Goal: Task Accomplishment & Management: Manage account settings

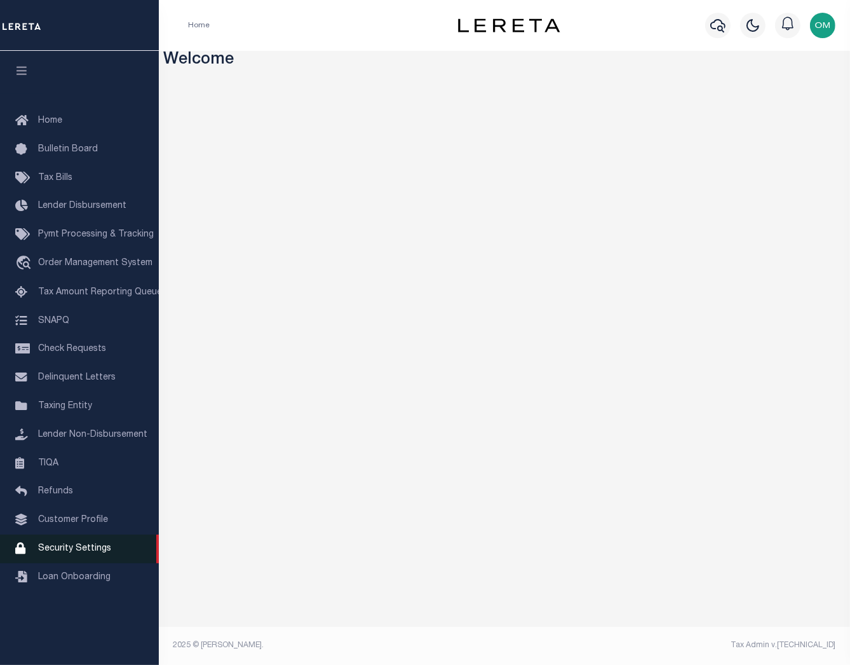
click at [99, 553] on span "Security Settings" at bounding box center [74, 548] width 73 height 9
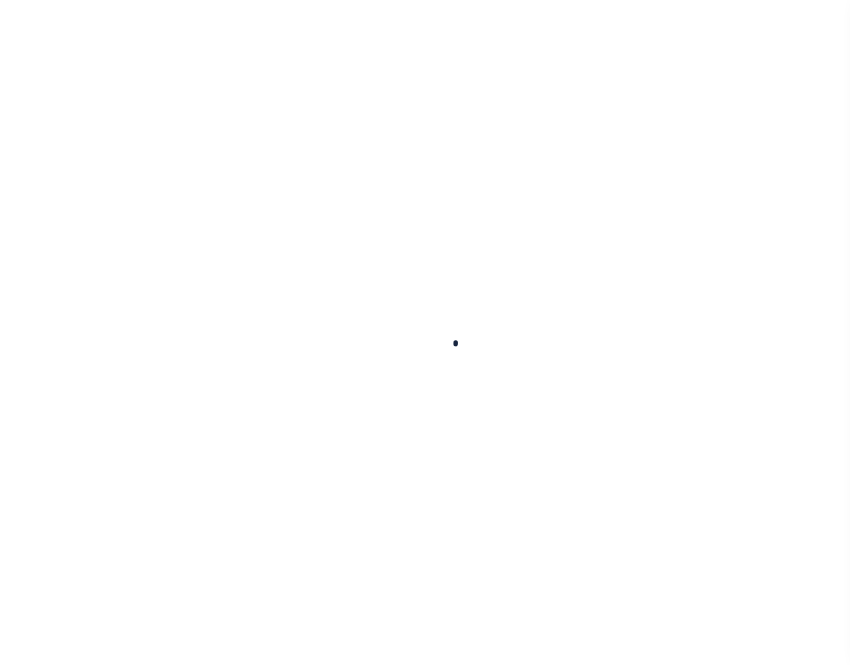
select select "100"
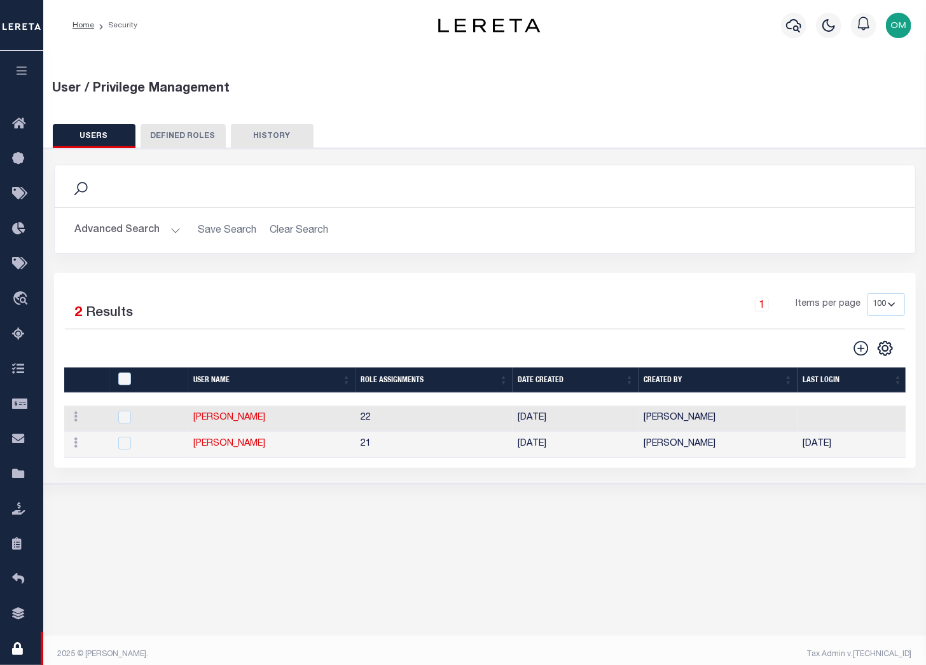
click at [22, 63] on button "button" at bounding box center [21, 72] width 43 height 43
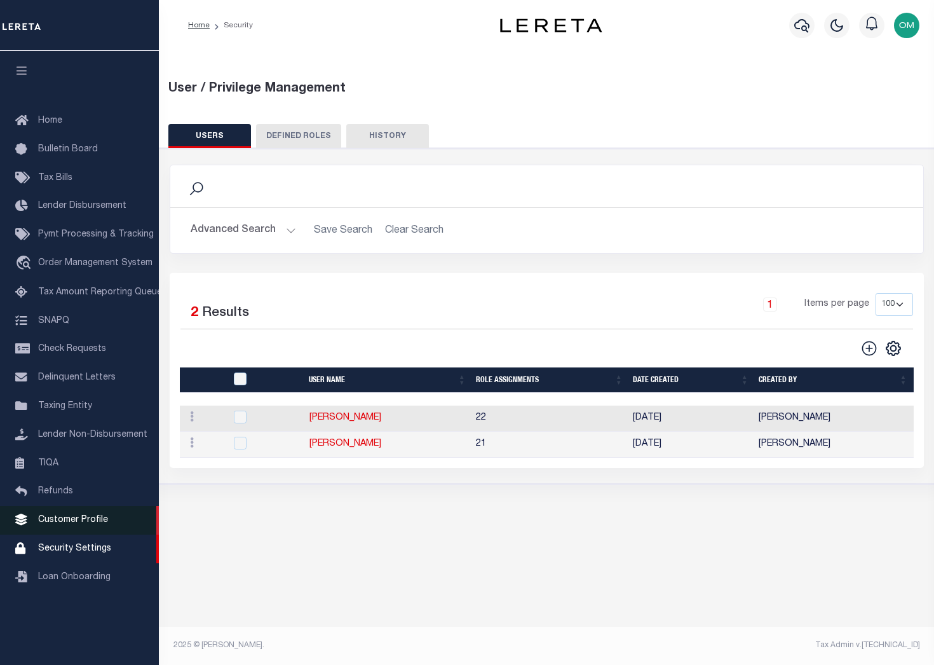
click at [90, 524] on span "Customer Profile" at bounding box center [73, 520] width 70 height 9
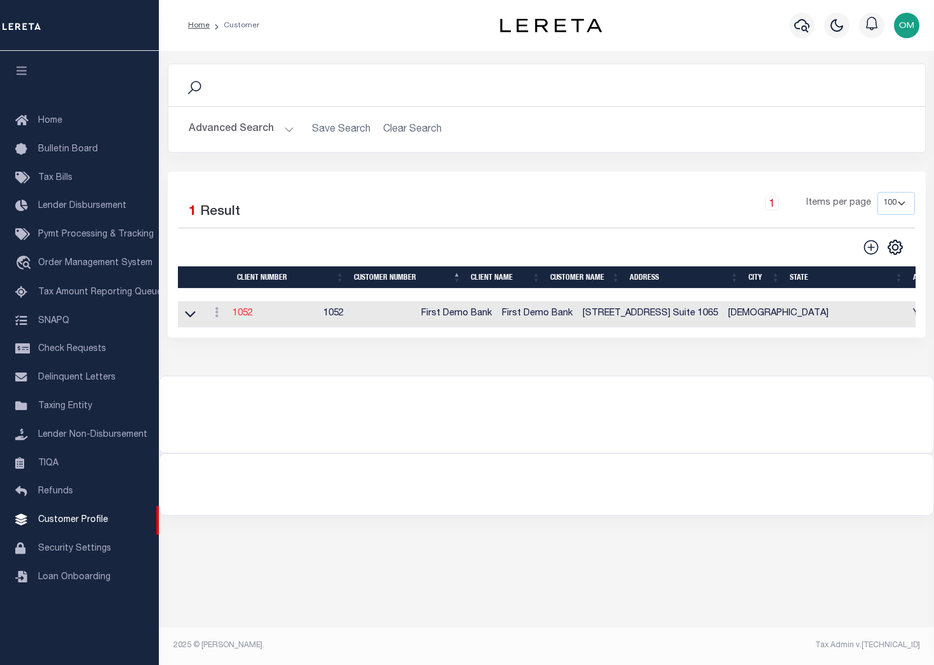
click at [251, 315] on link "1052" at bounding box center [243, 313] width 20 height 9
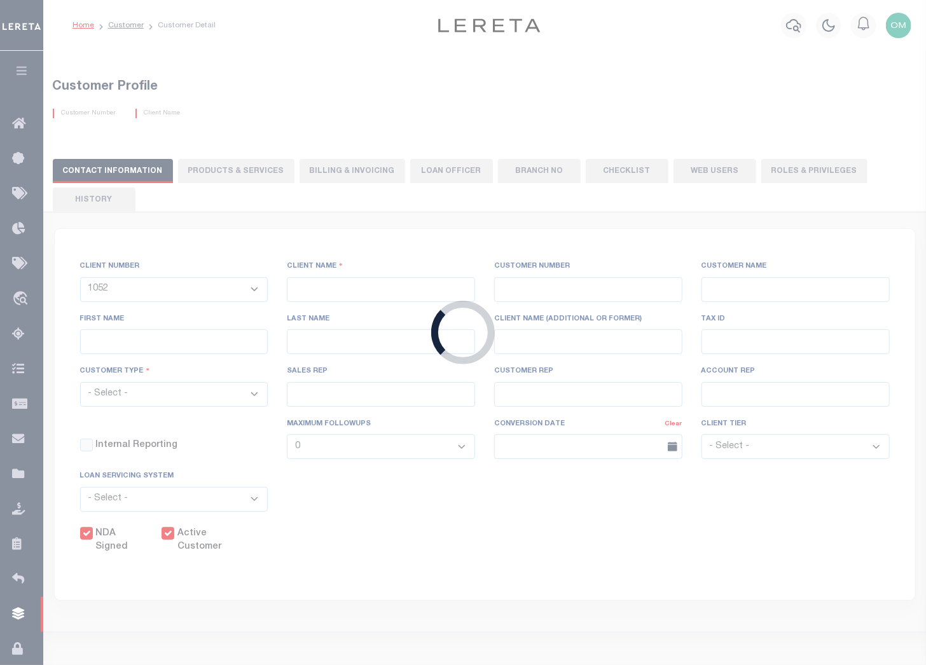
type input "First Demo Bank"
type input "1052"
type input "First Demo Bank"
select select "Mixed Portfolio"
type input "[PERSON_NAME]"
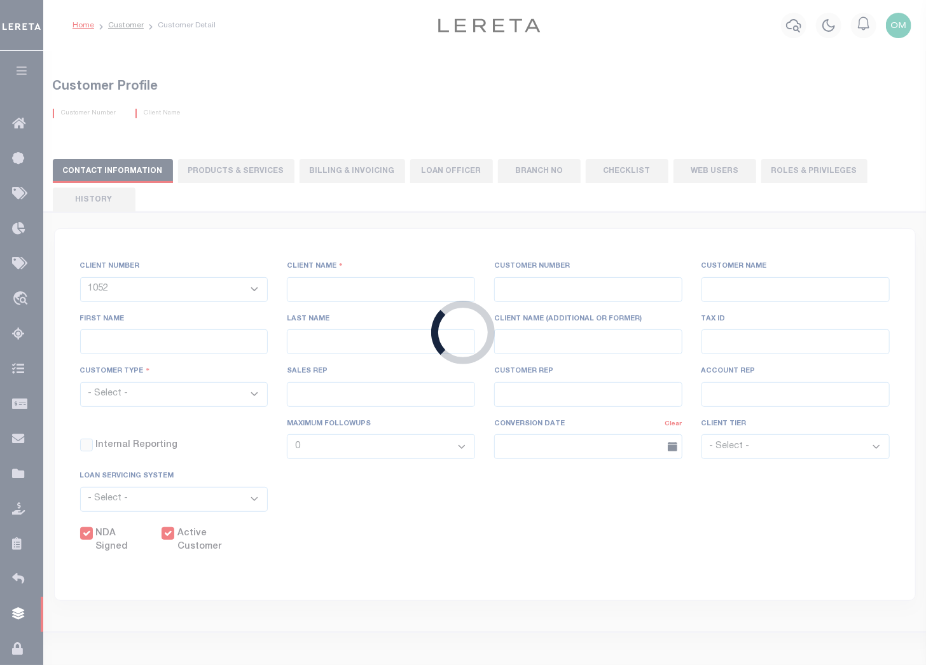
type input "[DATE]"
select select "Tier 1"
checkbox input "true"
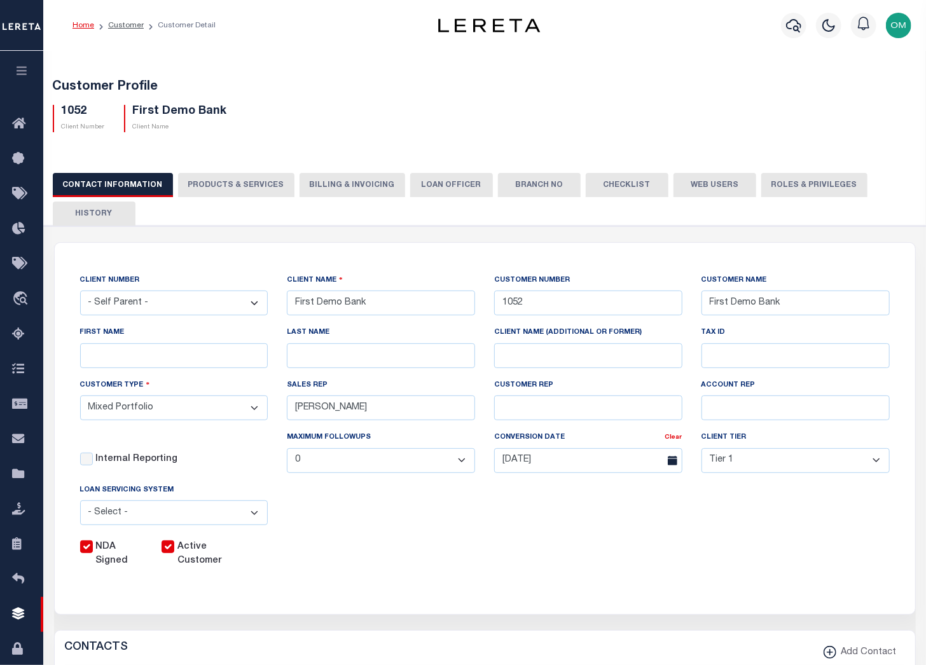
click at [691, 184] on button "Web Users" at bounding box center [714, 185] width 83 height 24
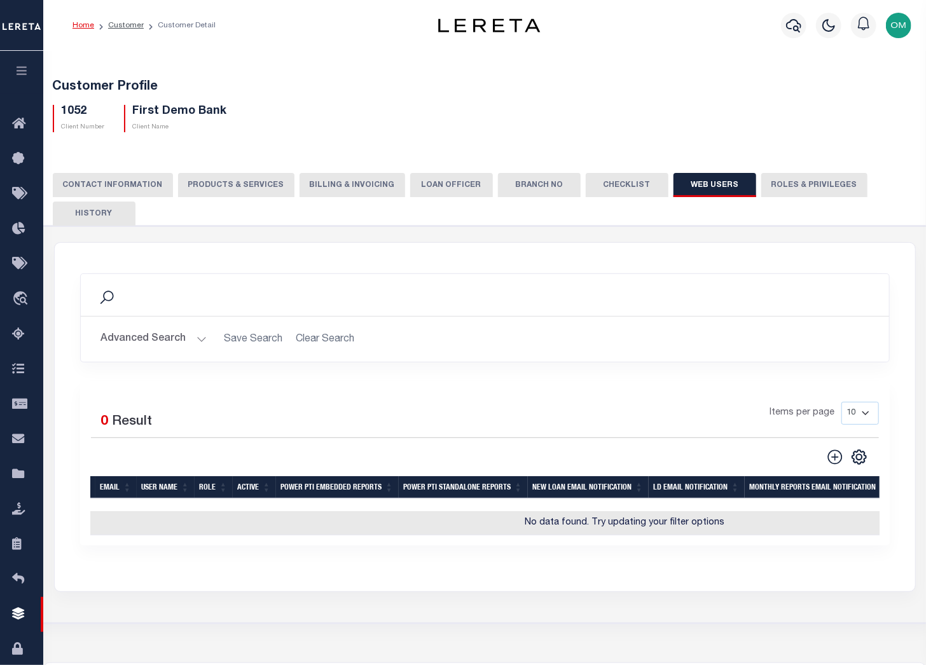
click at [203, 336] on button "Advanced Search" at bounding box center [154, 339] width 106 height 25
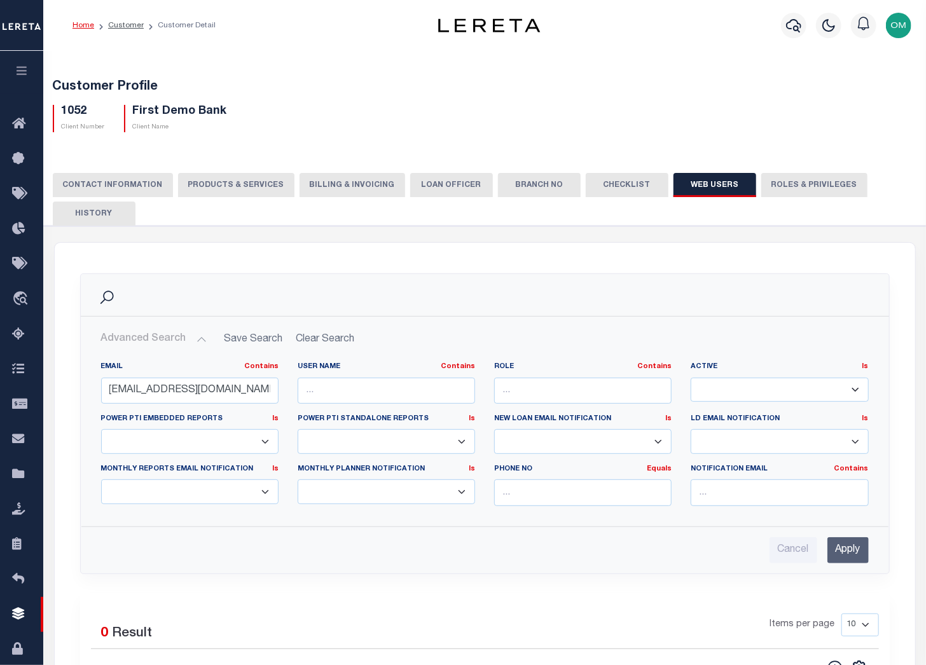
click at [842, 545] on input "Apply" at bounding box center [847, 550] width 41 height 26
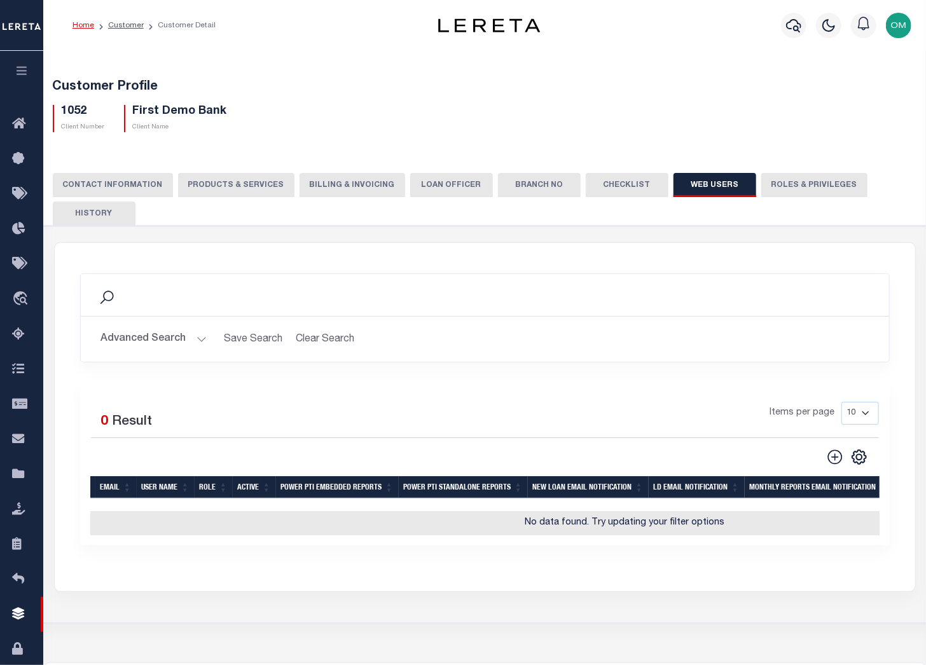
click at [199, 331] on button "Advanced Search" at bounding box center [154, 339] width 106 height 25
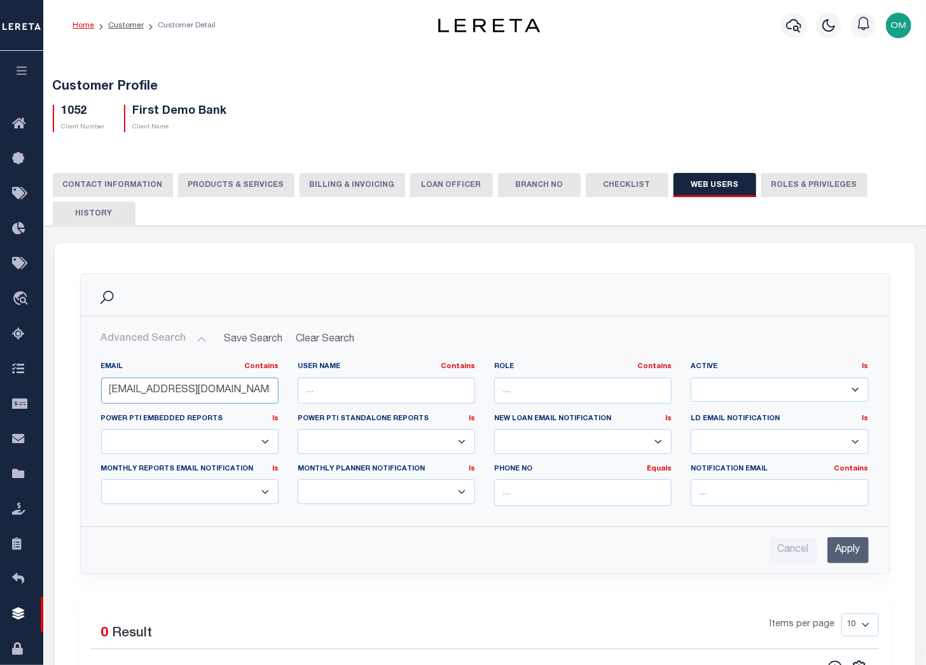
click at [223, 388] on input "[EMAIL_ADDRESS][DOMAIN_NAME]" at bounding box center [189, 391] width 177 height 26
click at [233, 390] on input "[EMAIL_ADDRESS][DOMAIN_NAME]" at bounding box center [189, 391] width 177 height 26
drag, startPoint x: 233, startPoint y: 390, endPoint x: 103, endPoint y: 392, distance: 129.7
click at [103, 392] on input "[EMAIL_ADDRESS][DOMAIN_NAME]" at bounding box center [189, 391] width 177 height 26
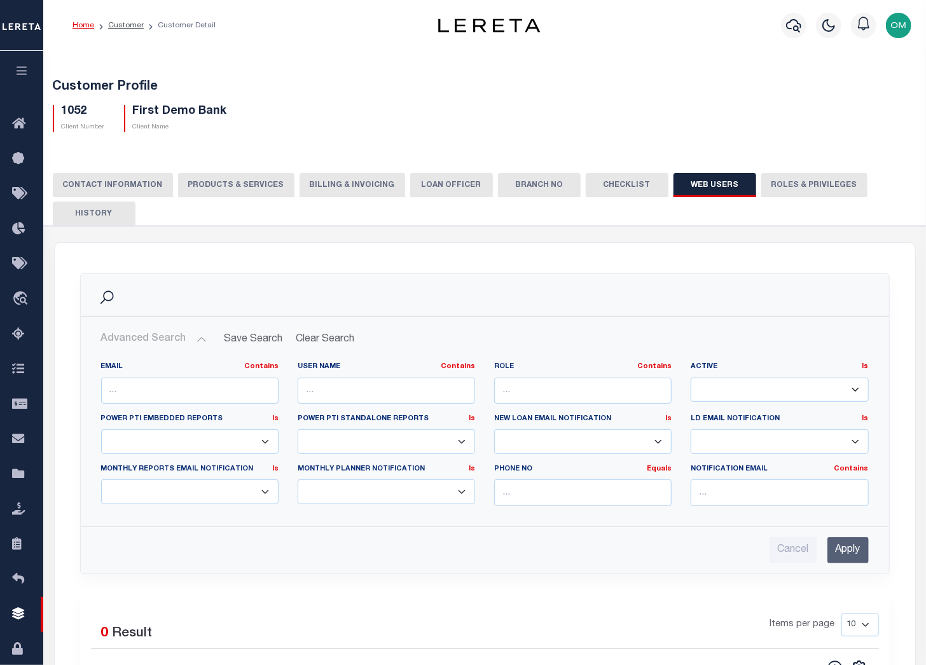
click at [838, 543] on input "Apply" at bounding box center [847, 550] width 41 height 26
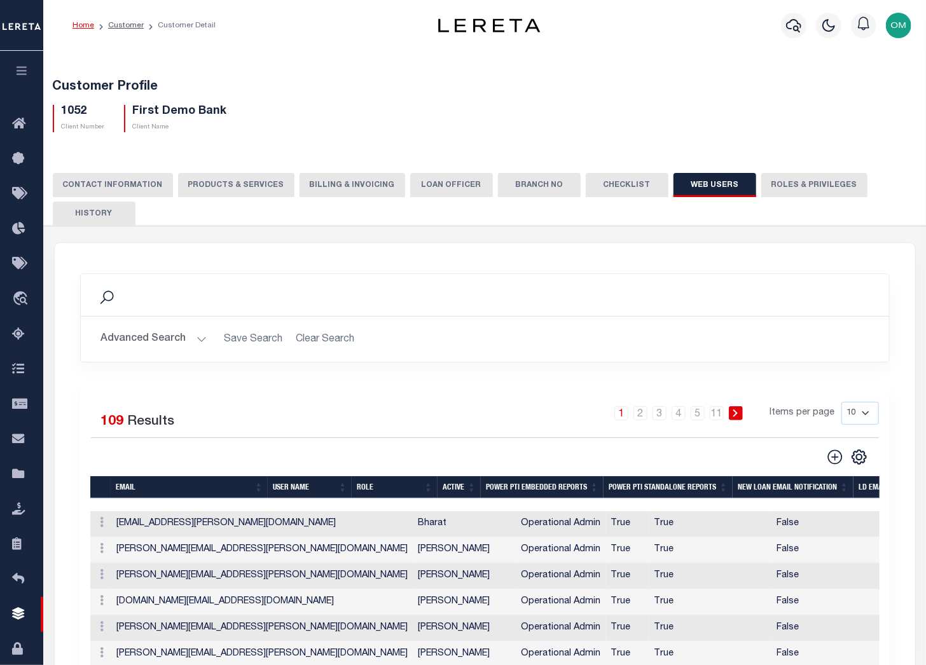
click at [203, 336] on button "Advanced Search" at bounding box center [154, 339] width 106 height 25
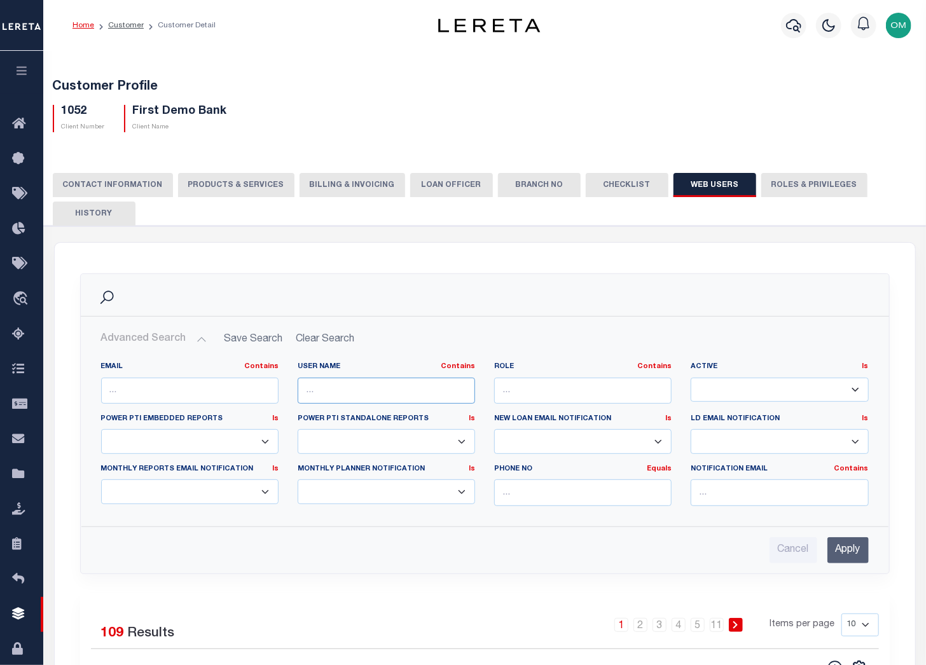
click at [334, 394] on input "text" at bounding box center [385, 391] width 177 height 26
type input "della"
click at [852, 545] on input "Apply" at bounding box center [847, 550] width 41 height 26
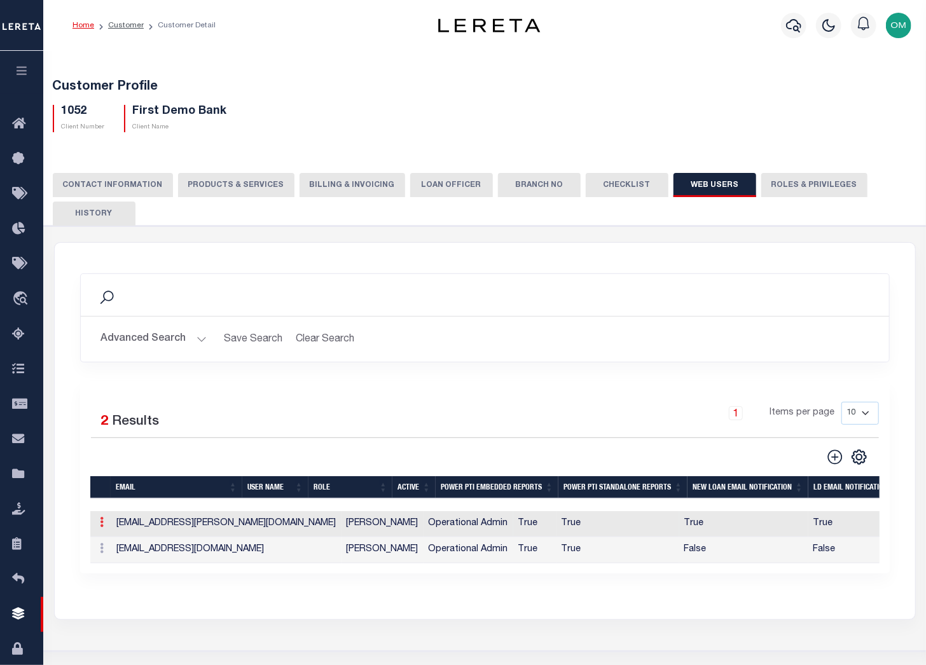
click at [101, 522] on icon at bounding box center [102, 522] width 4 height 10
click at [329, 598] on div "Search Advanced Search Save Search Clear Search WebUsersGridWrapper_dynamictabl…" at bounding box center [485, 423] width 860 height 361
click at [100, 521] on icon at bounding box center [102, 522] width 4 height 10
click at [125, 584] on link "Delete" at bounding box center [125, 584] width 58 height 21
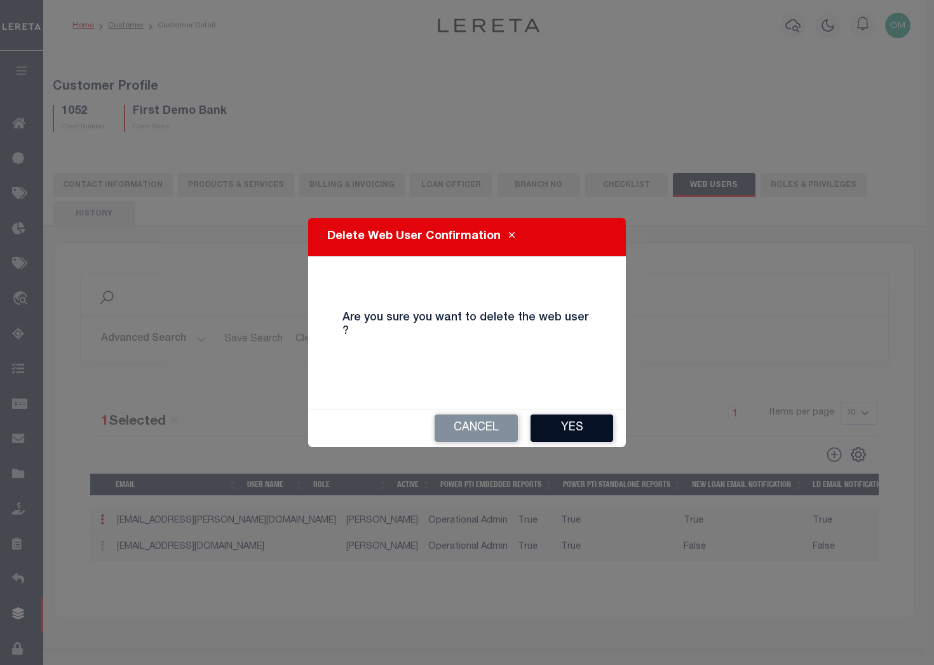
click at [580, 418] on button "Yes" at bounding box center [572, 427] width 83 height 27
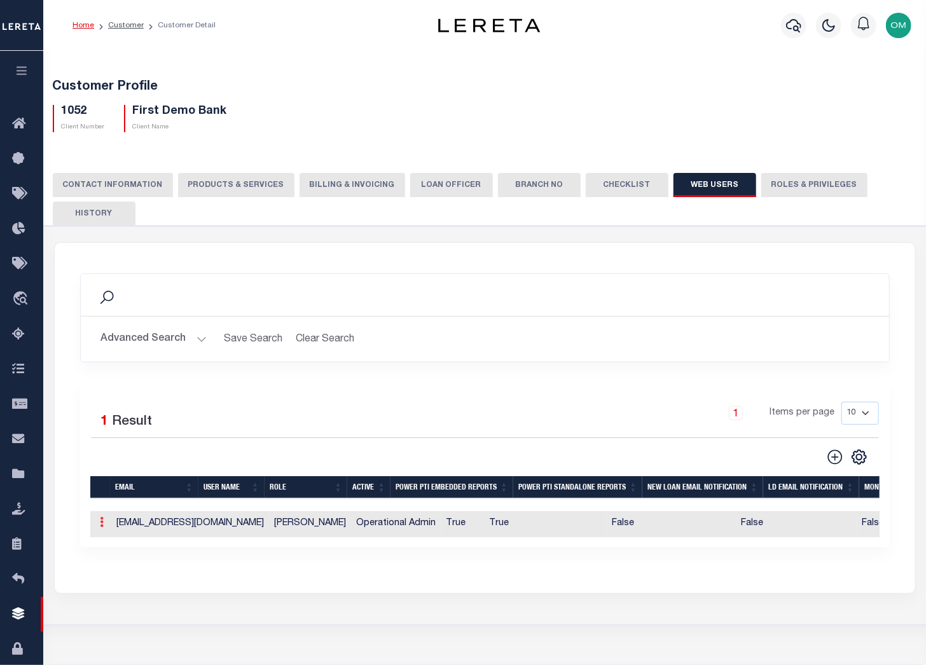
click at [98, 523] on link at bounding box center [102, 524] width 14 height 10
click at [121, 584] on link "Delete" at bounding box center [125, 584] width 58 height 21
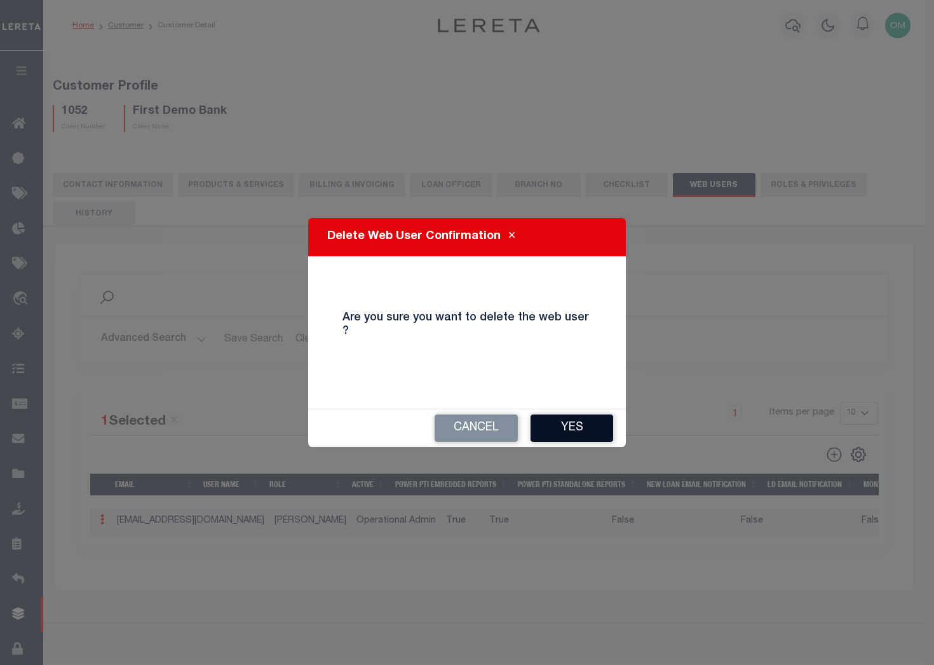
click at [570, 414] on button "Yes" at bounding box center [572, 427] width 83 height 27
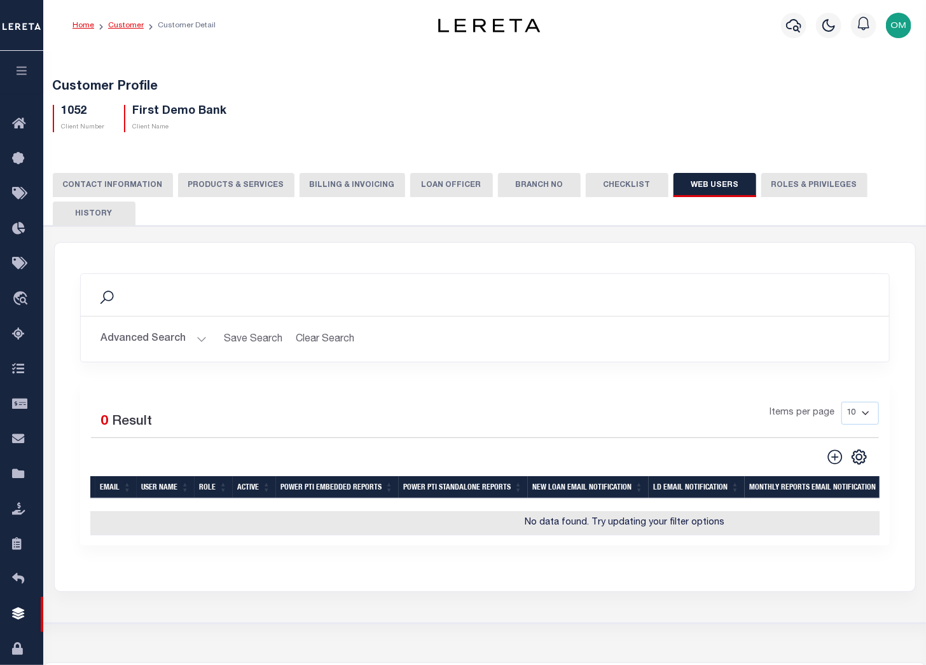
click at [125, 22] on link "Customer" at bounding box center [126, 26] width 36 height 8
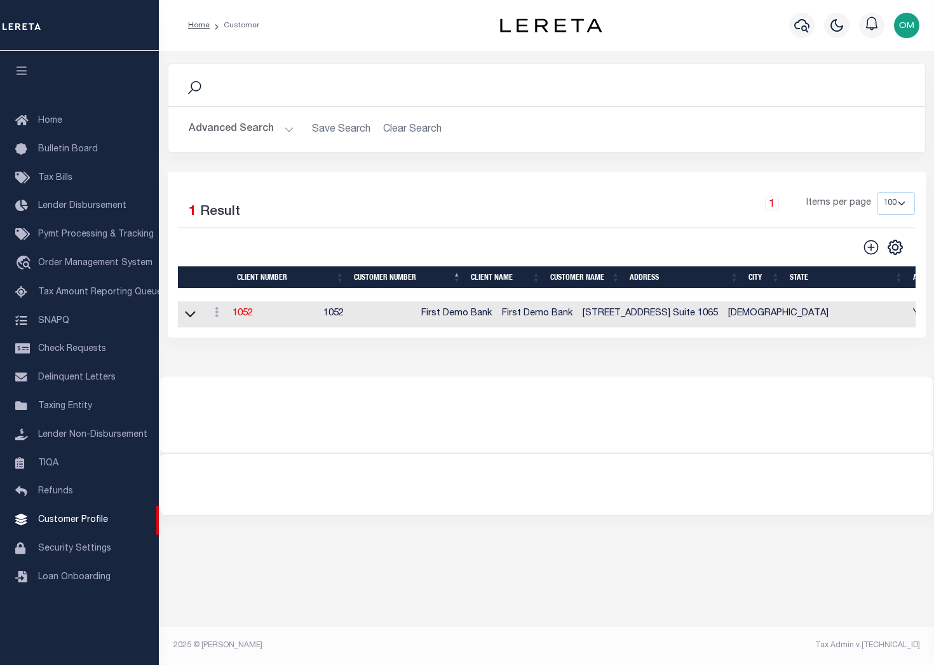
click at [286, 130] on button "Advanced Search" at bounding box center [242, 129] width 106 height 25
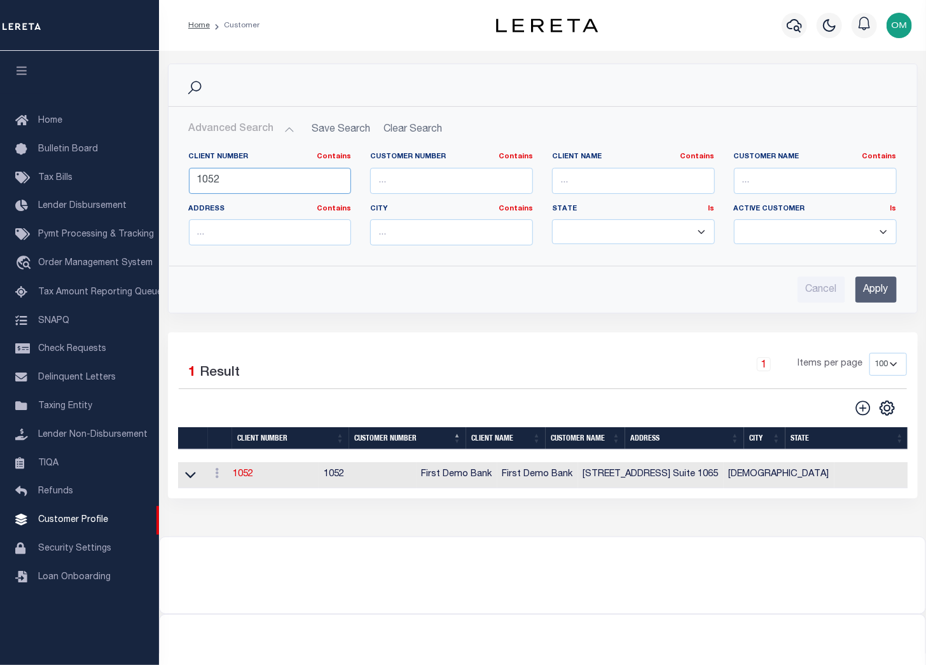
drag, startPoint x: 279, startPoint y: 177, endPoint x: 172, endPoint y: 181, distance: 106.8
click at [172, 181] on div "Client Number Contains Contains Is 1052 Customer Number Contains Contains Is Co…" at bounding box center [542, 199] width 747 height 114
click at [413, 186] on input "text" at bounding box center [451, 181] width 163 height 26
click at [588, 175] on input "text" at bounding box center [633, 181] width 163 height 26
click at [878, 280] on input "Apply" at bounding box center [875, 290] width 41 height 26
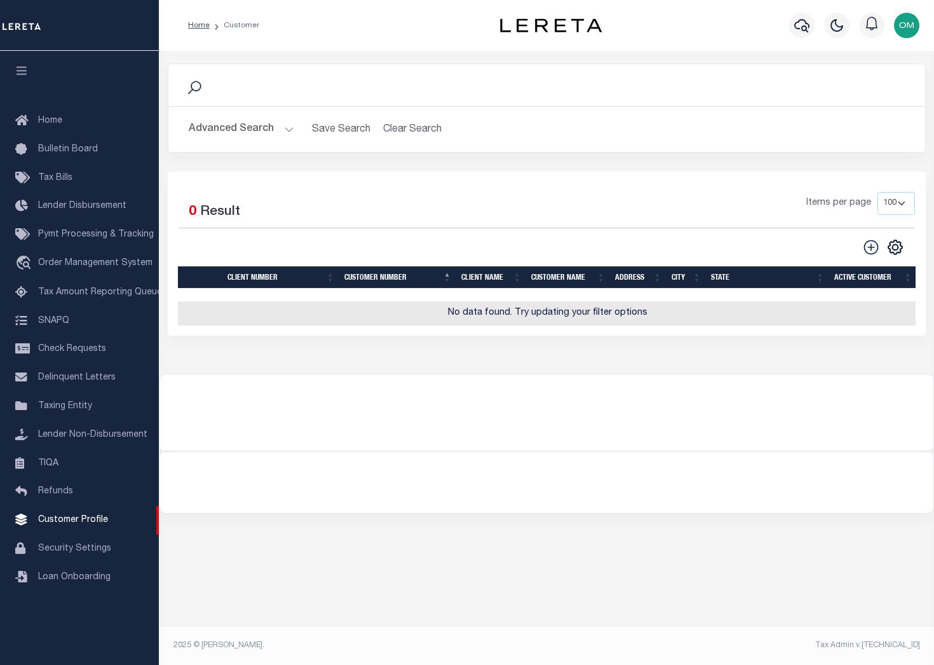
click at [288, 125] on button "Advanced Search" at bounding box center [242, 129] width 106 height 25
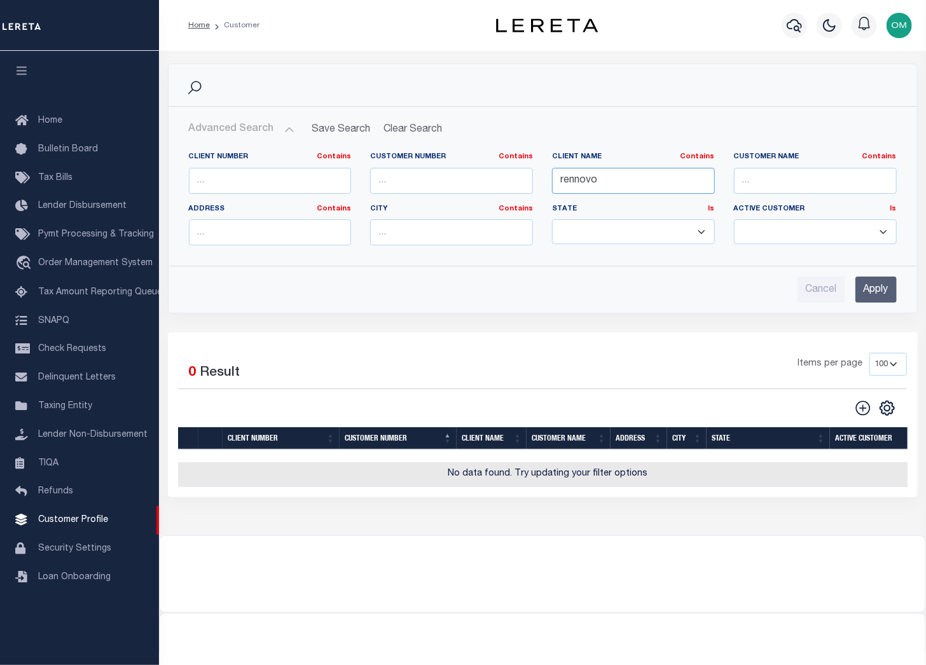
click at [604, 184] on input "rennovo" at bounding box center [633, 181] width 163 height 26
type input "re"
click at [871, 287] on input "Apply" at bounding box center [875, 290] width 41 height 26
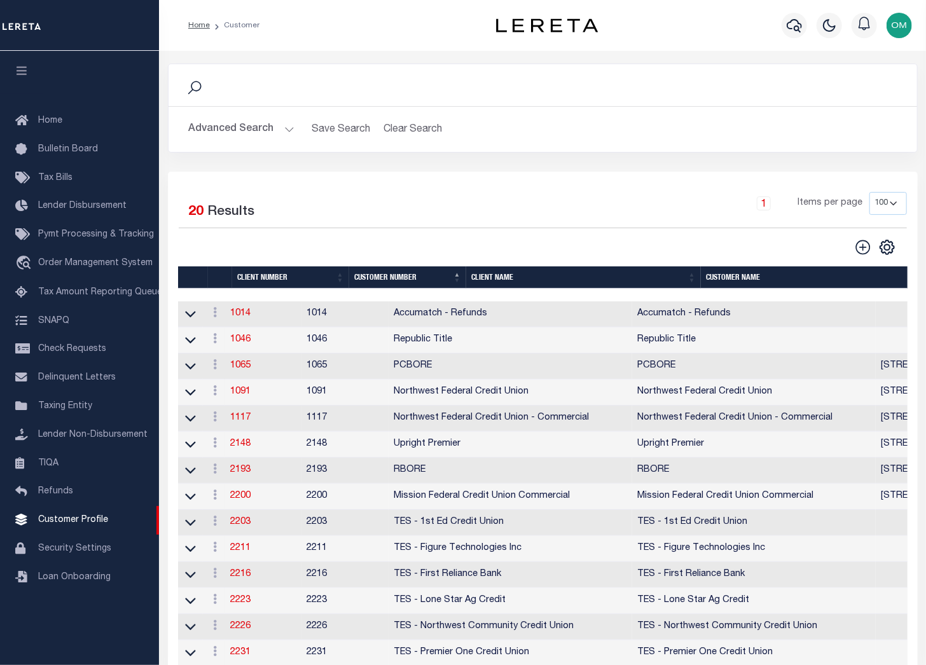
click at [641, 129] on h2 "Advanced Search Save Search Clear Search CustomerSearchGridWrapper_dynamictable…" at bounding box center [543, 129] width 728 height 25
click at [282, 133] on button "Advanced Search" at bounding box center [242, 129] width 106 height 25
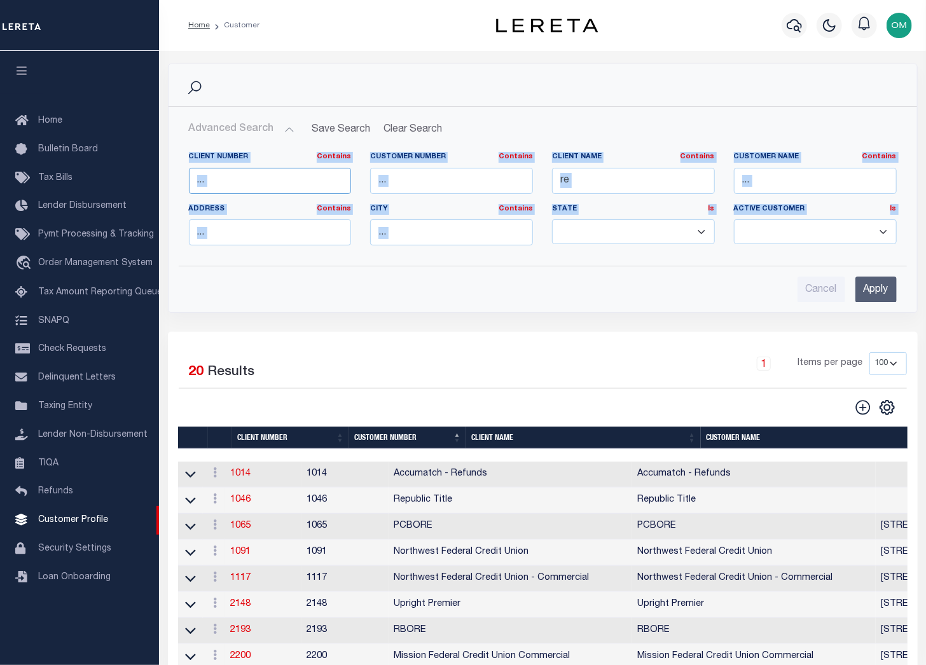
click at [275, 182] on input "text" at bounding box center [270, 181] width 163 height 26
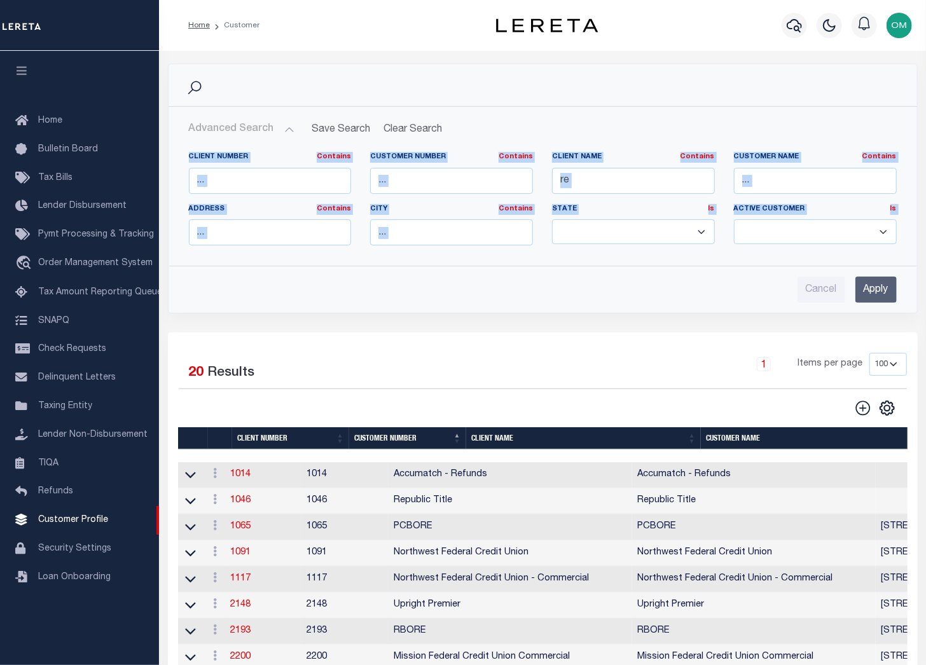
click at [548, 267] on div "Cancel Apply" at bounding box center [543, 284] width 728 height 36
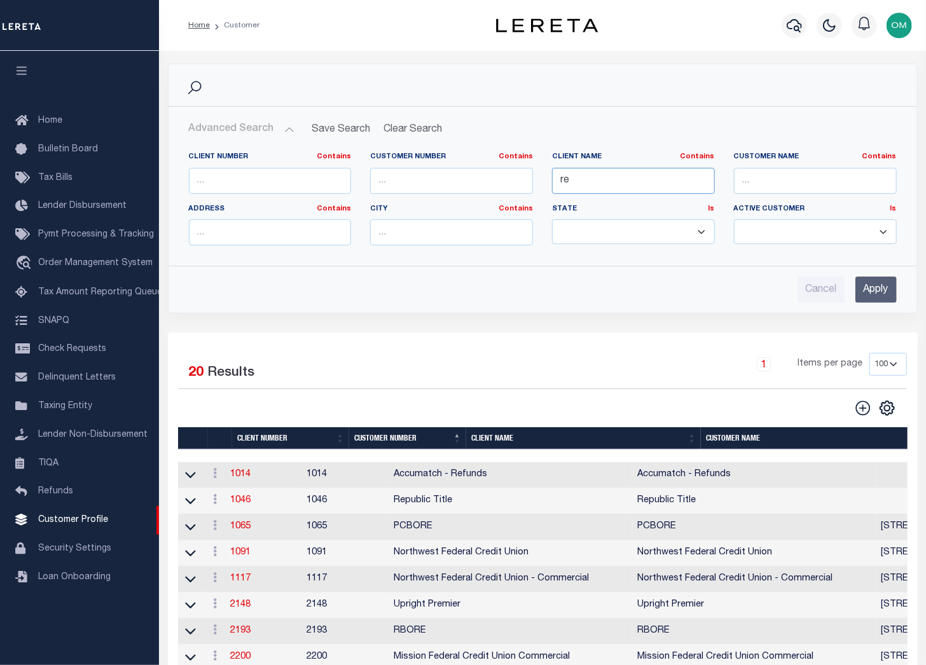
drag, startPoint x: 580, startPoint y: 180, endPoint x: 536, endPoint y: 184, distance: 43.4
click at [536, 184] on div "Client Number Contains Contains Is Customer Number Contains Contains Is Contains" at bounding box center [542, 204] width 727 height 104
click at [863, 283] on input "Apply" at bounding box center [875, 290] width 41 height 26
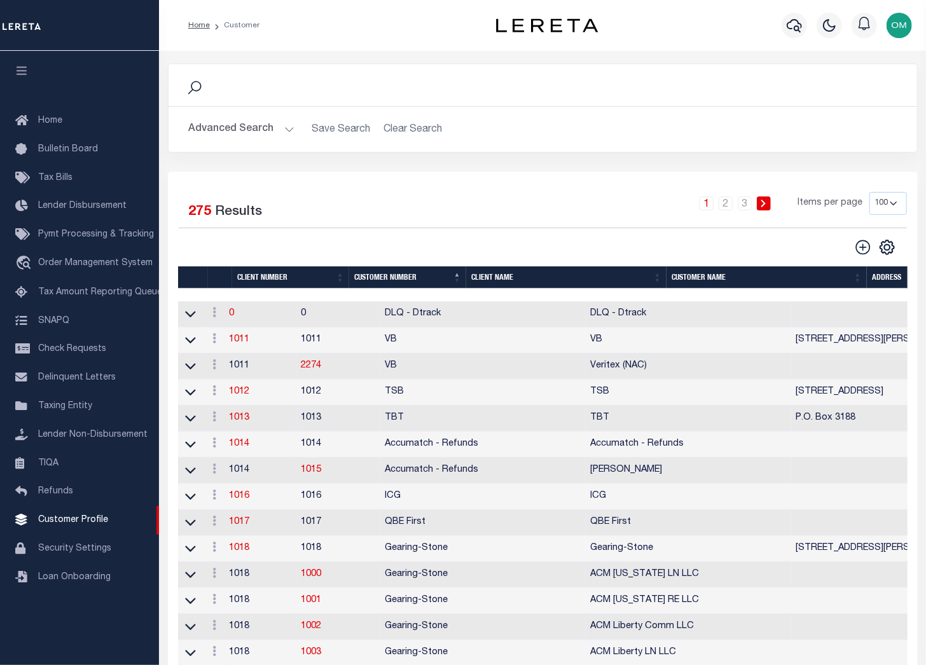
click at [493, 275] on th "Client Name" at bounding box center [566, 277] width 200 height 22
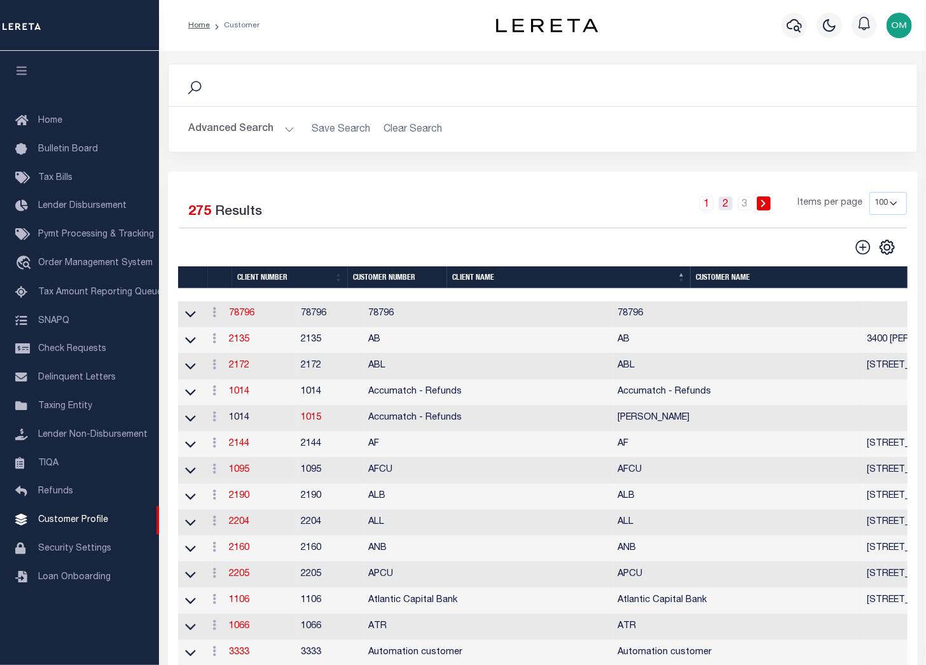
click at [728, 200] on link "2" at bounding box center [725, 203] width 14 height 14
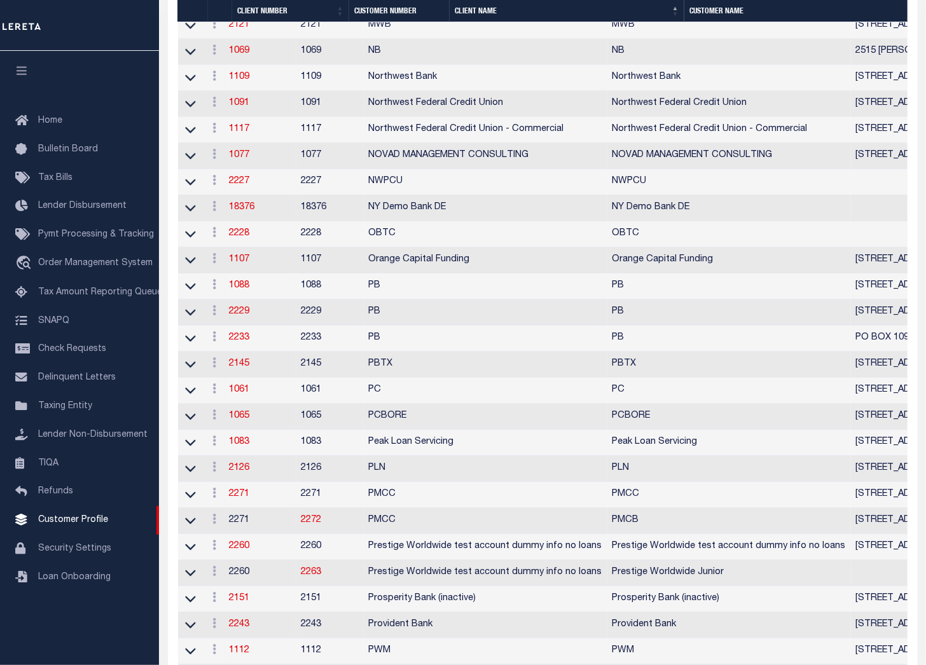
scroll to position [2369, 0]
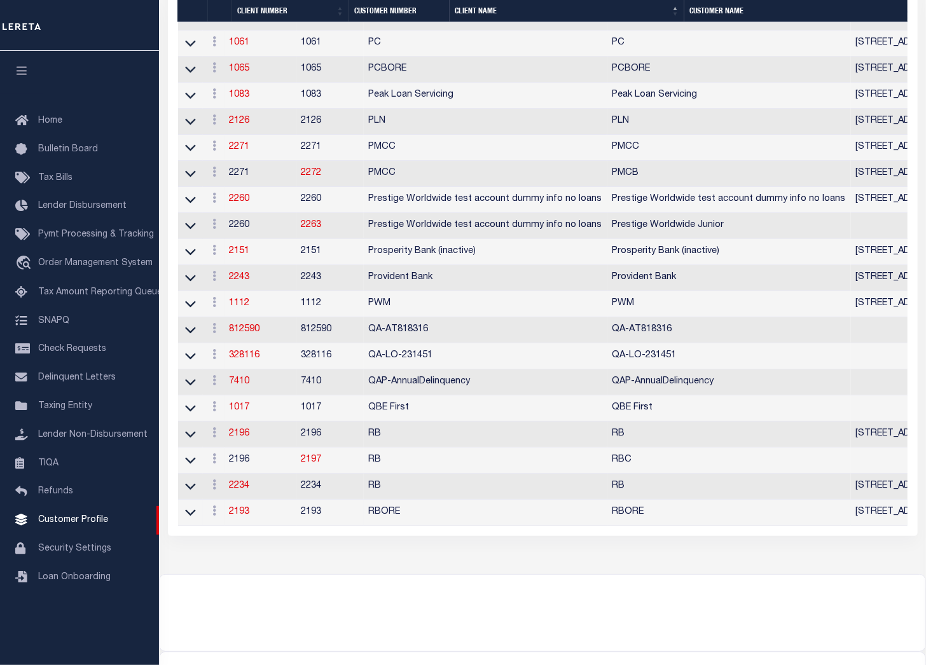
drag, startPoint x: 521, startPoint y: 589, endPoint x: 874, endPoint y: 584, distance: 352.8
click at [850, 526] on td "RBORE" at bounding box center [728, 513] width 243 height 26
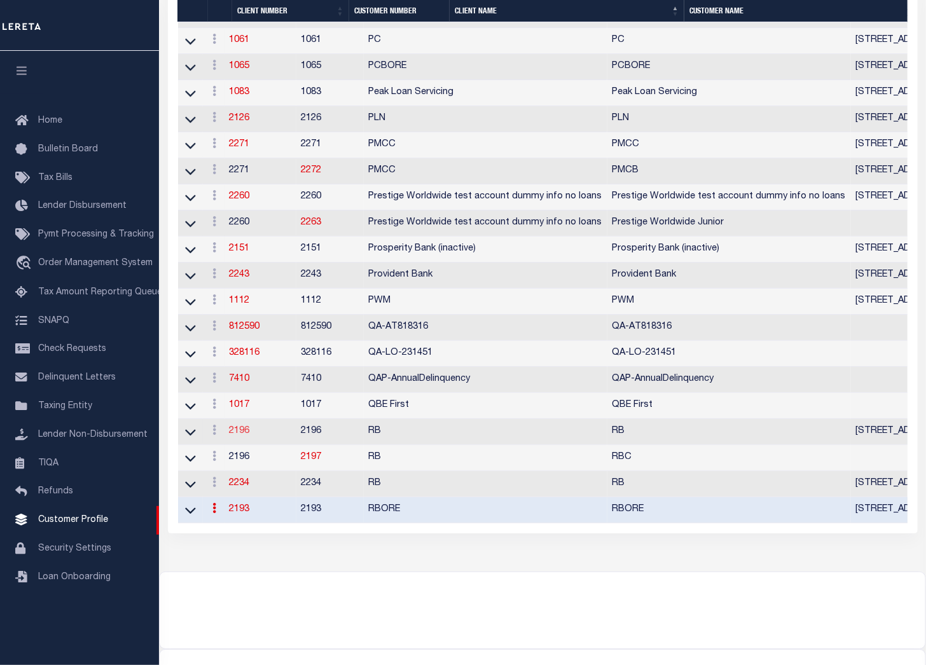
click at [243, 435] on link "2196" at bounding box center [239, 431] width 20 height 9
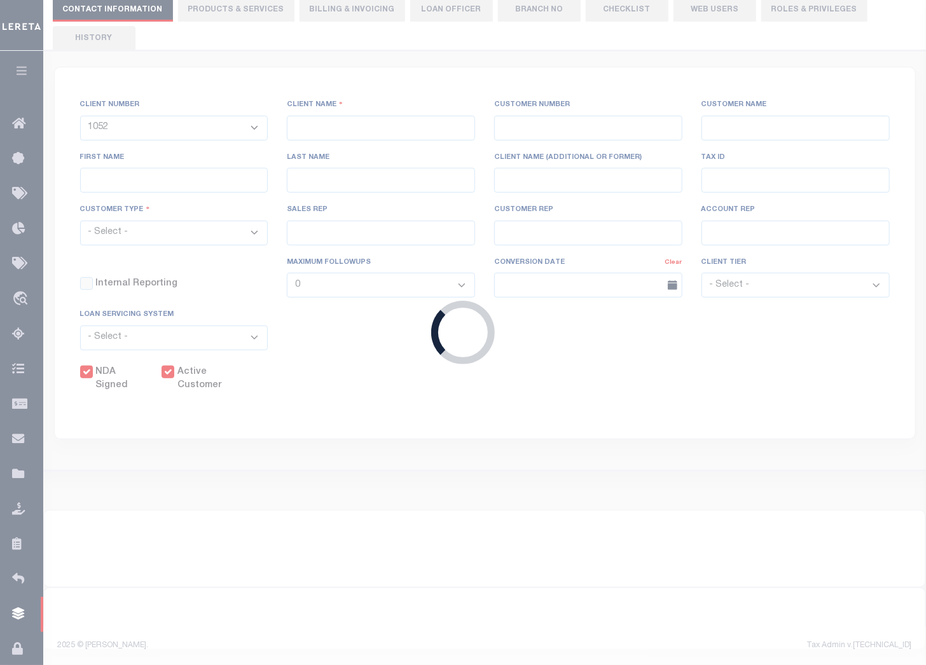
select select
type input "RB"
type input "2196"
type input "RB"
type input "Amy"
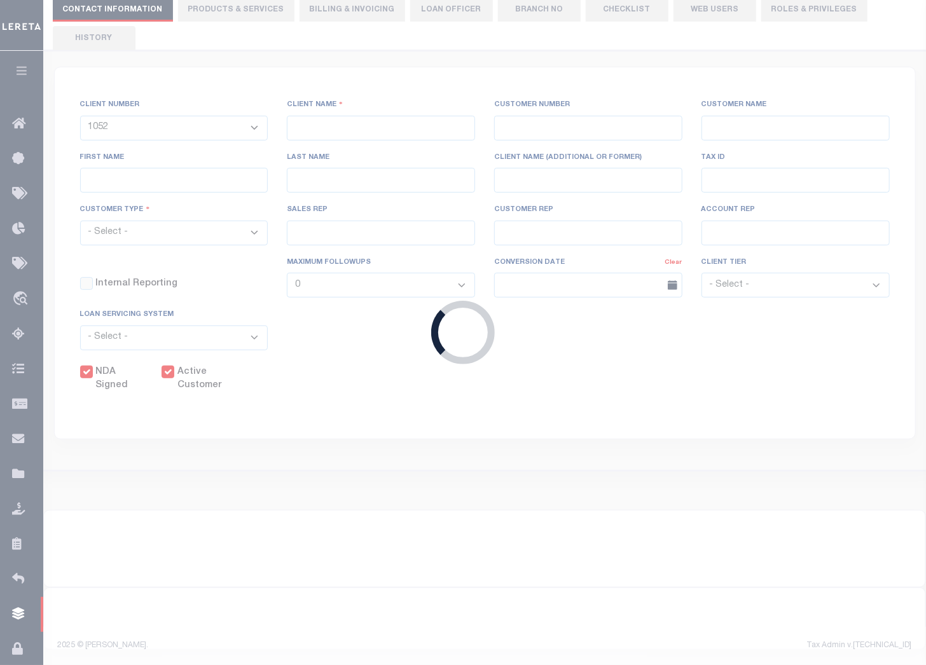
type input "Lindley"
select select "Mixed Portfolio"
type input "John Short"
type input "Barbara Kendrick"
type input "Tony Targhetta"
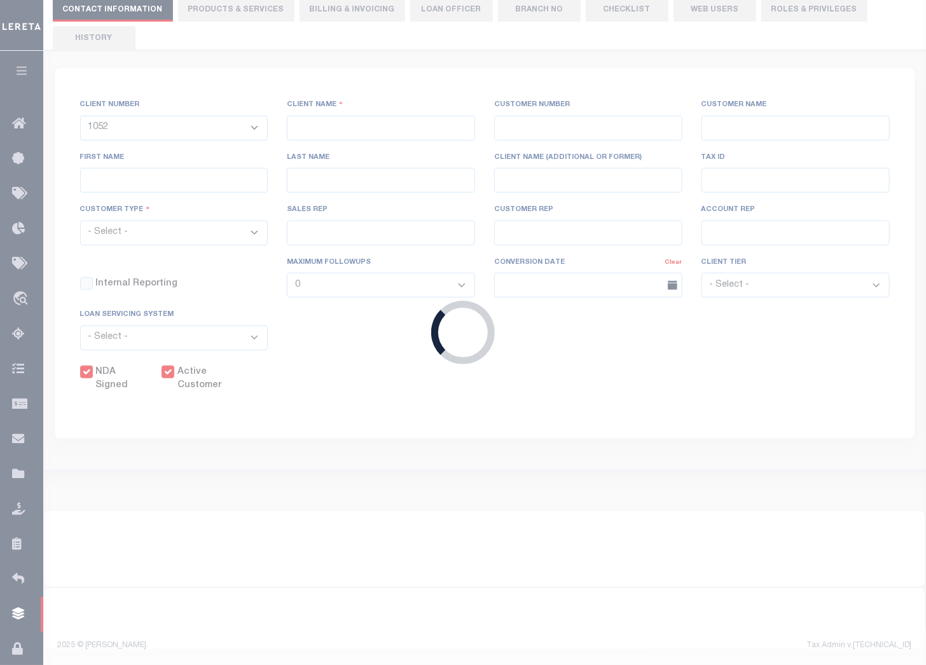
checkbox input "true"
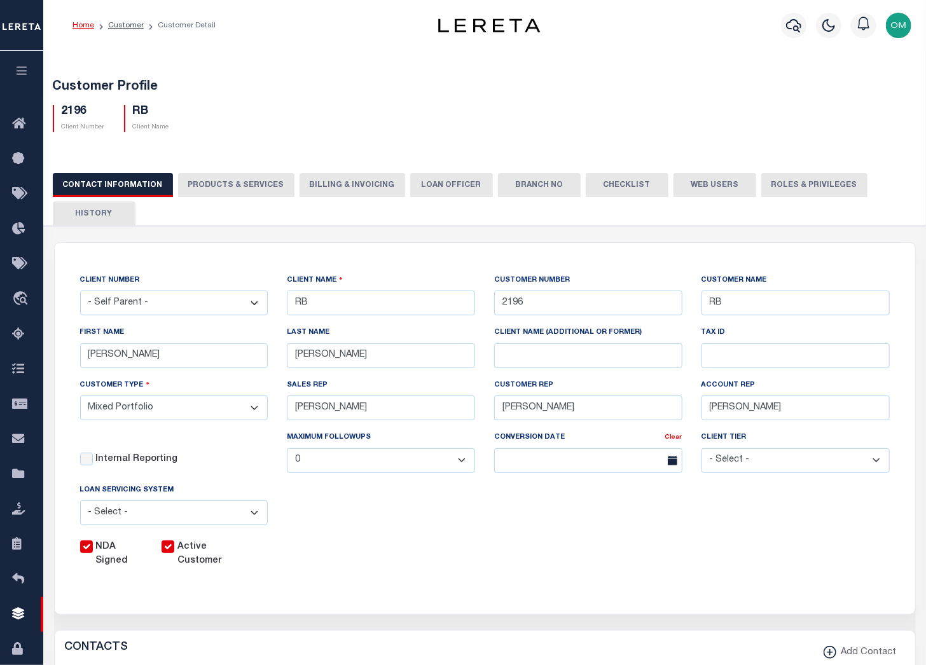
scroll to position [34, 0]
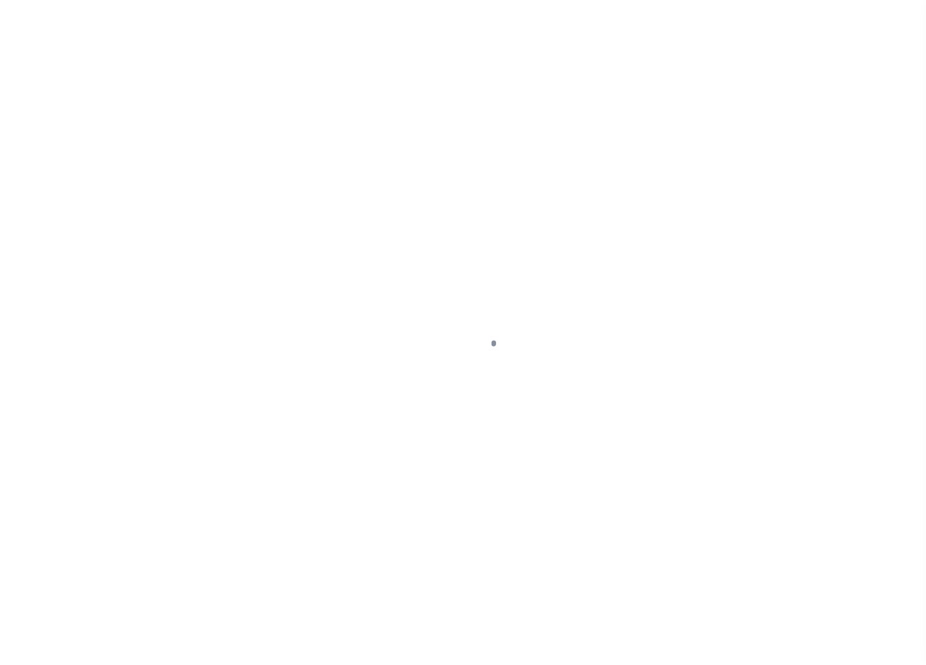
select select "1052"
select select "Mixed Portfolio"
select select "Tier 1"
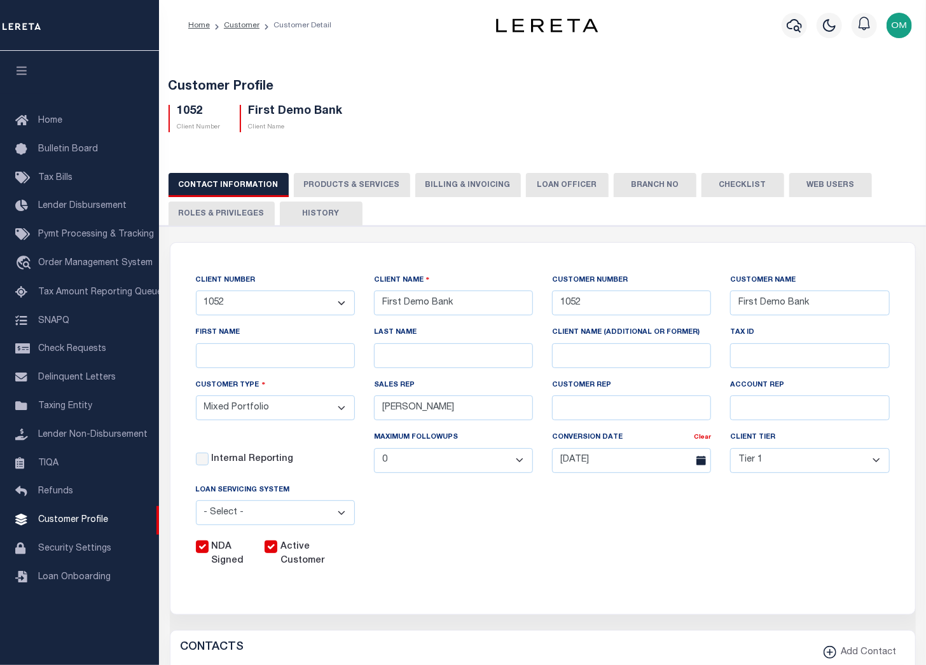
click at [379, 186] on button "PRODUCTS & SERVICES" at bounding box center [352, 185] width 116 height 24
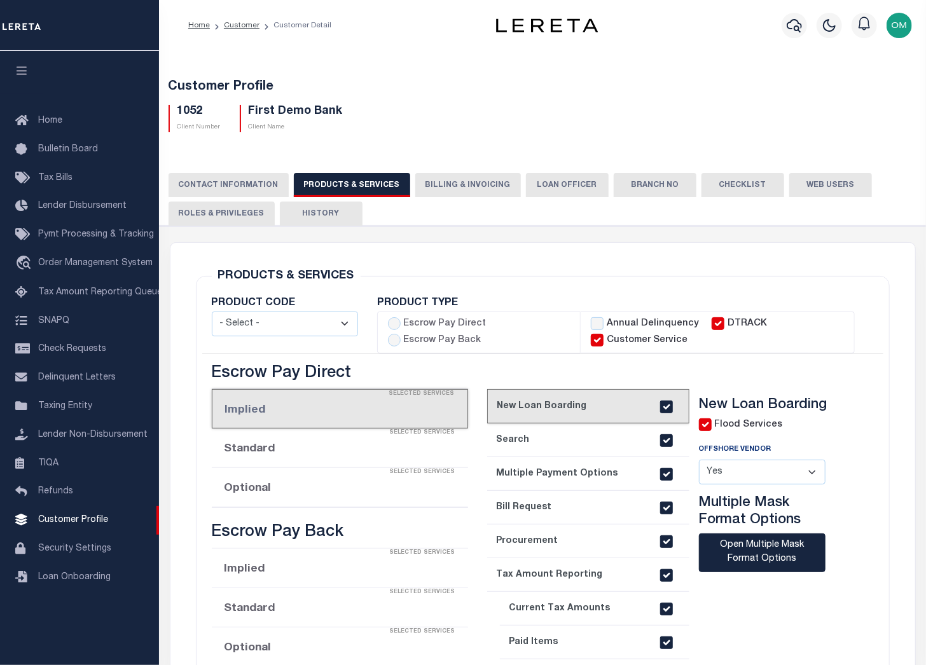
select select "STX"
radio input "true"
checkbox input "true"
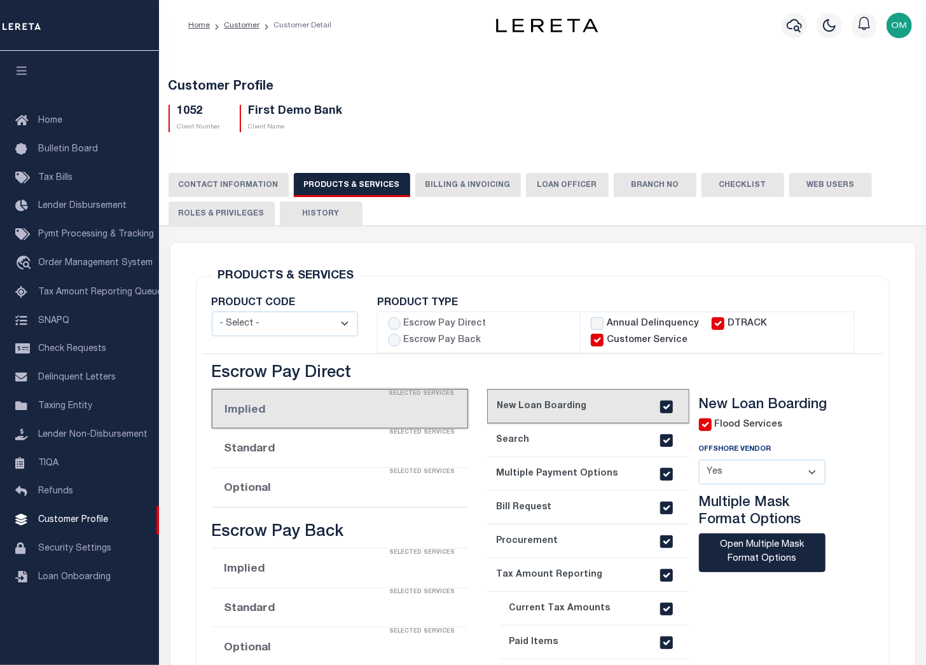
checkbox input "true"
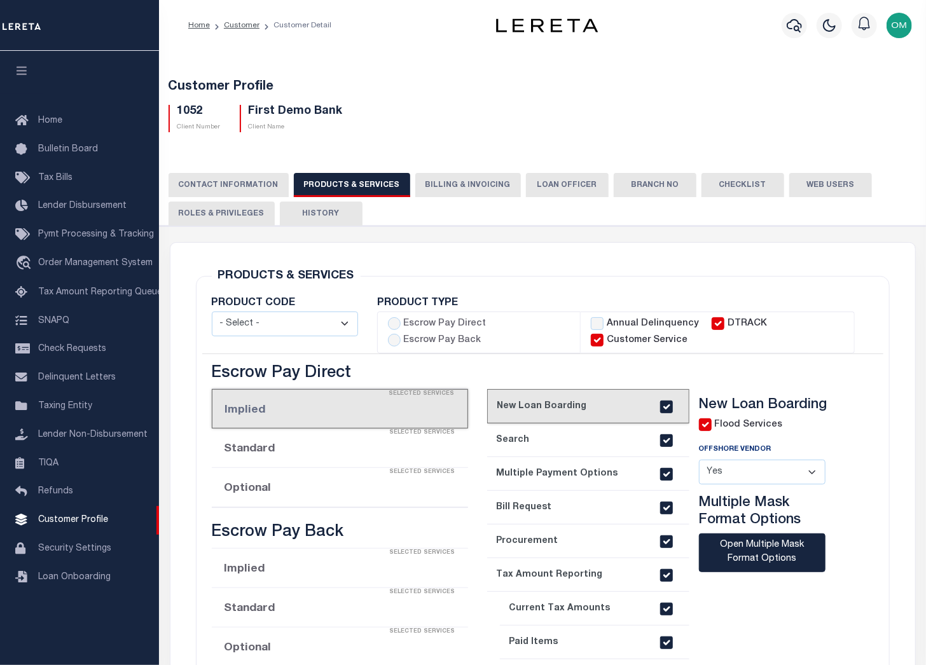
checkbox input "true"
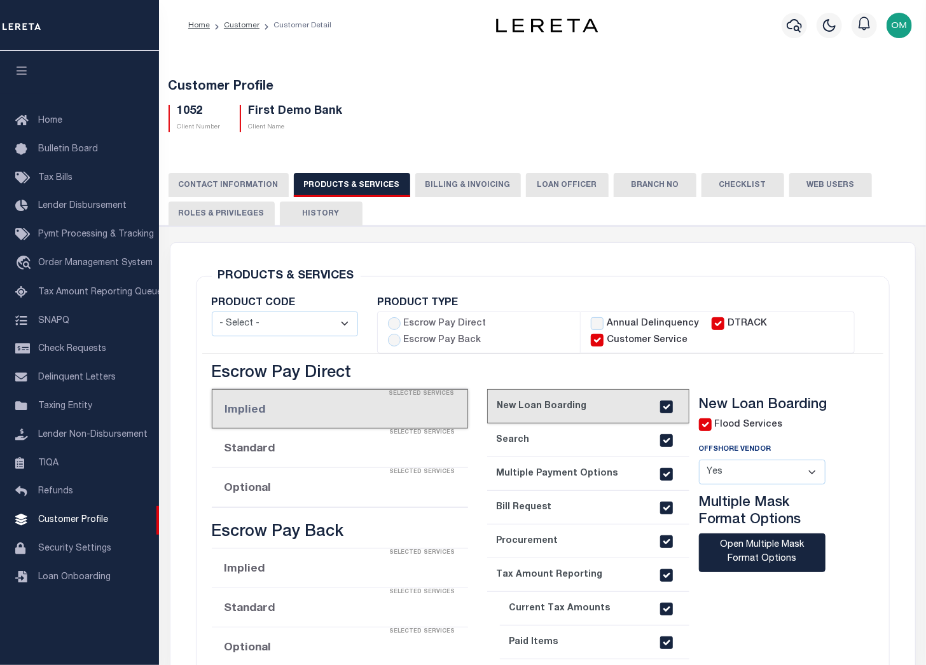
checkbox input "true"
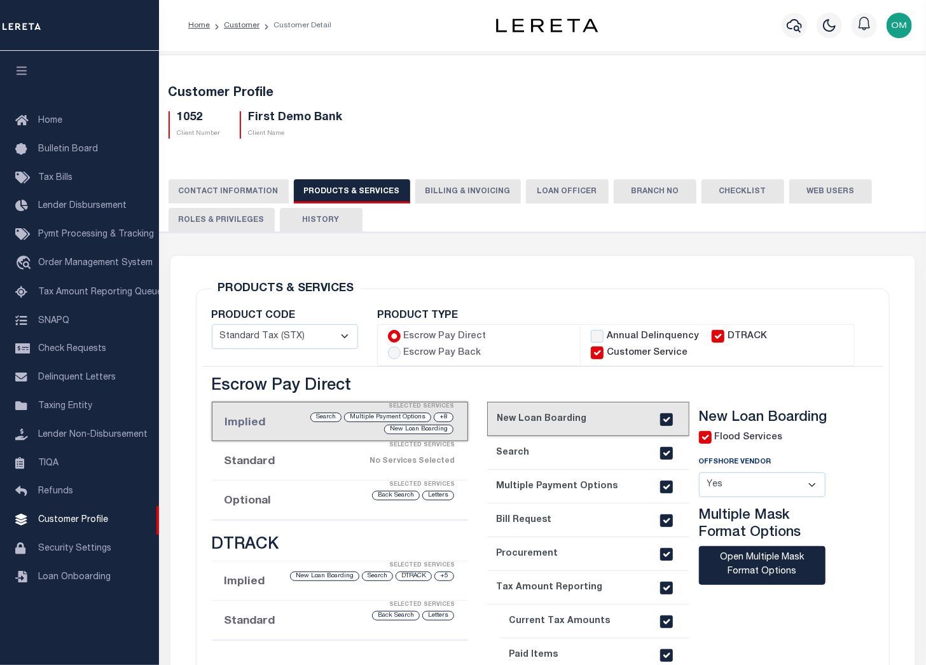
click at [222, 181] on button "CONTACT INFORMATION" at bounding box center [228, 191] width 120 height 24
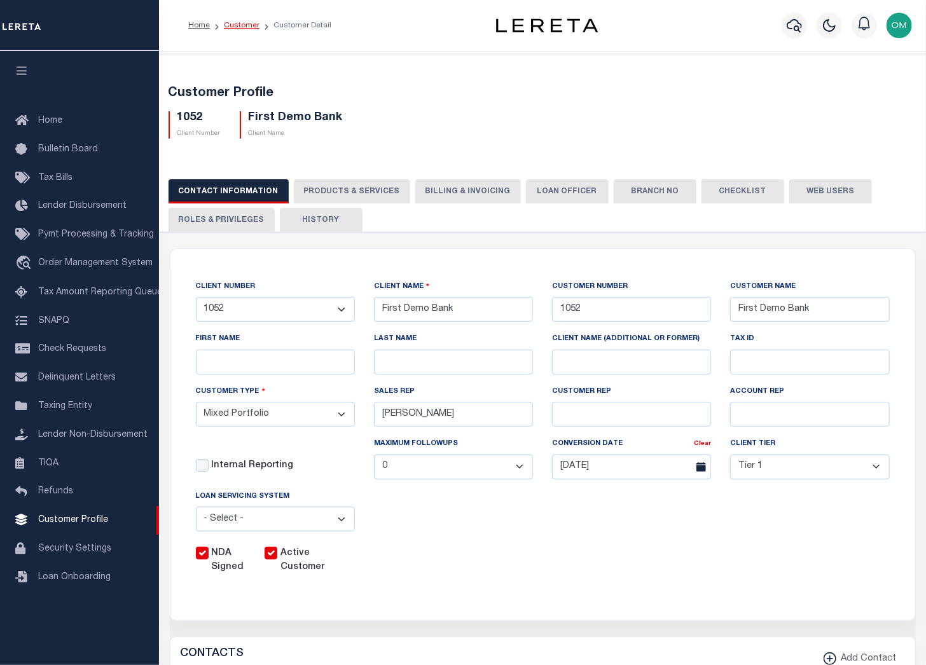
click at [242, 27] on link "Customer" at bounding box center [242, 26] width 36 height 8
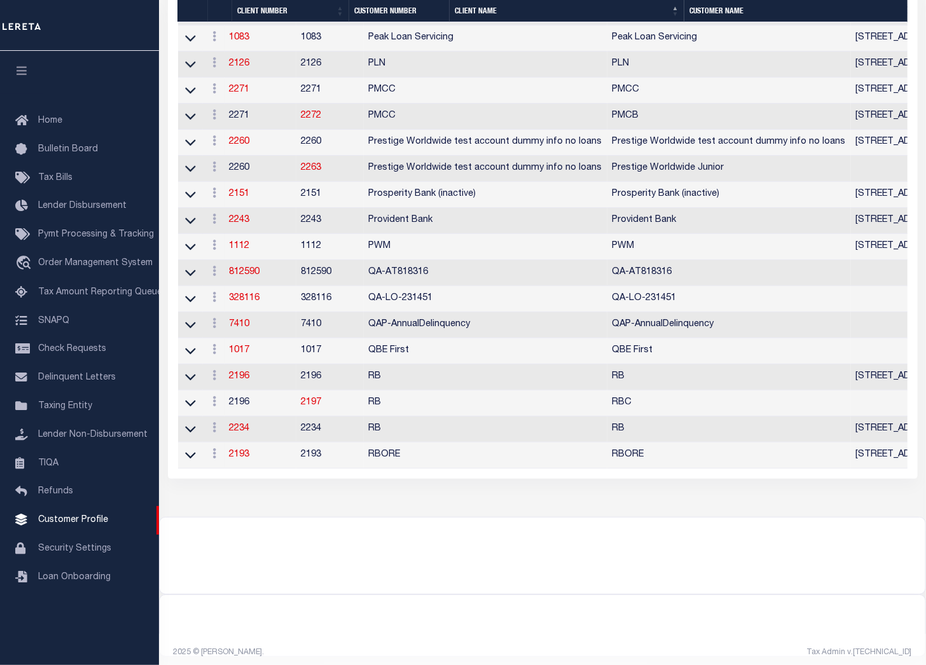
scroll to position [2427, 0]
click at [217, 406] on icon at bounding box center [215, 400] width 4 height 10
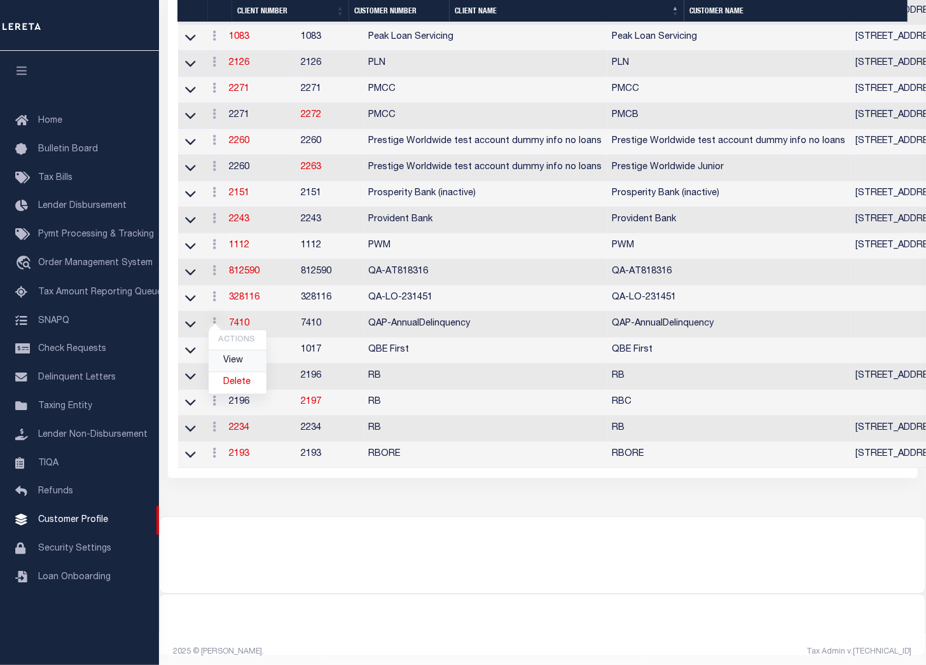
click at [240, 372] on link "View" at bounding box center [237, 361] width 58 height 21
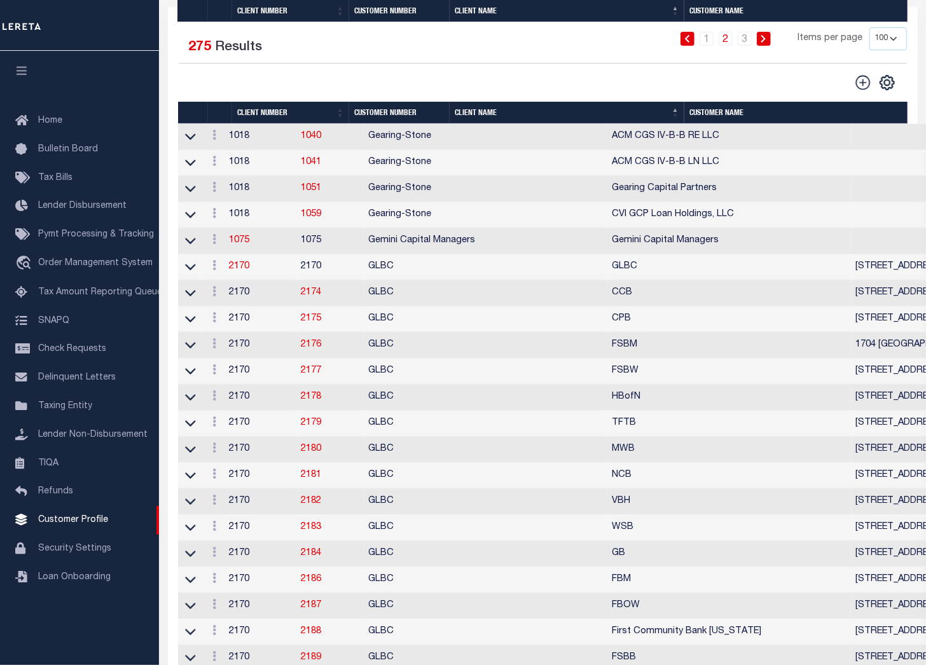
select select "2196"
type input "RB"
type input "2197"
type input "RBC"
type input "Amy"
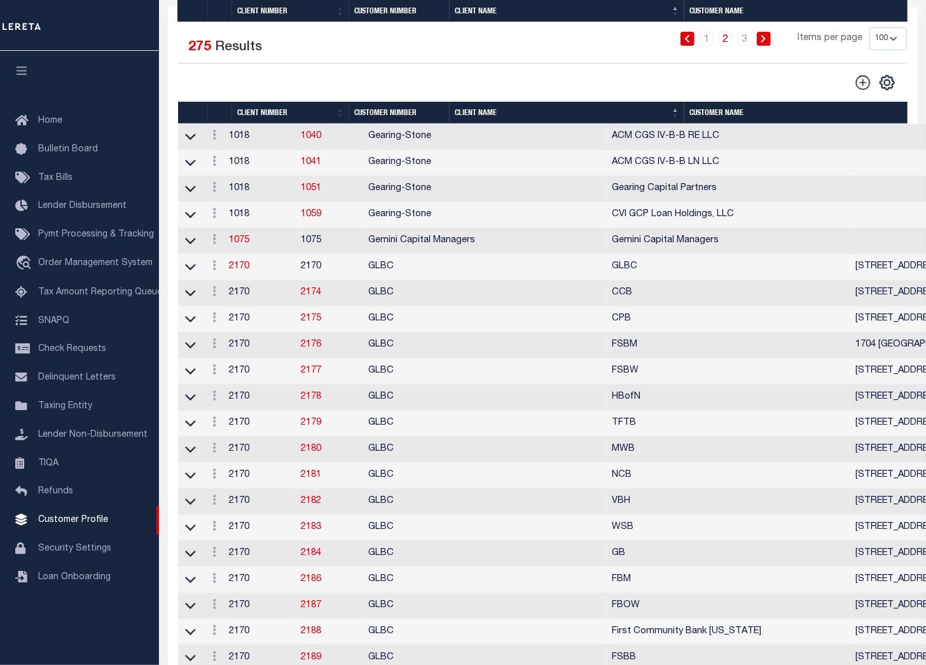
type input "Lindley"
type input "John Short"
type input "Barbara Kendrick"
type input "Tony Targhetta"
checkbox input "true"
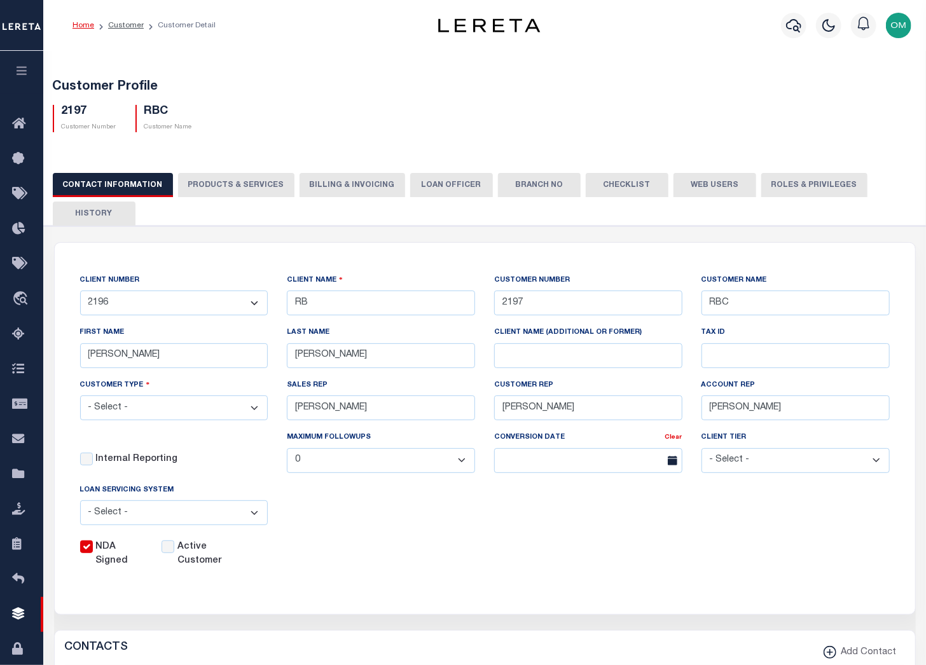
click at [691, 183] on button "Web Users" at bounding box center [714, 185] width 83 height 24
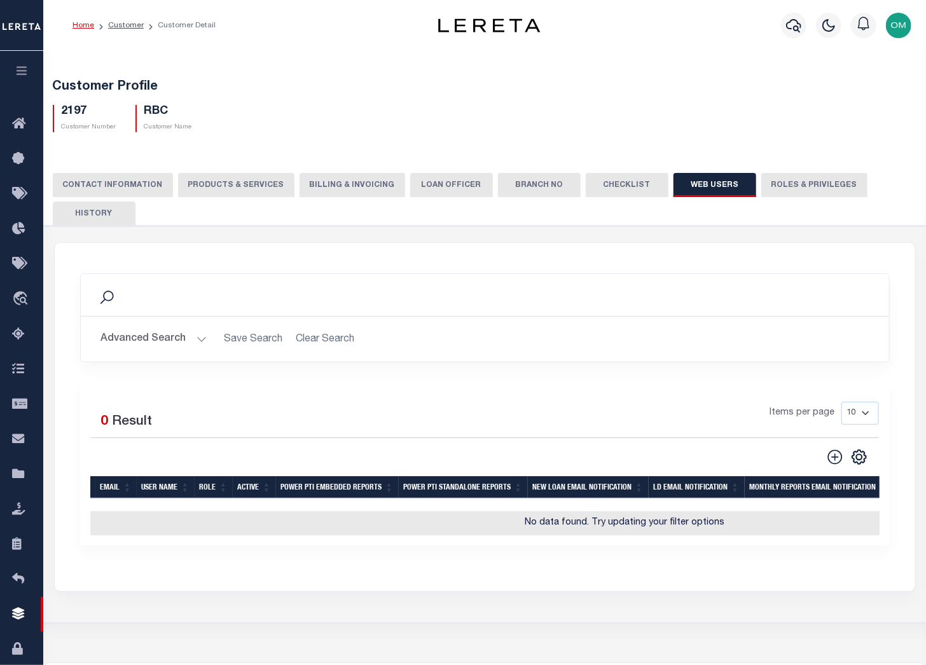
click at [200, 336] on button "Advanced Search" at bounding box center [154, 339] width 106 height 25
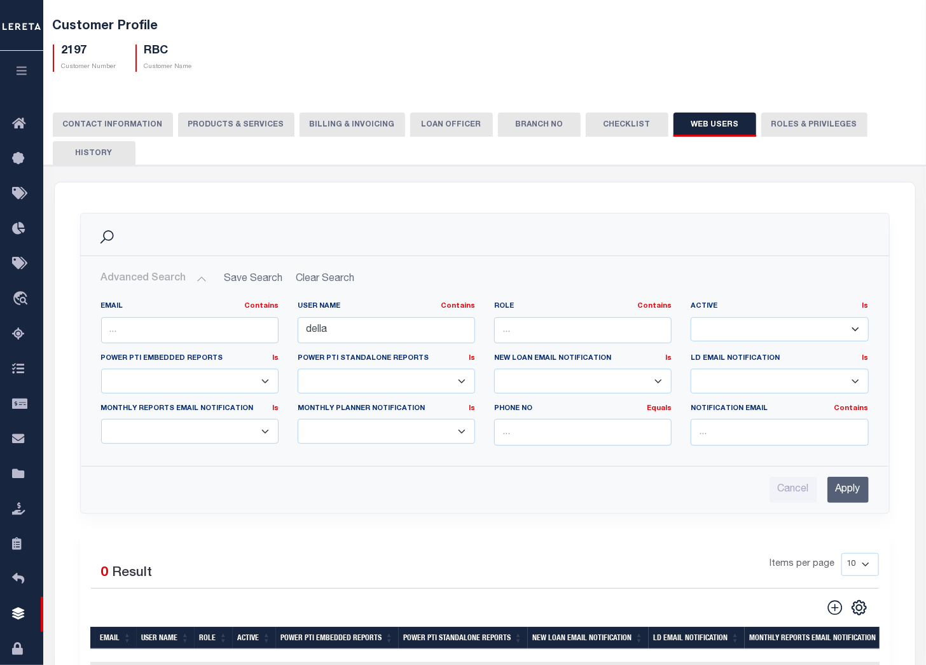
scroll to position [231, 0]
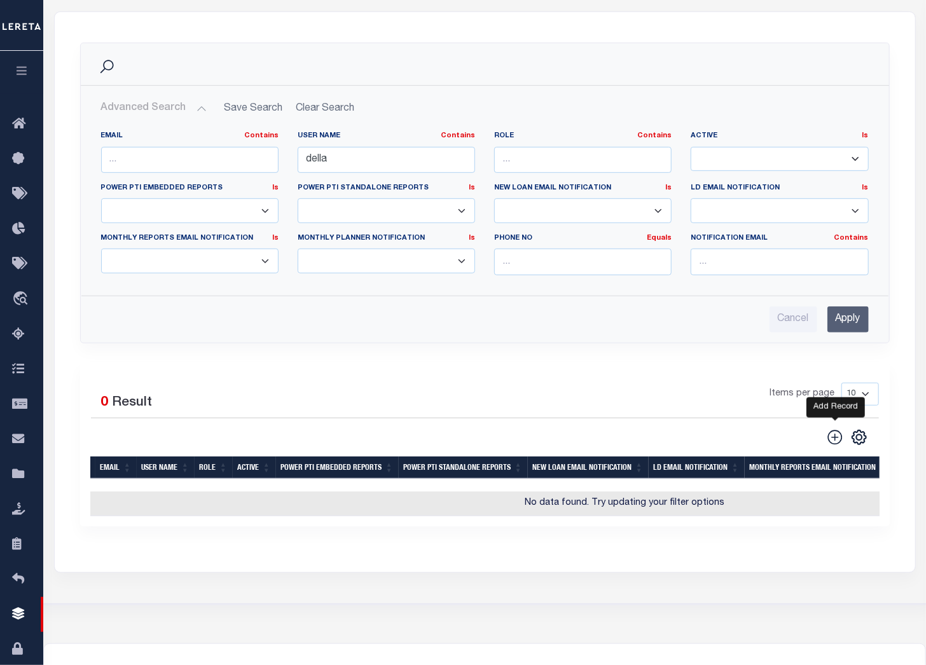
click at [833, 433] on icon at bounding box center [834, 437] width 17 height 17
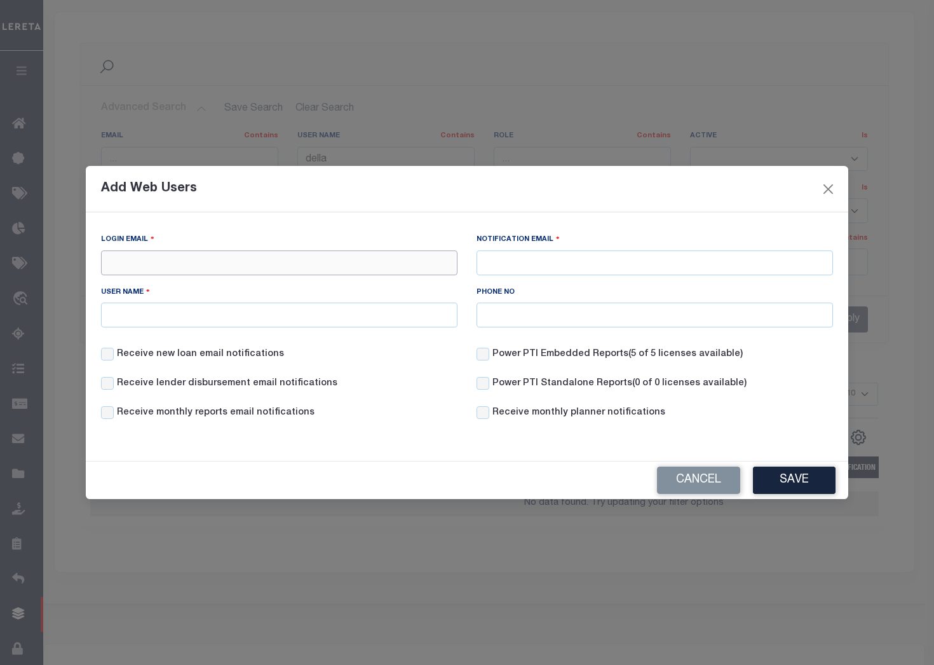
click at [267, 261] on input "Login Email" at bounding box center [279, 262] width 357 height 25
click at [830, 181] on button "Close" at bounding box center [829, 189] width 17 height 17
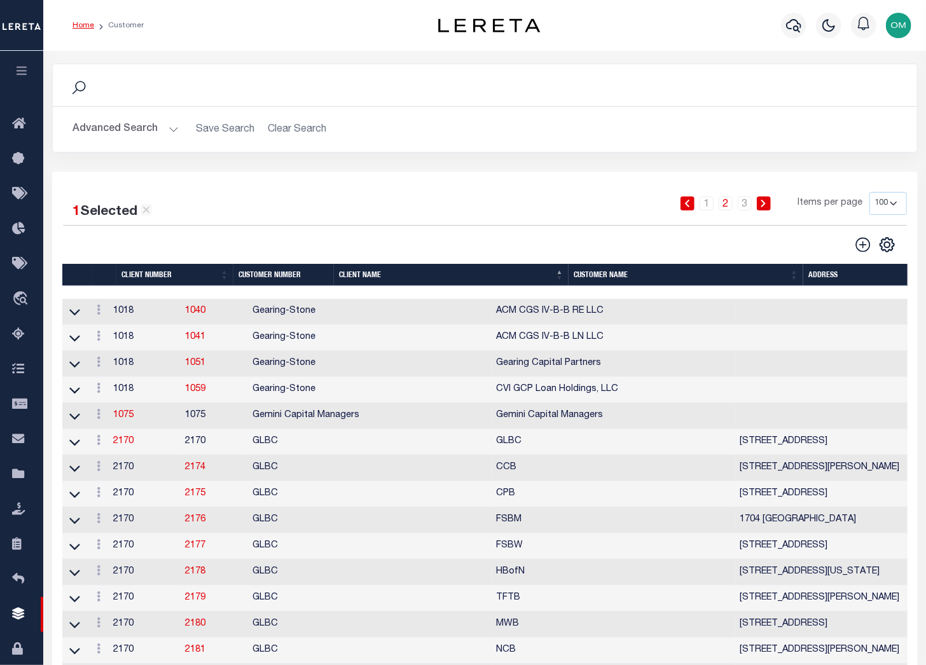
click at [170, 123] on button "Advanced Search" at bounding box center [126, 129] width 106 height 25
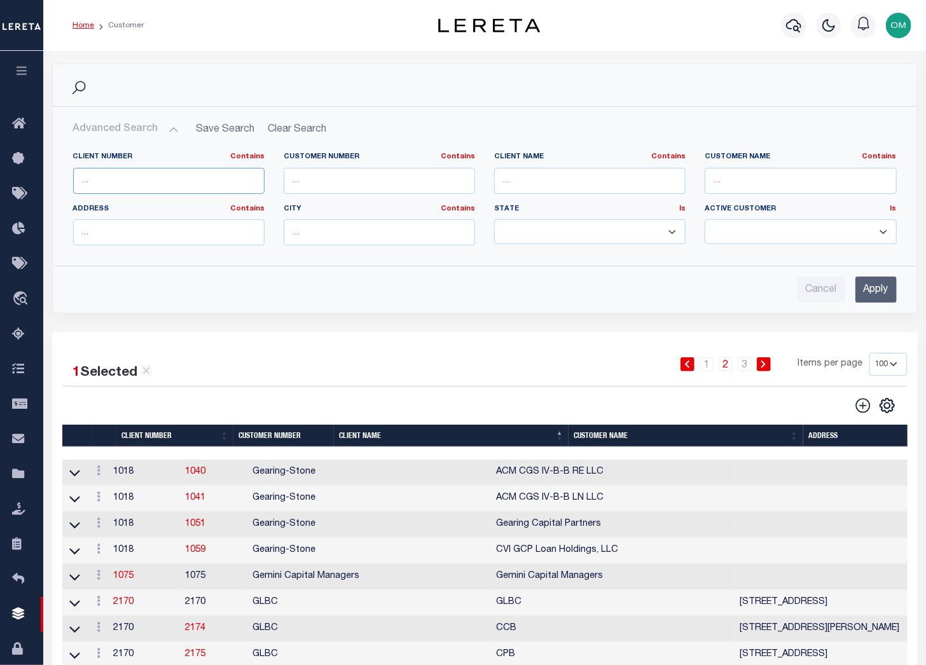
click at [219, 181] on input "text" at bounding box center [168, 181] width 191 height 26
type input "2241"
click at [859, 288] on input "Apply" at bounding box center [875, 290] width 41 height 26
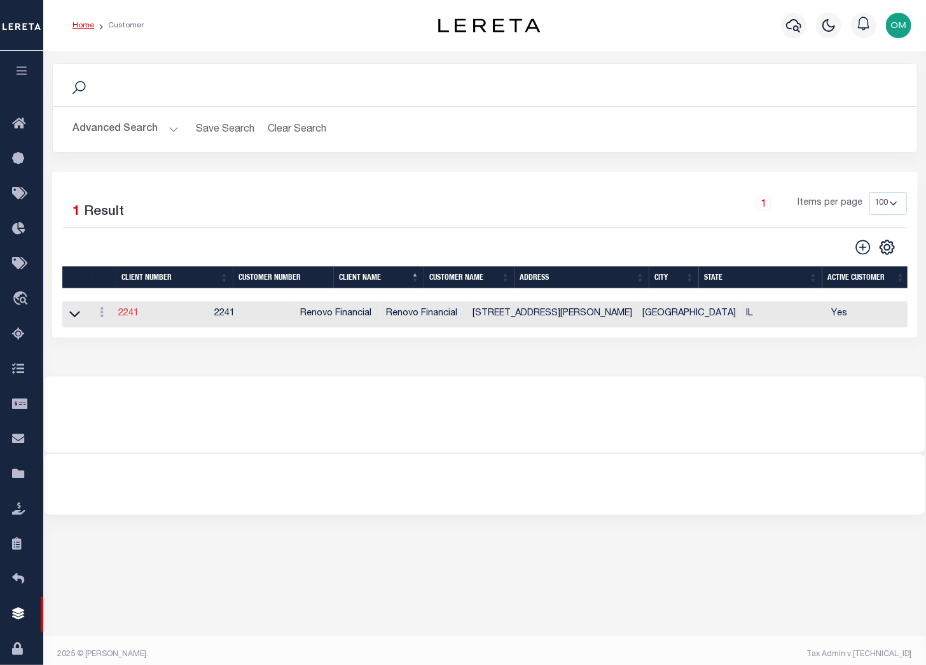
click at [128, 311] on link "2241" at bounding box center [128, 313] width 20 height 9
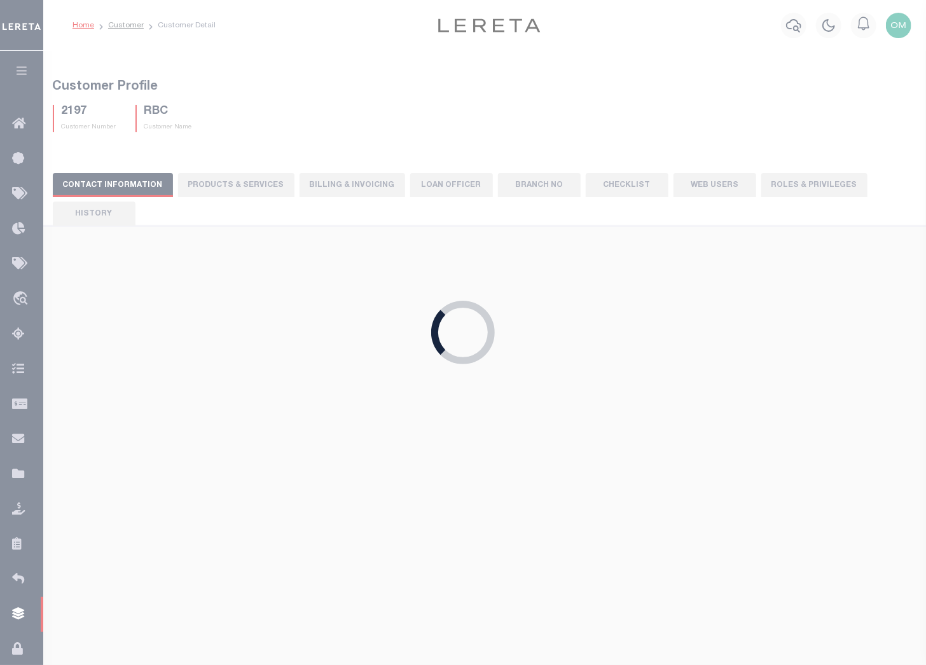
select select
type input "Renovo Financial"
type input "2241"
type input "Renovo Financial"
type input "Steven"
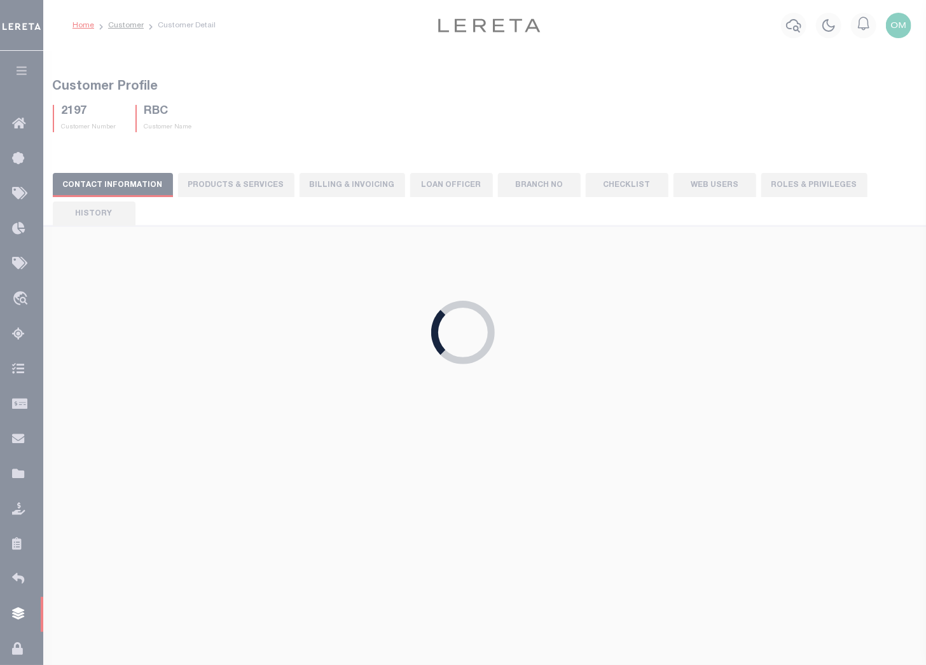
type input "Klemp"
select select "Mixed Portfolio"
type input "Tiffany Stringfellow"
type input "Debbie Vecellio"
checkbox input "true"
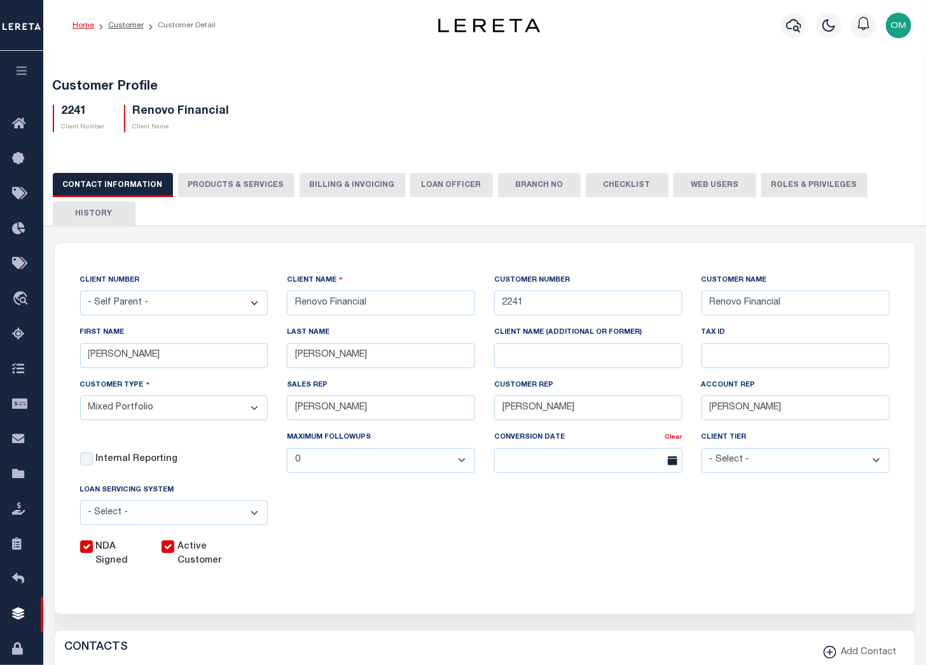
click at [235, 185] on button "PRODUCTS & SERVICES" at bounding box center [236, 185] width 116 height 24
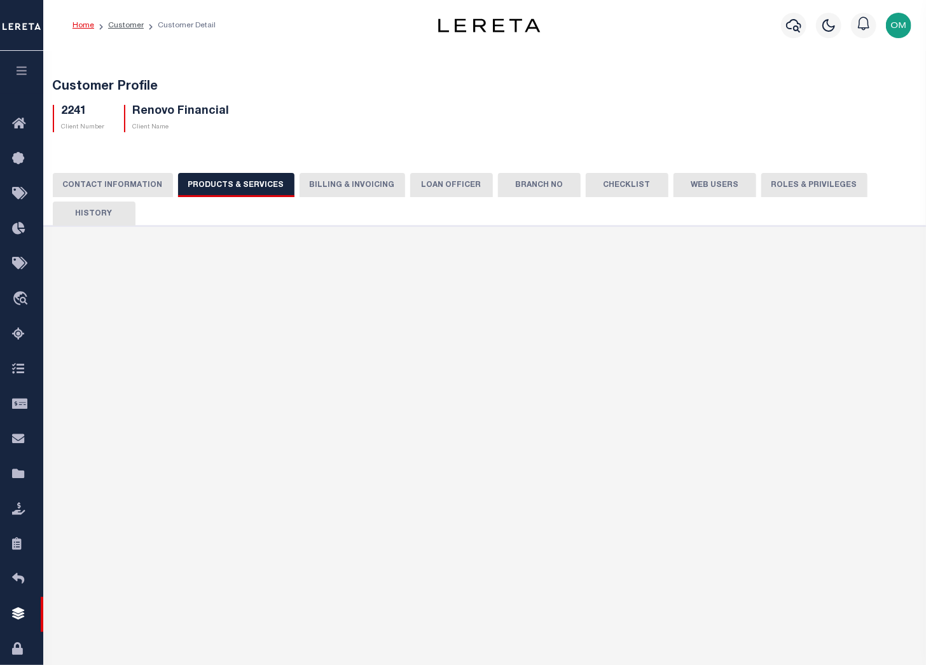
select select "STX"
radio input "true"
checkbox input "true"
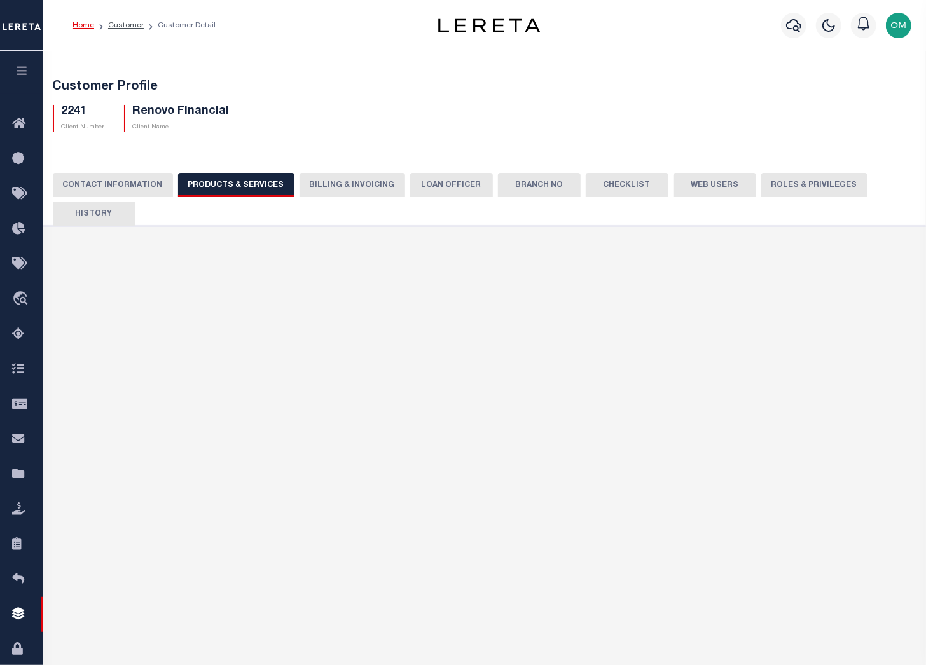
checkbox input "true"
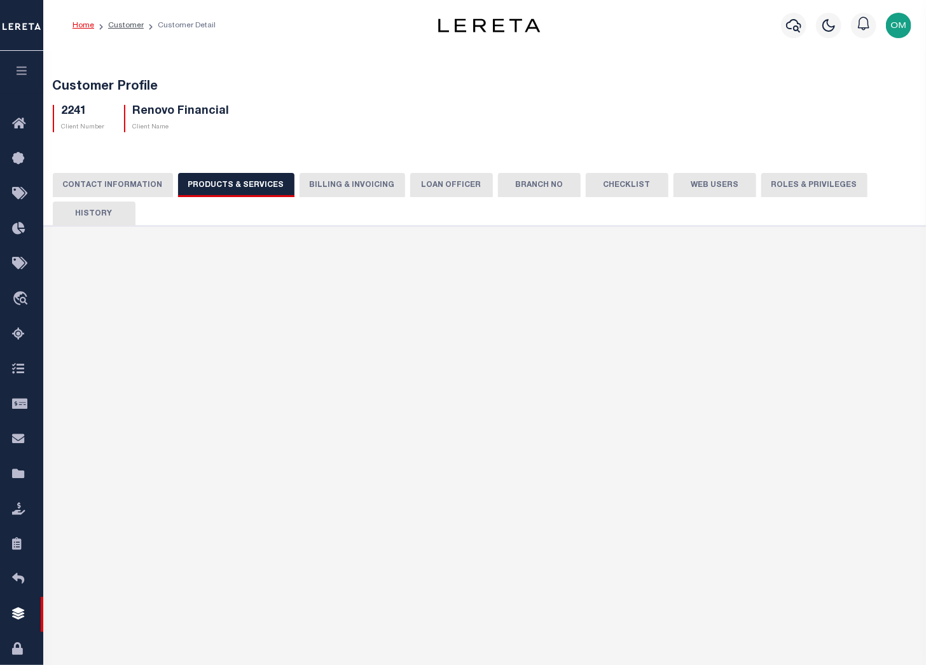
checkbox input "true"
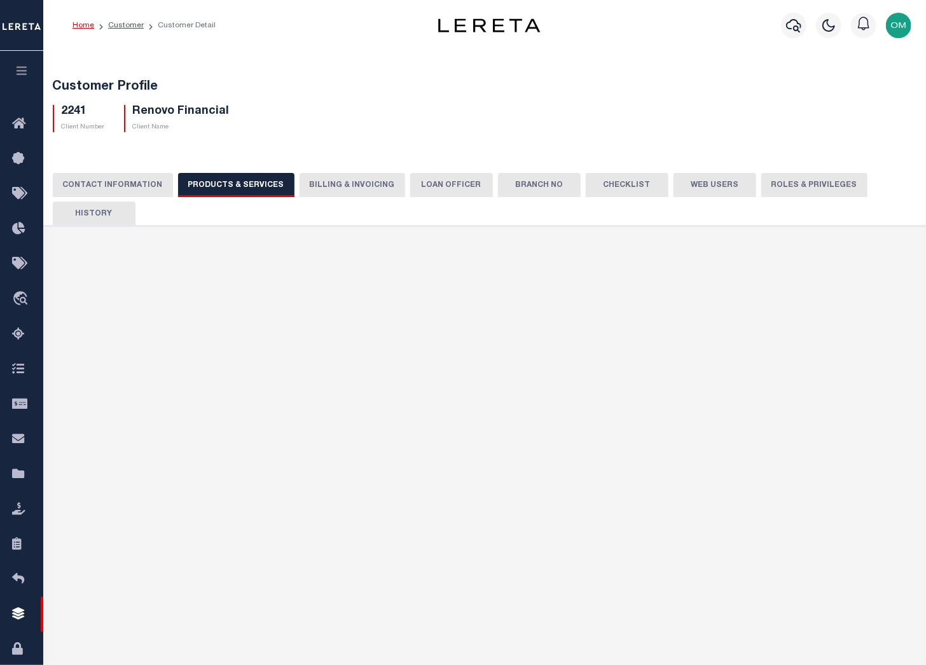
checkbox input "true"
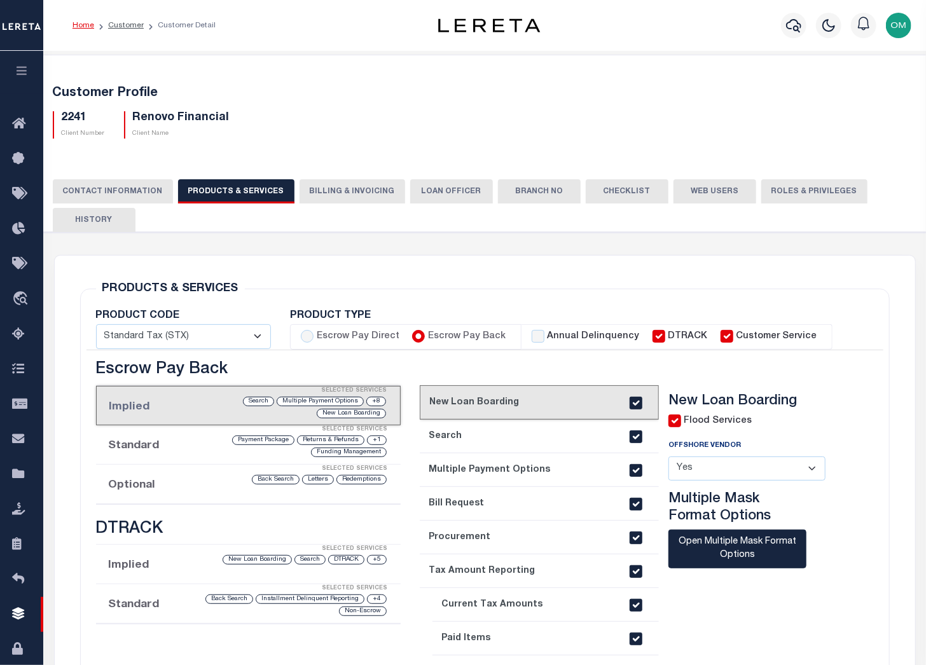
click at [695, 192] on button "Web Users" at bounding box center [714, 191] width 83 height 24
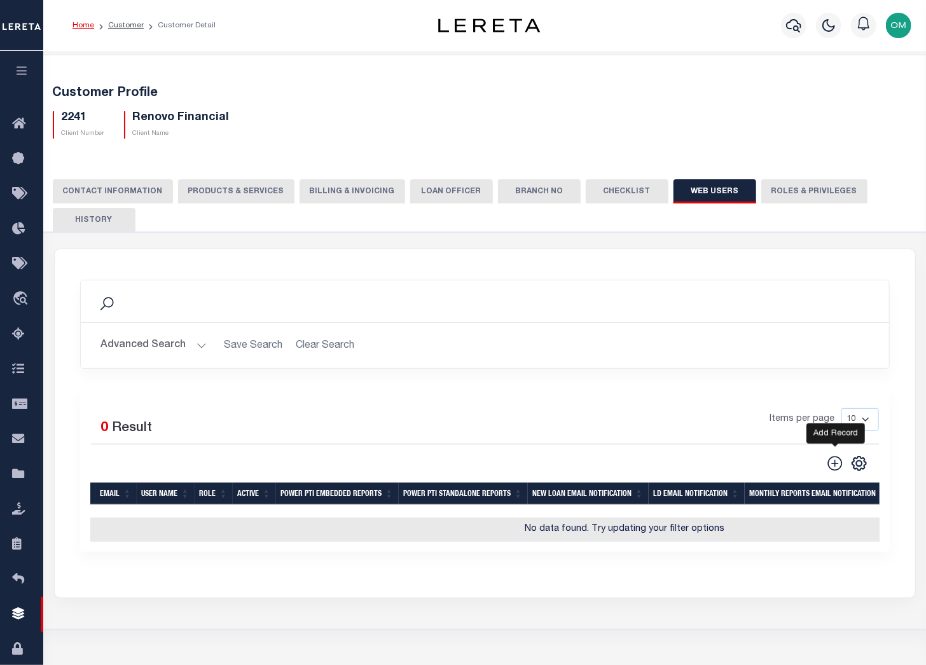
click at [833, 465] on icon at bounding box center [834, 463] width 17 height 17
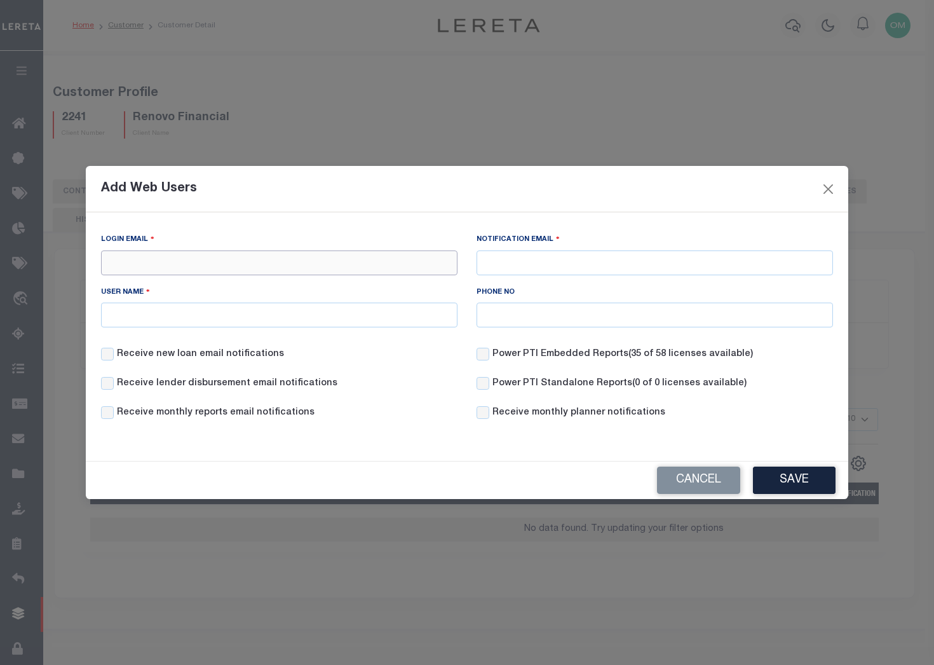
click at [220, 264] on input "Login Email" at bounding box center [279, 262] width 357 height 25
type input "[EMAIL_ADDRESS][DOMAIN_NAME]"
click at [359, 317] on input "User Name" at bounding box center [279, 315] width 357 height 25
type input "Della Graham"
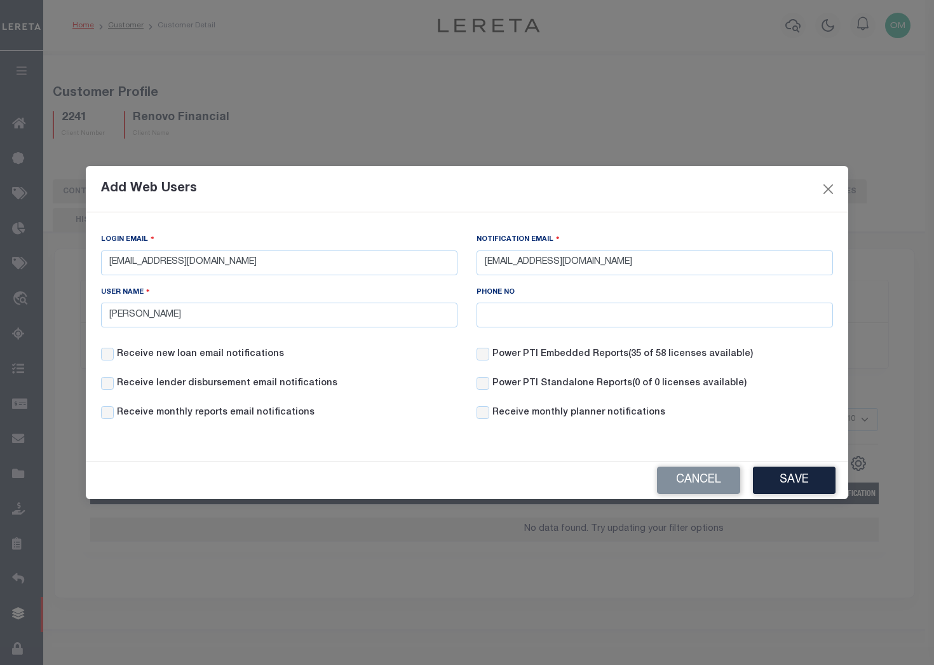
click at [172, 357] on label "Receive new loan email notifications" at bounding box center [200, 355] width 167 height 14
click at [114, 357] on input "Receive new loan email notifications" at bounding box center [107, 354] width 13 height 13
checkbox input "true"
click at [175, 378] on label "Receive lender disbursement email notifications" at bounding box center [227, 384] width 221 height 14
click at [114, 378] on input "Receive lender disbursement email notifications" at bounding box center [107, 383] width 13 height 13
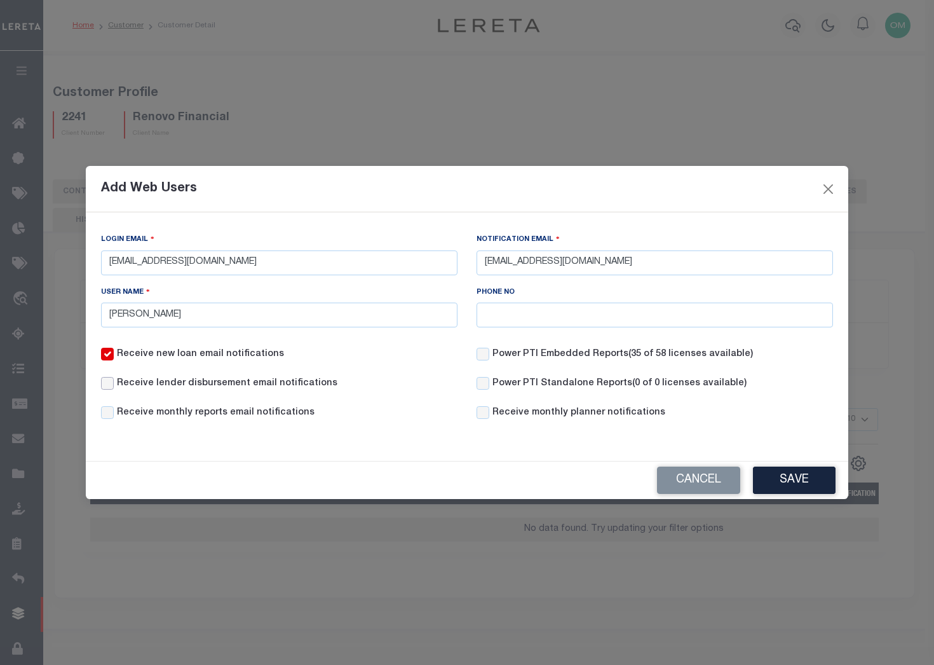
checkbox input "true"
click at [187, 407] on div "Receive new loan email notifications Power PTI Embedded Reports (35 of 58 licen…" at bounding box center [467, 392] width 751 height 88
click at [182, 412] on label "Receive monthly reports email notifications" at bounding box center [216, 413] width 198 height 14
click at [114, 412] on input "Receive monthly reports email notifications" at bounding box center [107, 412] width 13 height 13
checkbox input "true"
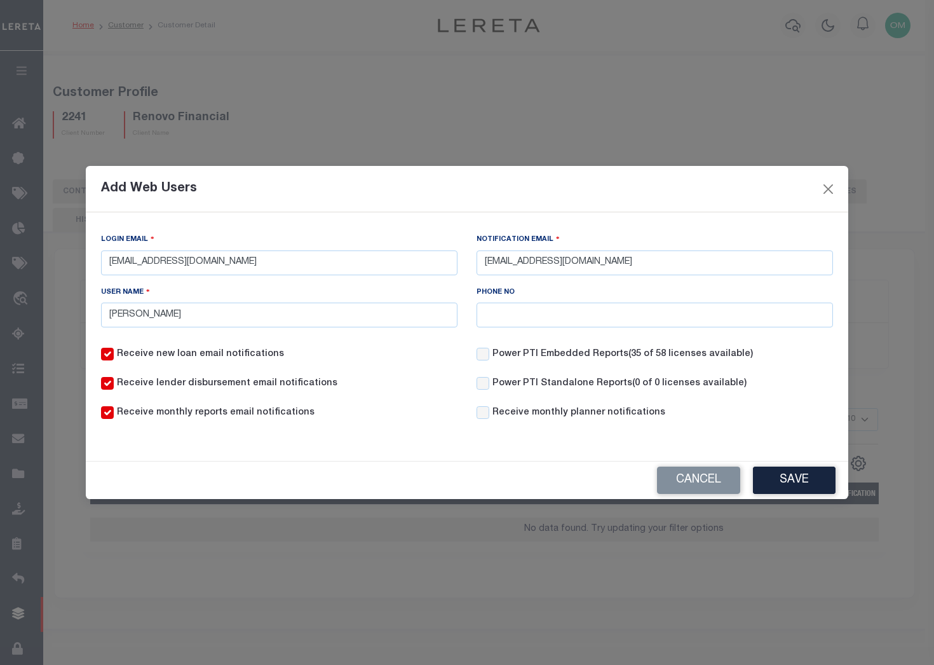
click at [493, 352] on label "Power PTI Embedded Reports (35 of 58 licenses available)" at bounding box center [623, 355] width 261 height 14
click at [489, 352] on input "Power PTI Embedded Reports (35 of 58 licenses available)" at bounding box center [483, 354] width 13 height 13
checkbox input "true"
click at [484, 379] on input "Power PTI Standalone Reports (0 of 0 licenses available)" at bounding box center [483, 383] width 13 height 13
checkbox input "true"
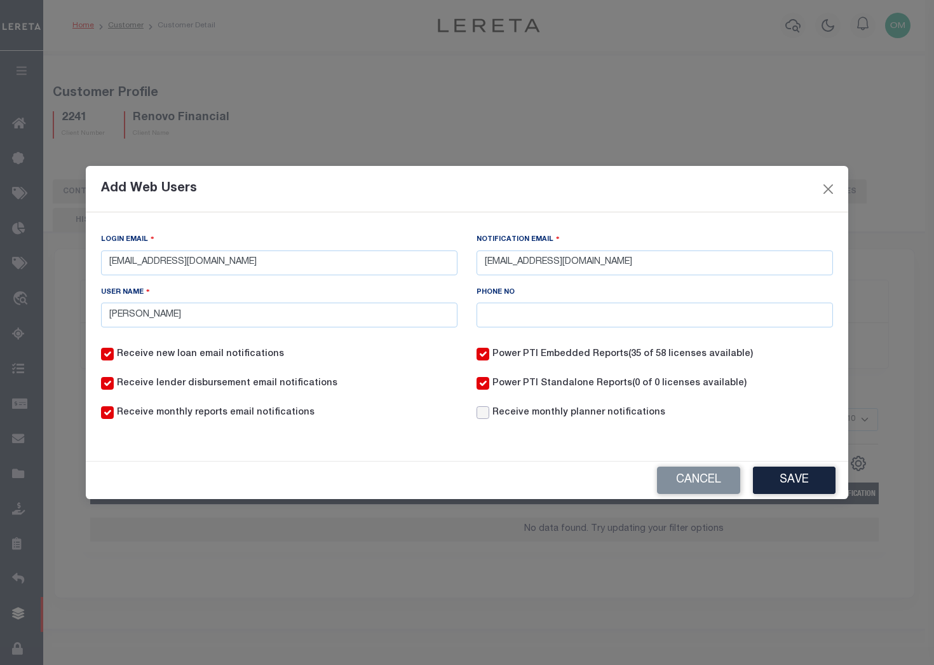
click at [481, 413] on input "Receive monthly planner notifications" at bounding box center [483, 412] width 13 height 13
checkbox input "true"
click at [803, 480] on button "Save" at bounding box center [794, 480] width 83 height 27
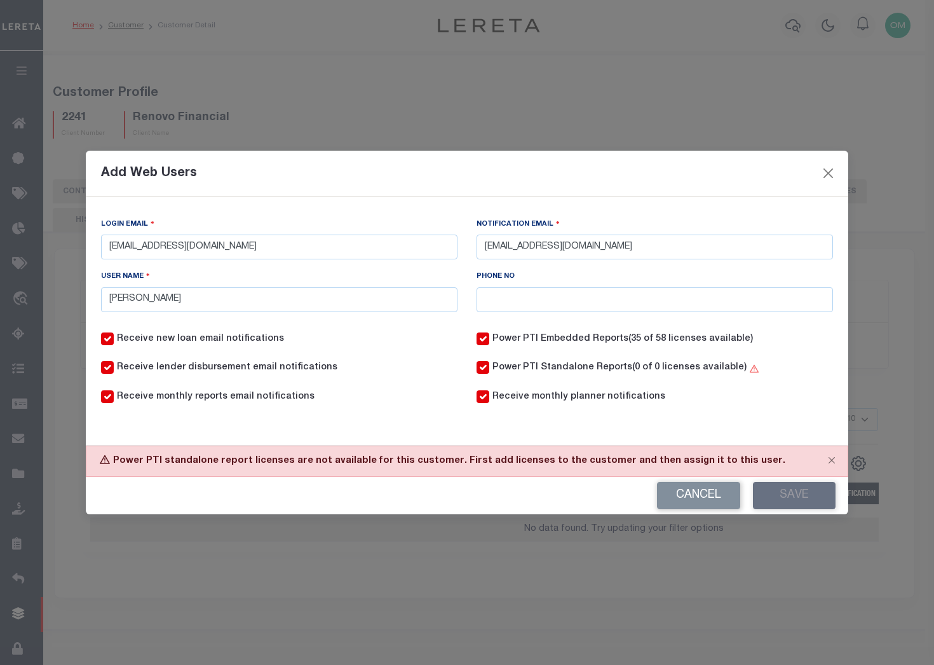
click at [483, 369] on input "Power PTI Standalone Reports (0 of 0 licenses available)" at bounding box center [483, 367] width 13 height 13
checkbox input "false"
click at [795, 496] on button "Save" at bounding box center [794, 495] width 83 height 27
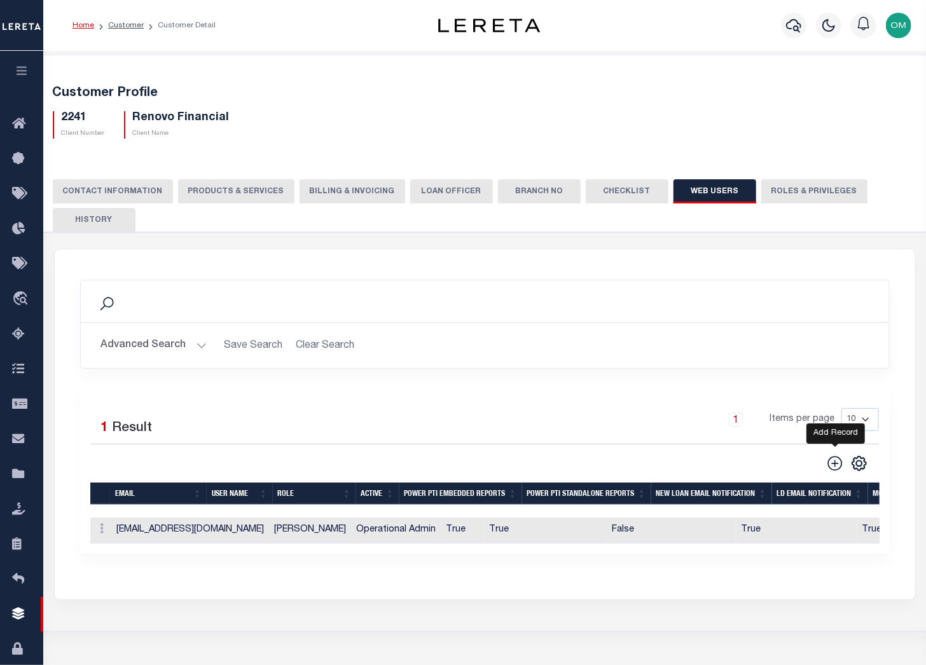
click at [835, 464] on icon at bounding box center [834, 463] width 15 height 15
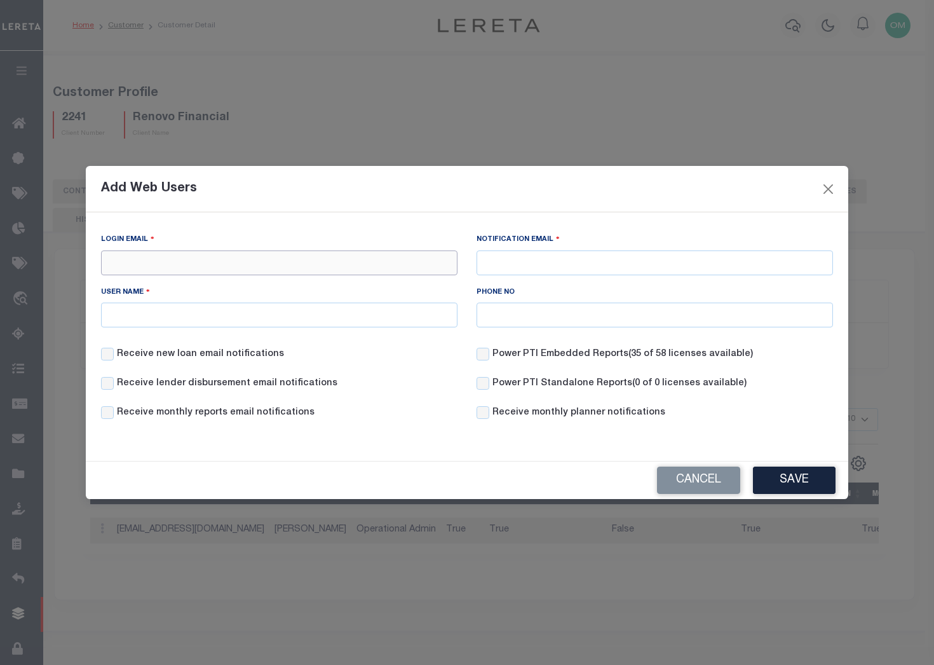
click at [203, 254] on input "Login Email" at bounding box center [279, 262] width 357 height 25
type input "[EMAIL_ADDRESS][DOMAIN_NAME]"
type input "DGraham@lereta.net"
click at [356, 304] on input "User Name" at bounding box center [279, 315] width 357 height 25
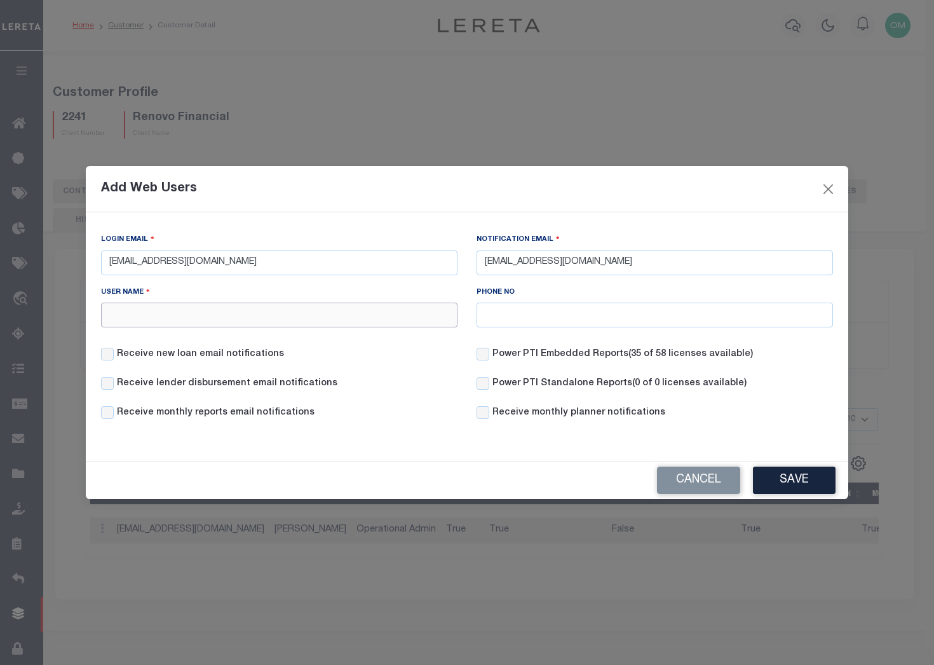
type input "Della Graham"
click at [219, 355] on label "Receive new loan email notifications" at bounding box center [200, 355] width 167 height 14
click at [114, 355] on input "Receive new loan email notifications" at bounding box center [107, 354] width 13 height 13
checkbox input "true"
click at [218, 376] on div "Receive new loan email notifications" at bounding box center [280, 362] width 376 height 29
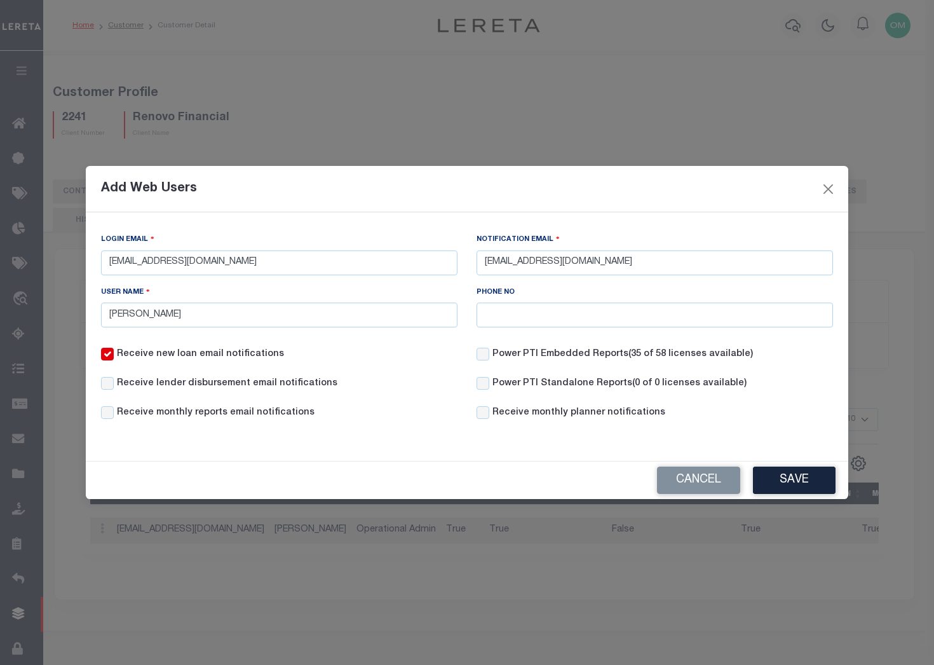
click at [221, 382] on label "Receive lender disbursement email notifications" at bounding box center [227, 384] width 221 height 14
click at [114, 382] on input "Receive lender disbursement email notifications" at bounding box center [107, 383] width 13 height 13
checkbox input "true"
click at [229, 415] on label "Receive monthly reports email notifications" at bounding box center [216, 413] width 198 height 14
click at [114, 415] on input "Receive monthly reports email notifications" at bounding box center [107, 412] width 13 height 13
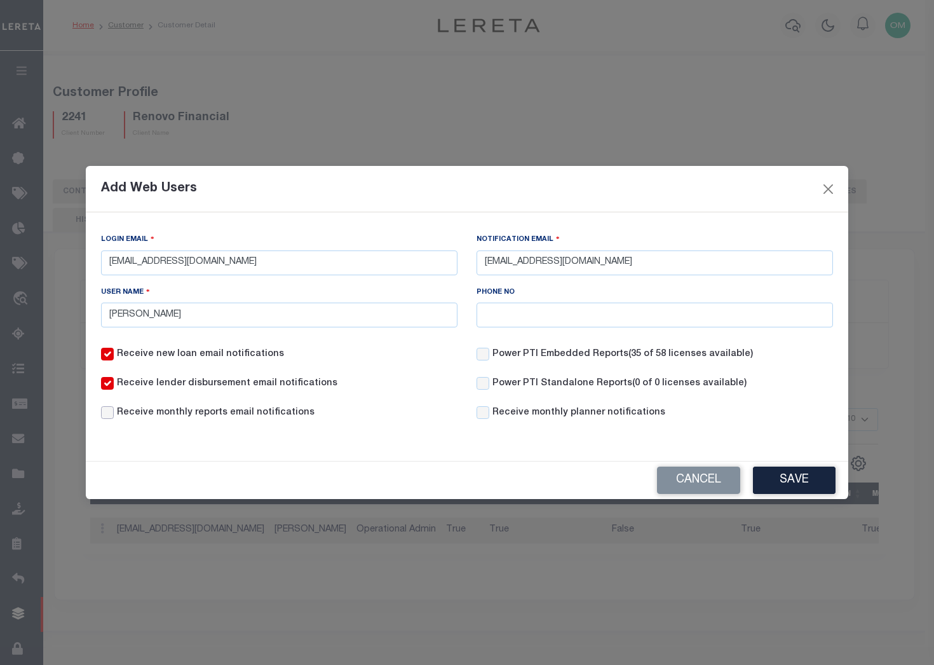
checkbox input "true"
click at [486, 355] on input "Power PTI Embedded Reports (35 of 58 licenses available)" at bounding box center [483, 354] width 13 height 13
checkbox input "true"
click at [484, 416] on input "Receive monthly planner notifications" at bounding box center [483, 412] width 13 height 13
checkbox input "true"
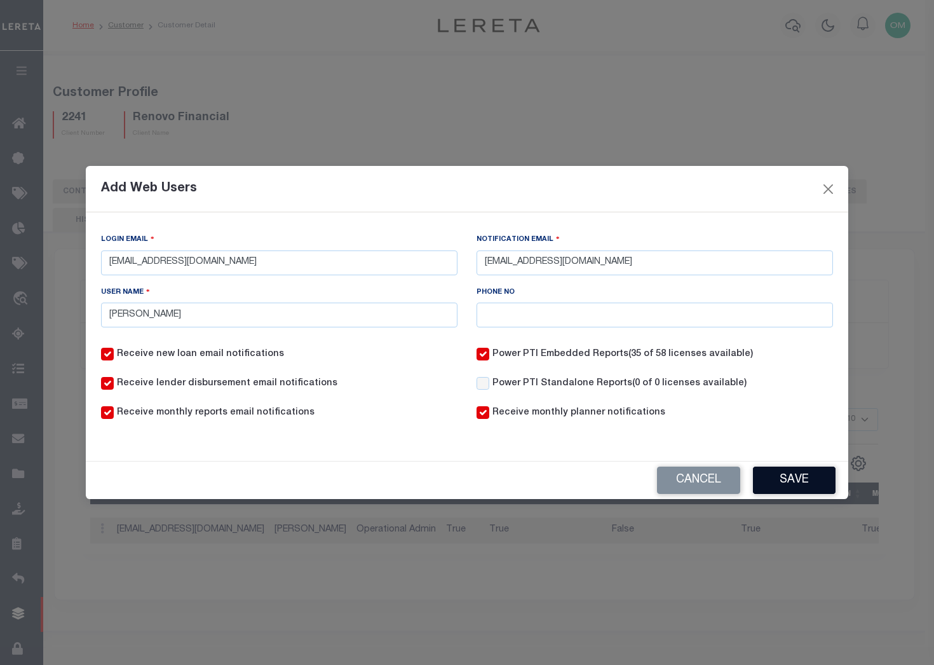
click at [800, 481] on button "Save" at bounding box center [794, 480] width 83 height 27
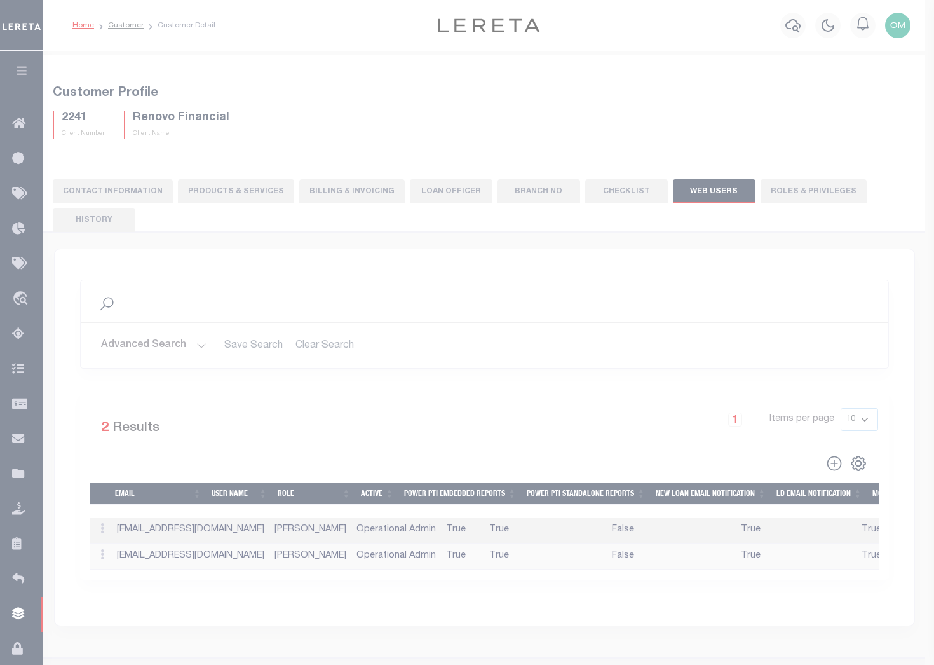
checkbox input "false"
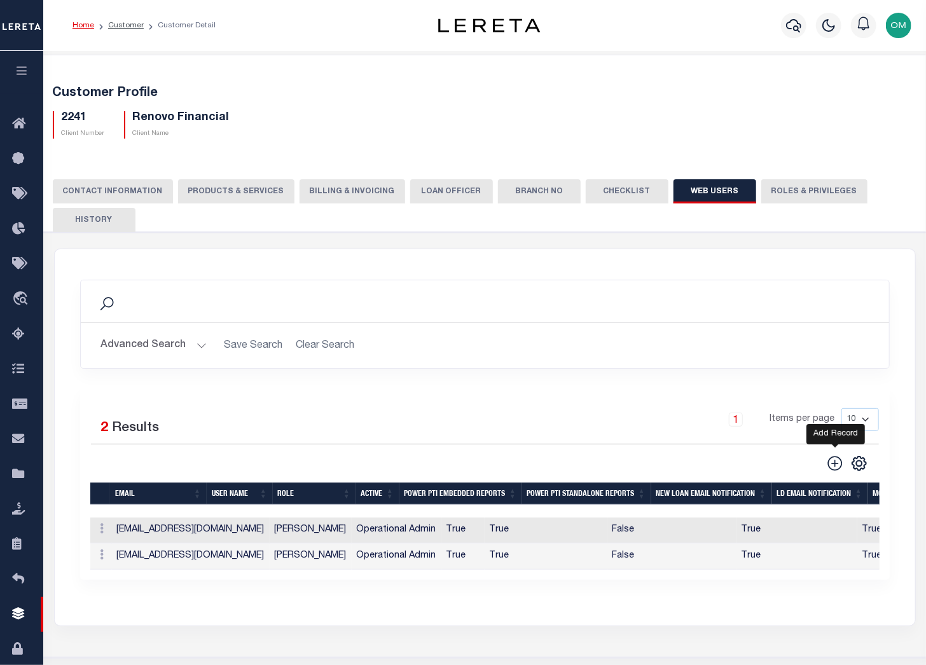
click at [830, 464] on icon at bounding box center [834, 463] width 17 height 17
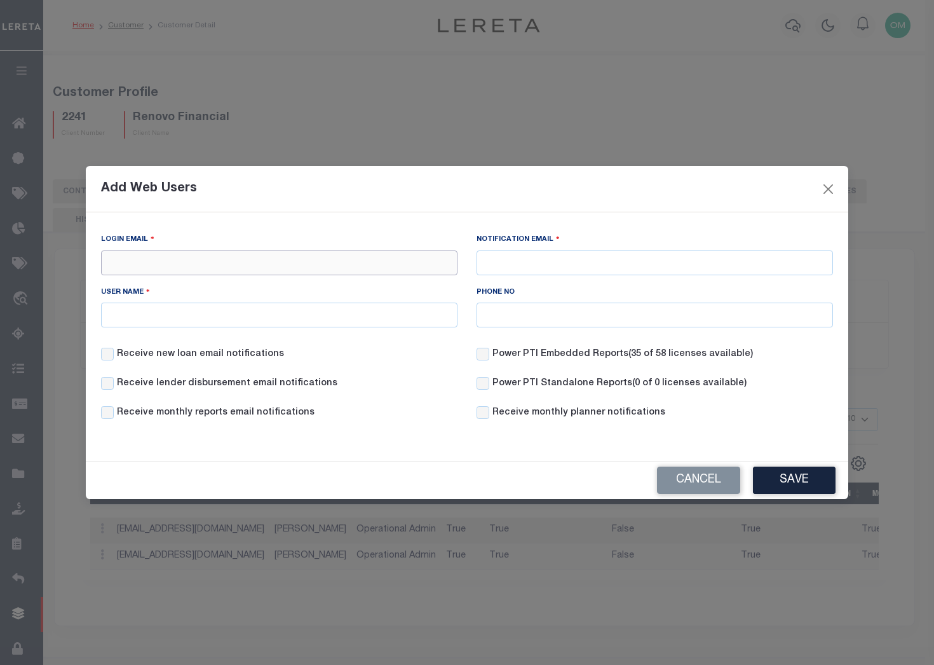
click at [237, 261] on input "Login Email" at bounding box center [279, 262] width 357 height 25
click at [388, 260] on input "Login Email" at bounding box center [279, 262] width 357 height 25
click at [381, 201] on div "Add Web Users" at bounding box center [467, 189] width 763 height 46
click at [341, 263] on input "Della.gr" at bounding box center [279, 262] width 357 height 25
type input "della.graham@accumatch.com"
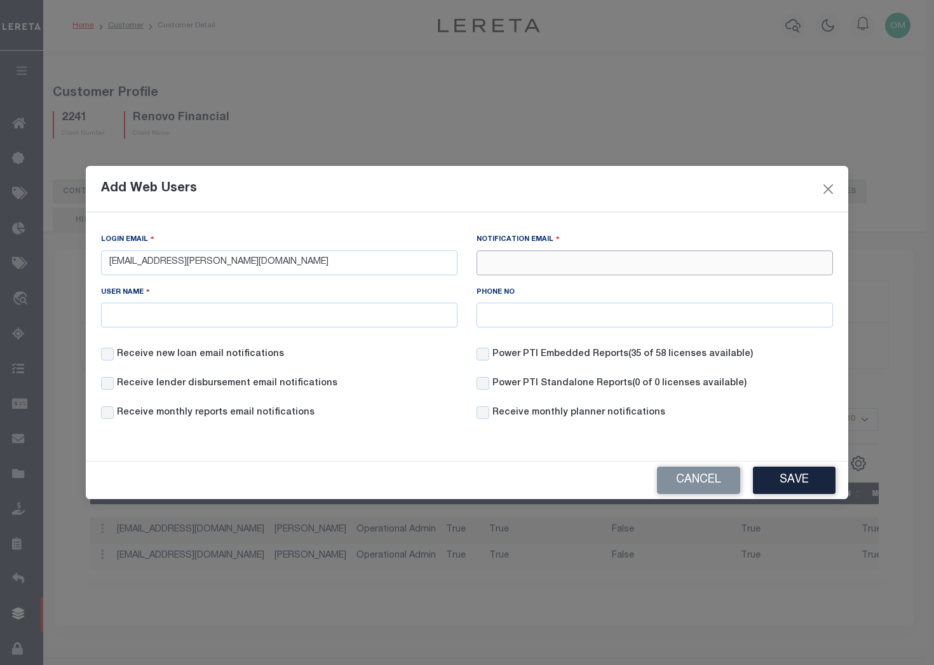
click at [534, 258] on input "Notification Email" at bounding box center [655, 262] width 357 height 25
type input "[EMAIL_ADDRESS][DOMAIN_NAME]"
click at [327, 326] on input "User Name" at bounding box center [279, 315] width 357 height 25
type input "Della Graham"
click at [247, 359] on label "Receive new loan email notifications" at bounding box center [200, 355] width 167 height 14
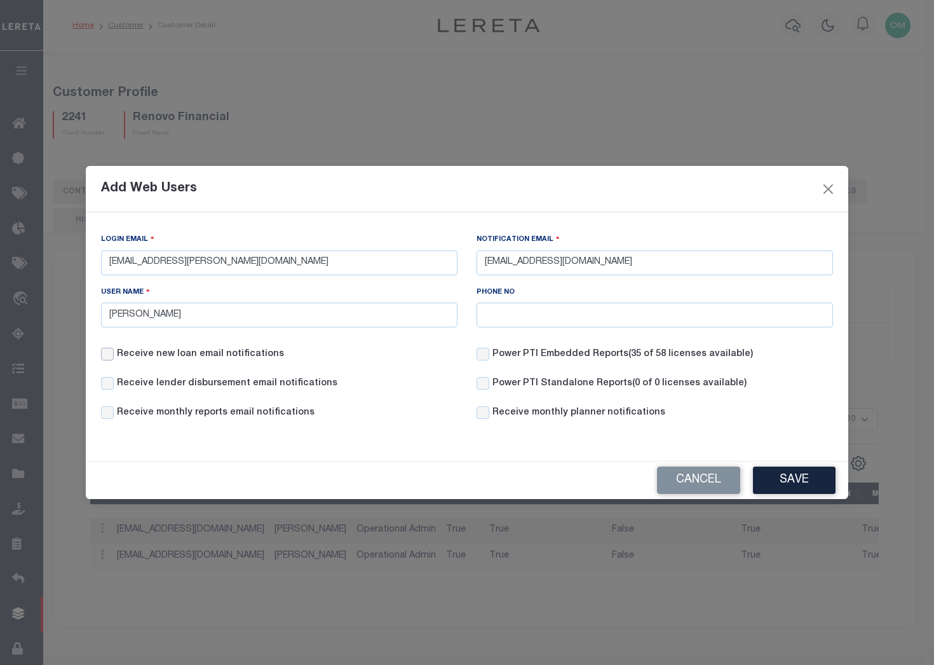
click at [114, 359] on input "Receive new loan email notifications" at bounding box center [107, 354] width 13 height 13
checkbox input "true"
click at [252, 381] on label "Receive lender disbursement email notifications" at bounding box center [227, 384] width 221 height 14
click at [114, 381] on input "Receive lender disbursement email notifications" at bounding box center [107, 383] width 13 height 13
checkbox input "true"
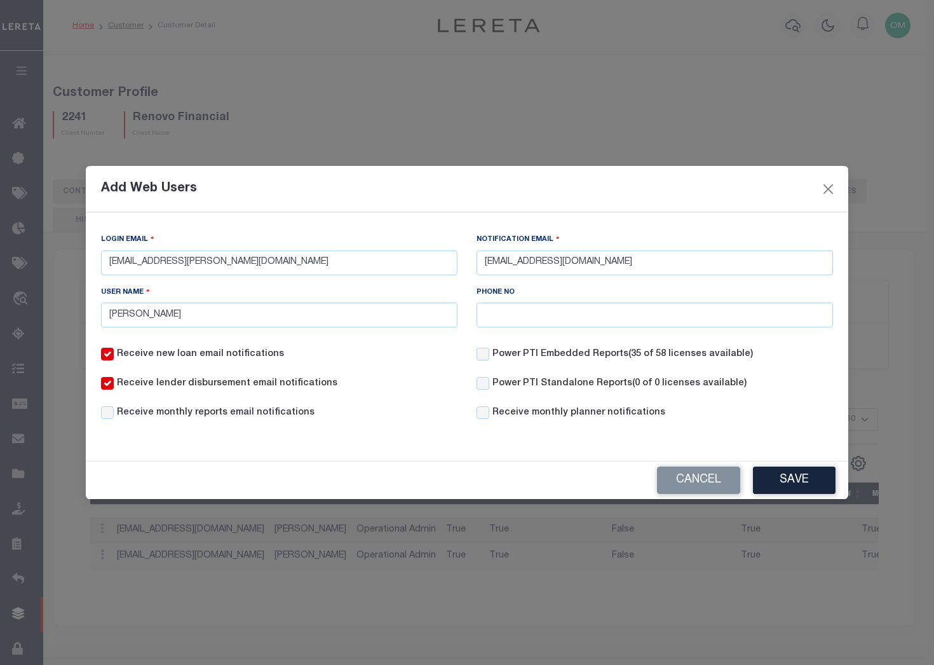
click at [254, 407] on div "Receive monthly reports email notifications" at bounding box center [208, 413] width 214 height 14
click at [261, 407] on label "Receive monthly reports email notifications" at bounding box center [216, 413] width 198 height 14
click at [114, 407] on input "Receive monthly reports email notifications" at bounding box center [107, 412] width 13 height 13
checkbox input "true"
click at [477, 350] on input "Power PTI Embedded Reports (35 of 58 licenses available)" at bounding box center [483, 354] width 13 height 13
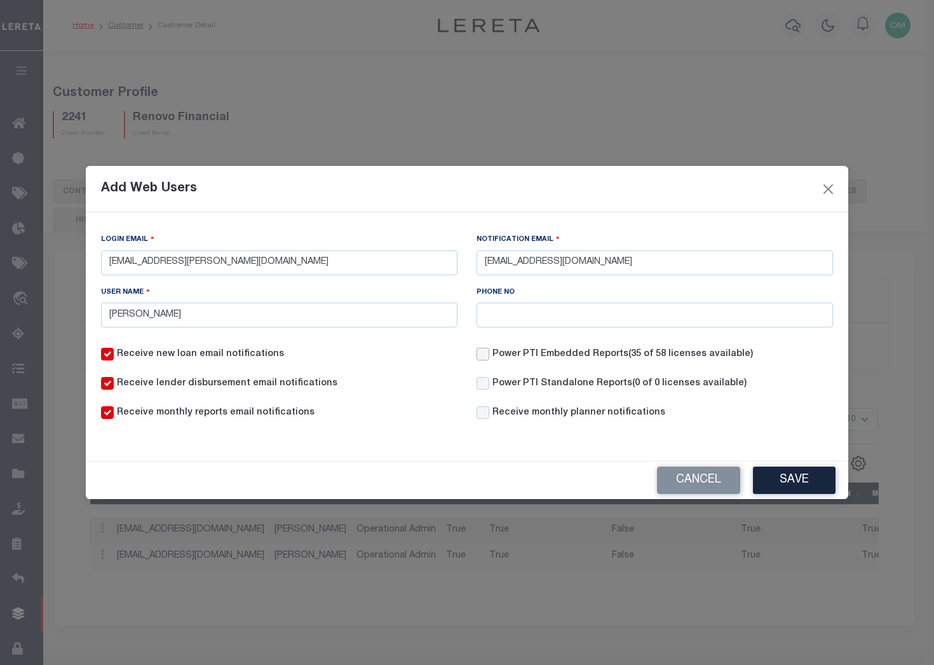
checkbox input "true"
click at [480, 413] on input "Receive monthly planner notifications" at bounding box center [483, 412] width 13 height 13
checkbox input "true"
click at [791, 477] on button "Save" at bounding box center [794, 480] width 83 height 27
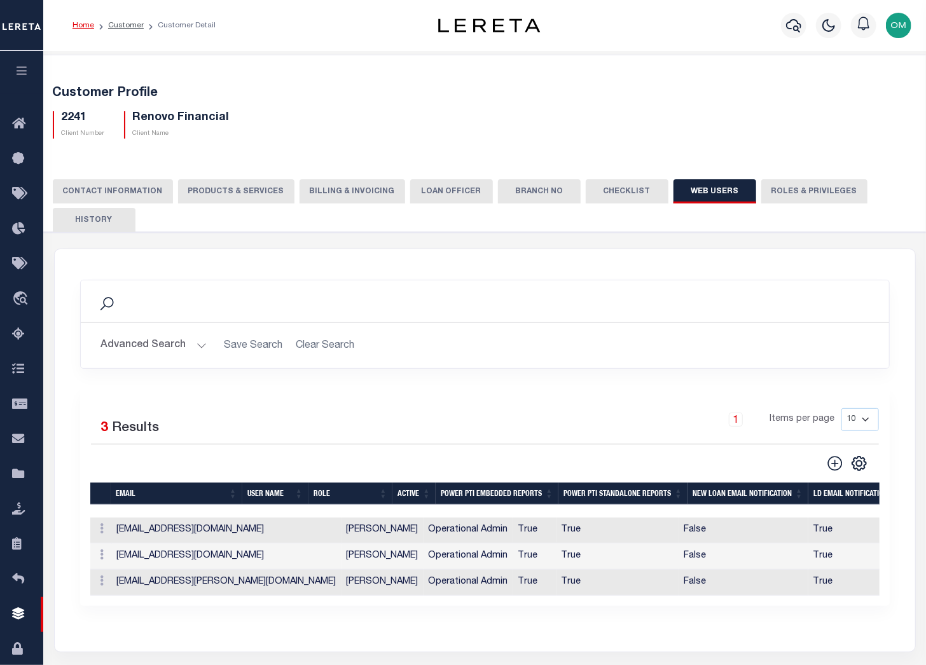
click at [242, 187] on button "PRODUCTS & SERVICES" at bounding box center [236, 191] width 116 height 24
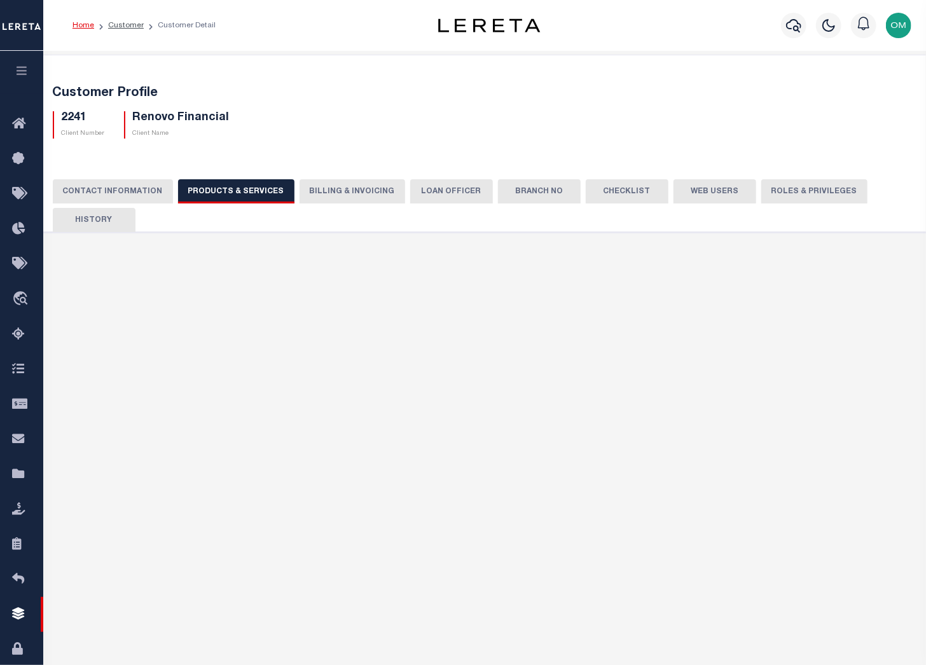
select select "STX"
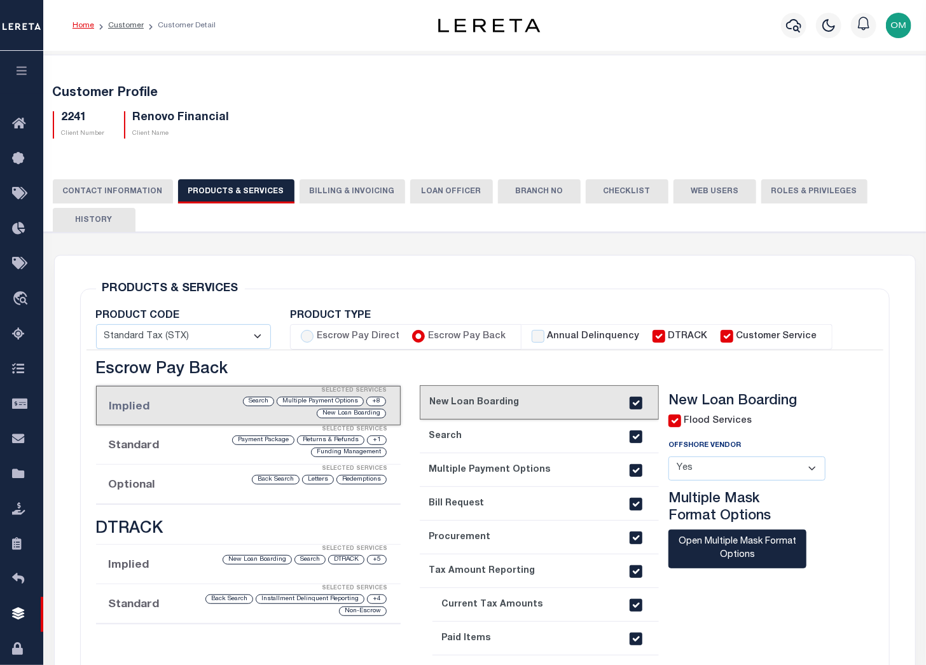
click at [350, 188] on button "Billing & Invoicing" at bounding box center [352, 191] width 106 height 24
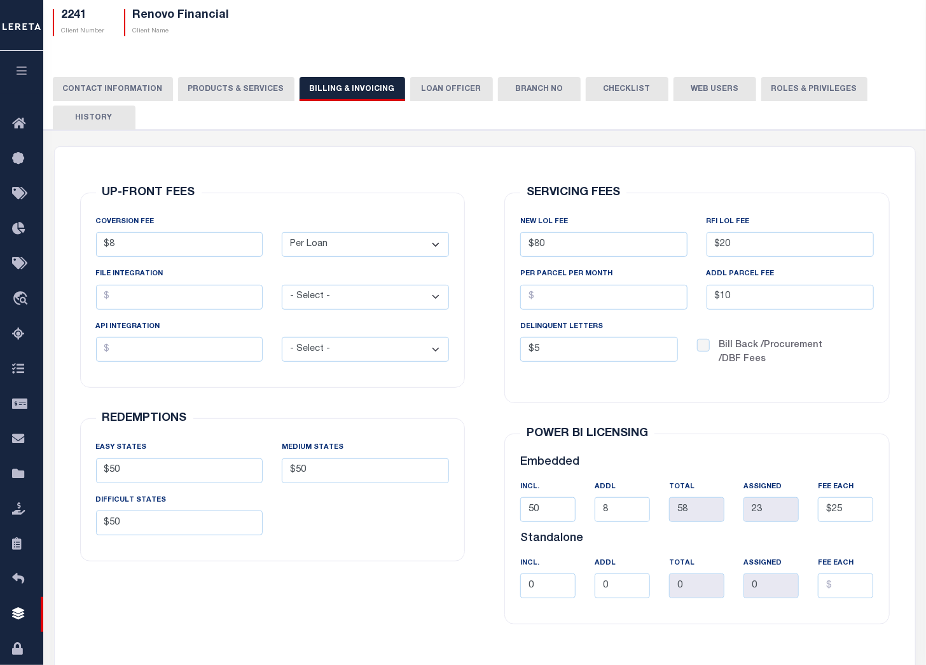
scroll to position [173, 0]
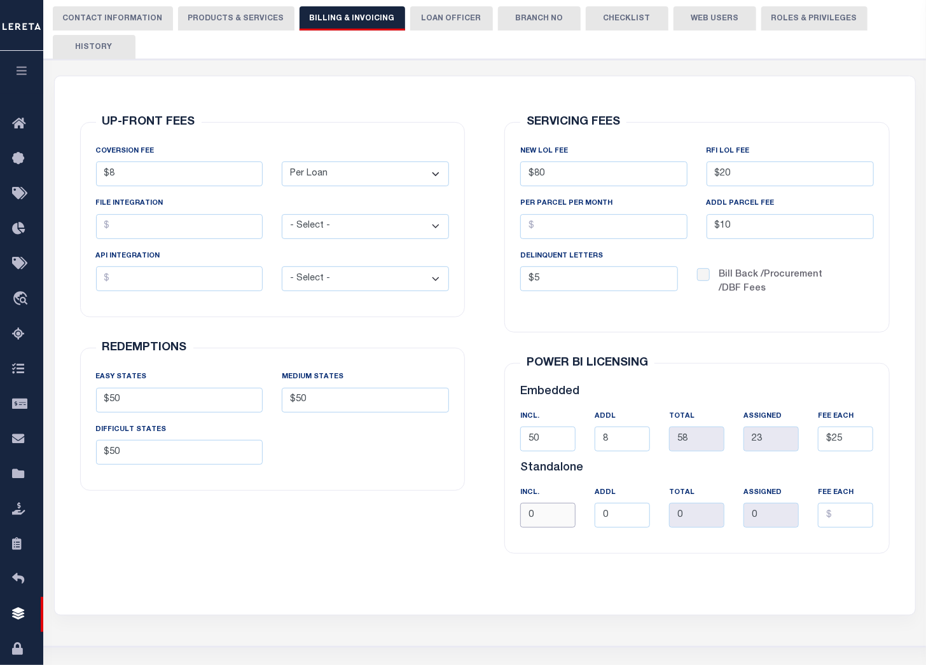
drag, startPoint x: 553, startPoint y: 512, endPoint x: 516, endPoint y: 539, distance: 46.0
click at [516, 538] on div "INCl. 0" at bounding box center [547, 512] width 74 height 52
type input "50"
click at [798, 591] on div "SERVICING FEES NEW LOL FEE $80 RFI LOL Fee $20 PER PARCEL PER MONTH ADDL PARCEL…" at bounding box center [697, 337] width 406 height 523
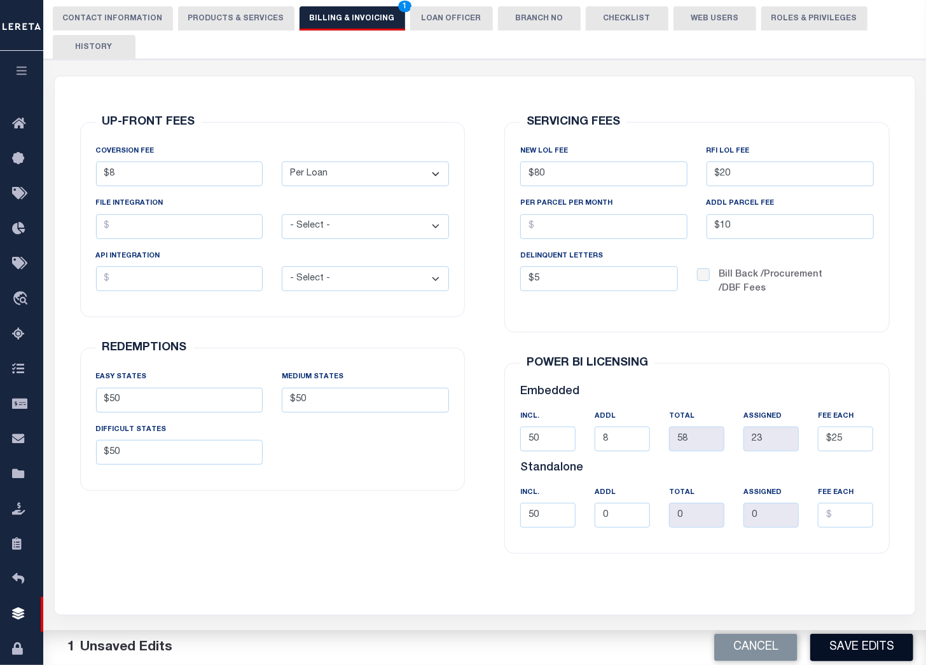
click at [871, 643] on button "Save Edits" at bounding box center [861, 647] width 103 height 27
click at [256, 18] on button "PRODUCTS & SERVICES" at bounding box center [236, 18] width 116 height 24
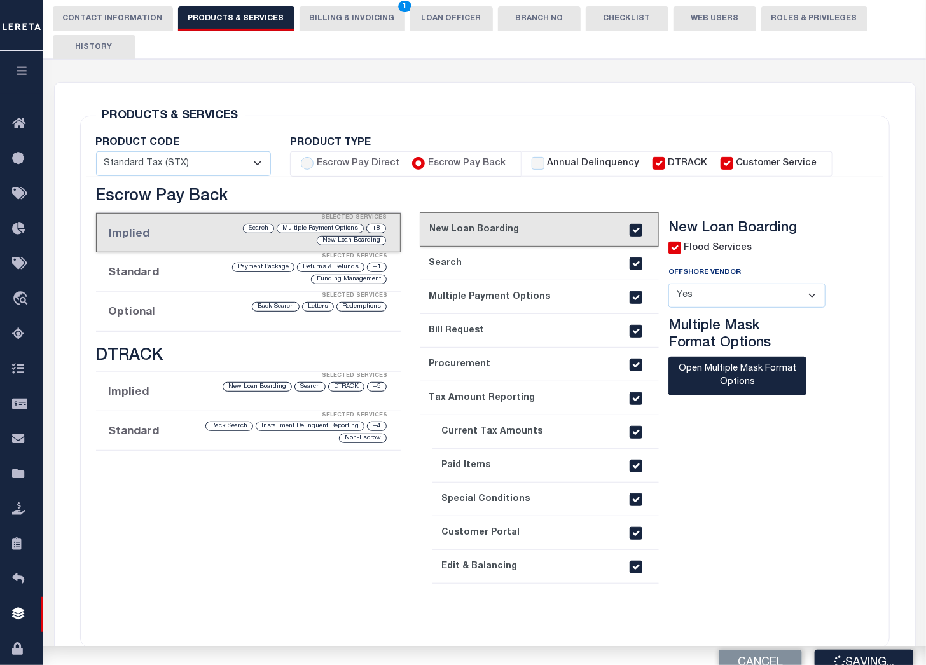
select select "STX"
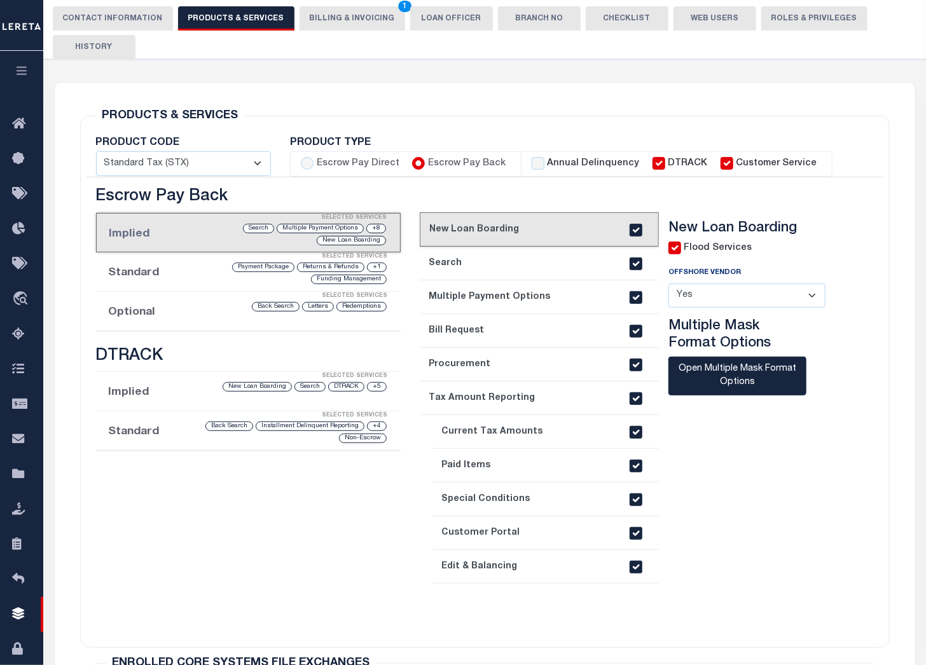
click at [690, 13] on button "Web Users" at bounding box center [714, 18] width 83 height 24
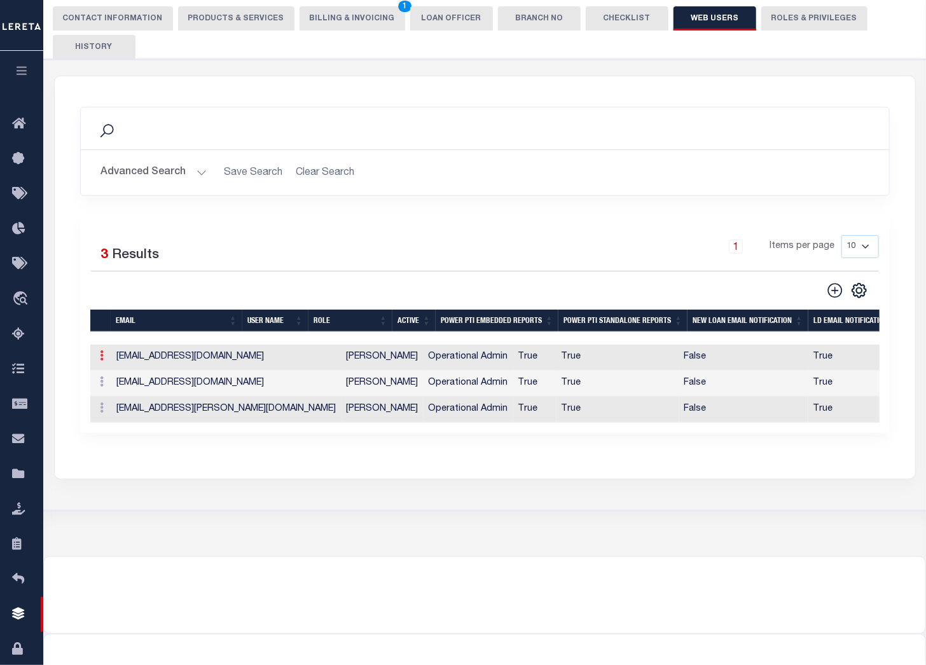
click at [104, 356] on link at bounding box center [102, 357] width 14 height 10
click at [119, 398] on link "Edit" at bounding box center [125, 396] width 58 height 21
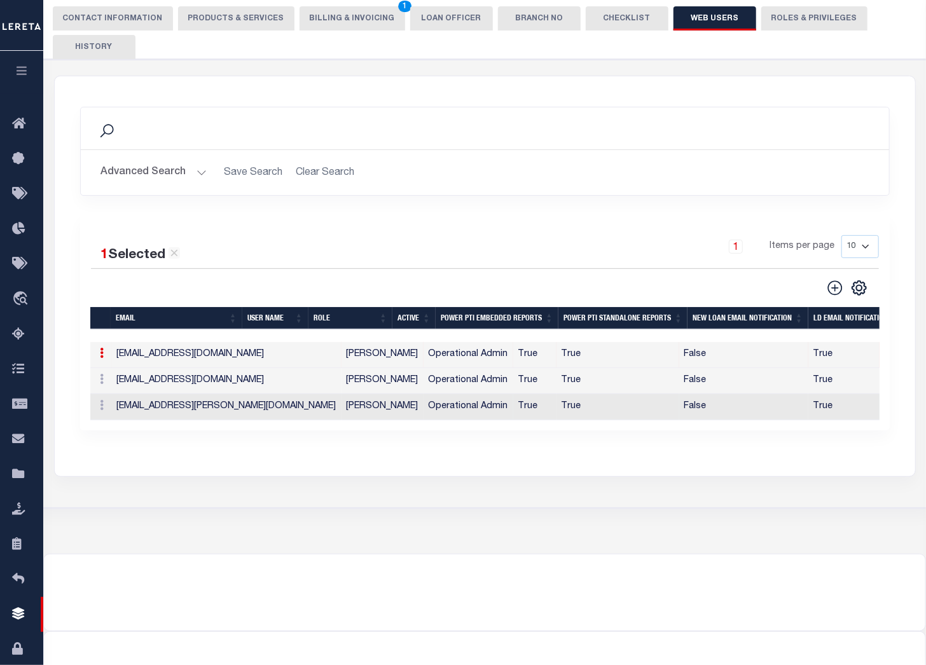
type input "[EMAIL_ADDRESS][DOMAIN_NAME]"
type input "Della Graham"
checkbox input "true"
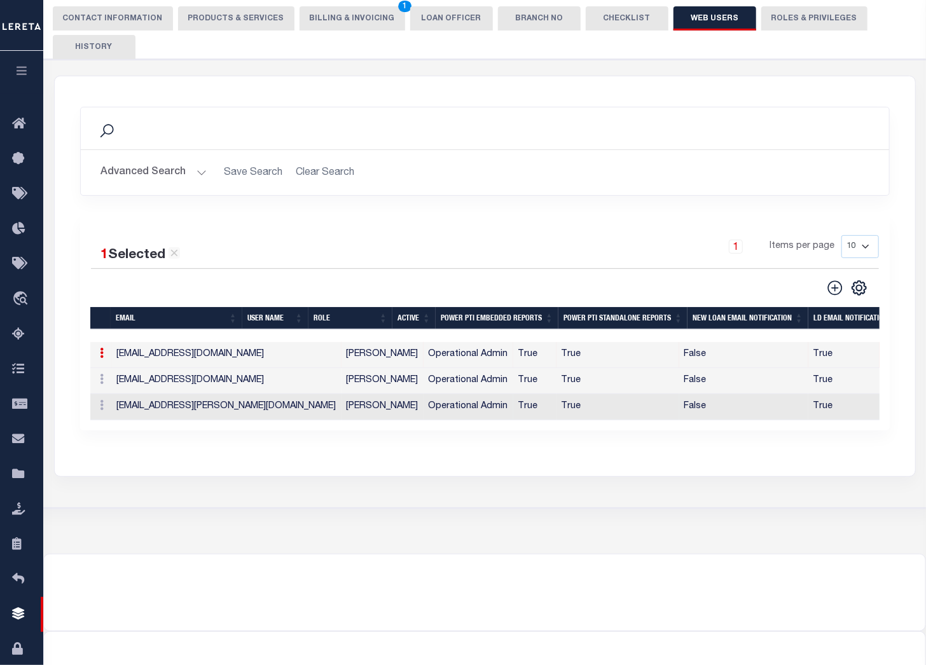
checkbox input "true"
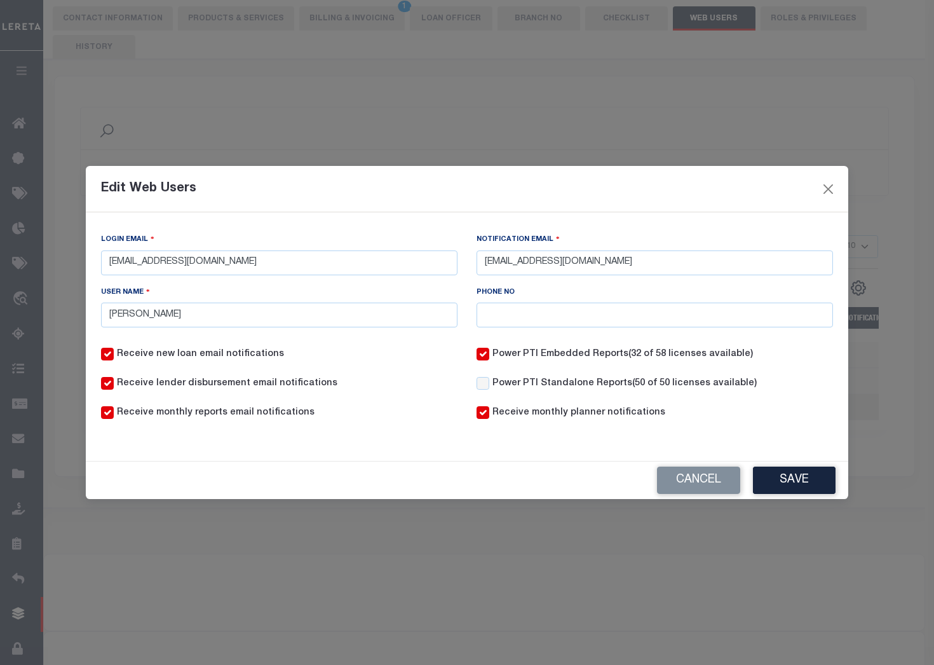
click at [489, 381] on div "Power PTI Standalone Reports (50 of 50 licenses available)" at bounding box center [617, 384] width 280 height 14
click at [486, 382] on input "Power PTI Standalone Reports (50 of 50 licenses available)" at bounding box center [483, 383] width 13 height 13
click at [816, 481] on button "Save" at bounding box center [794, 480] width 83 height 27
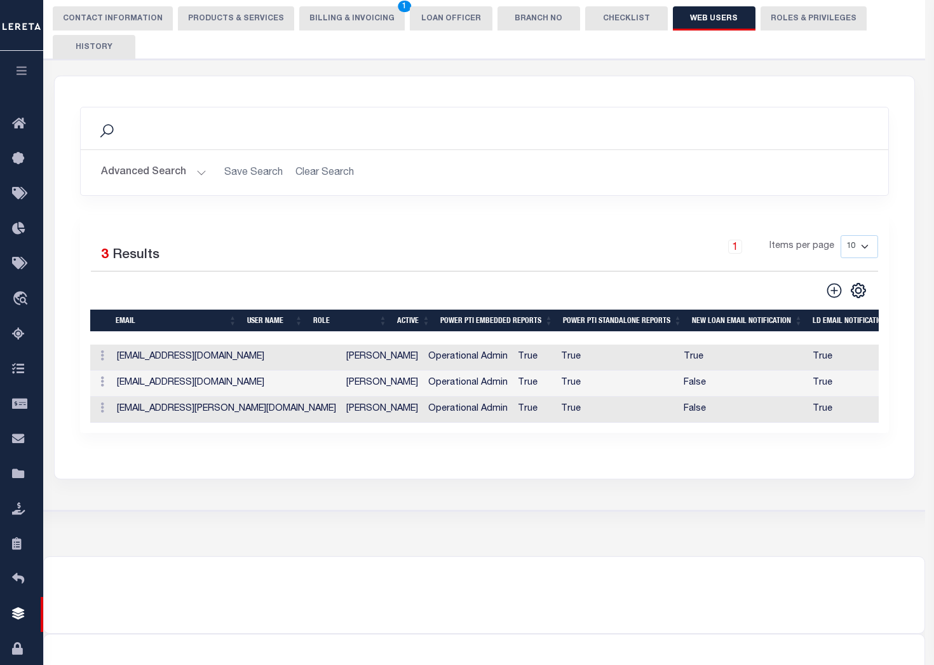
checkbox input "false"
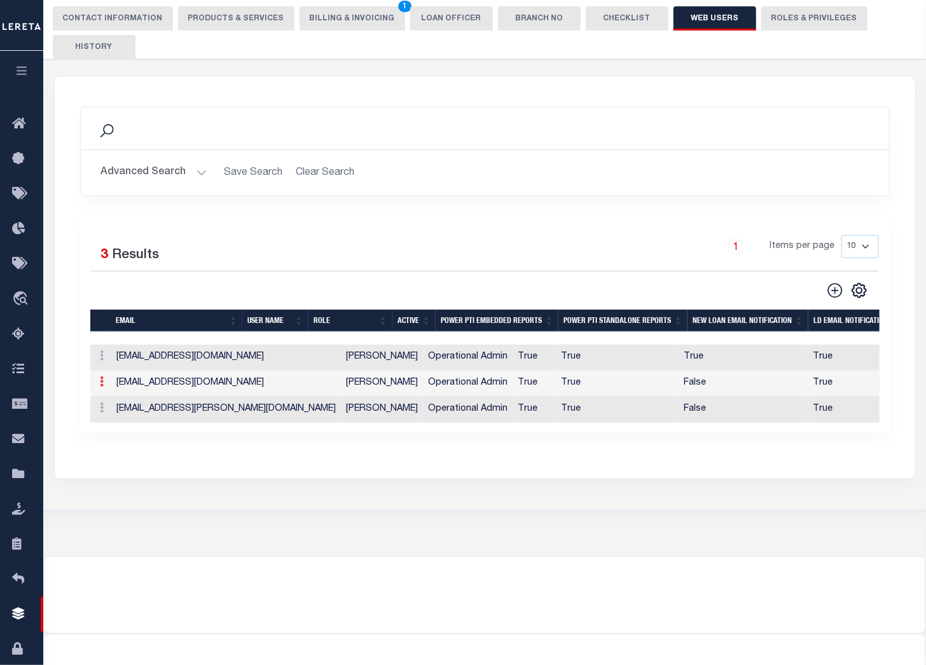
click at [104, 381] on link at bounding box center [102, 383] width 14 height 10
click at [118, 423] on link "Edit" at bounding box center [125, 422] width 58 height 21
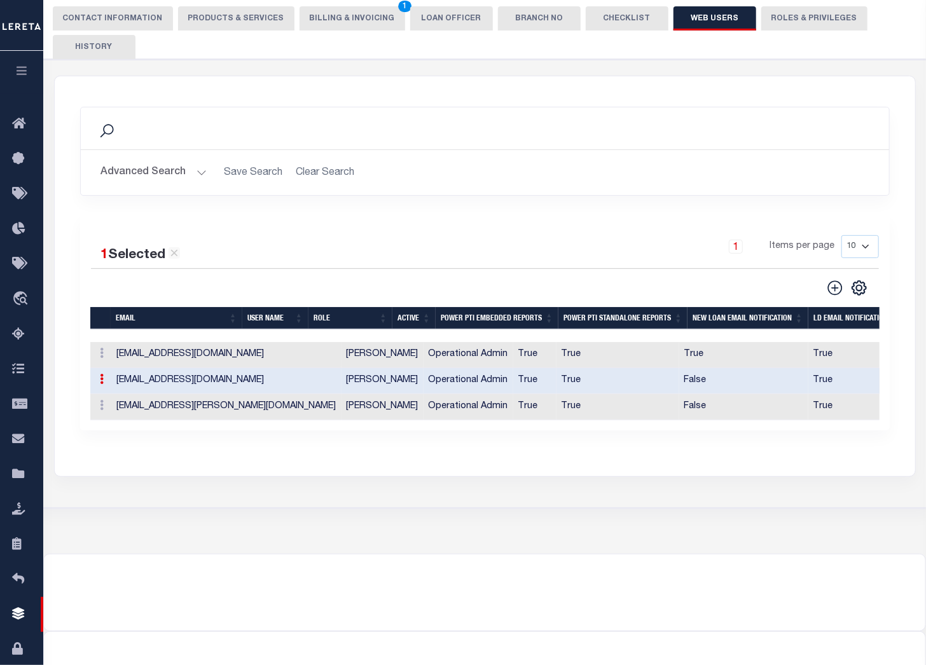
type input "DGraham@lereta.net"
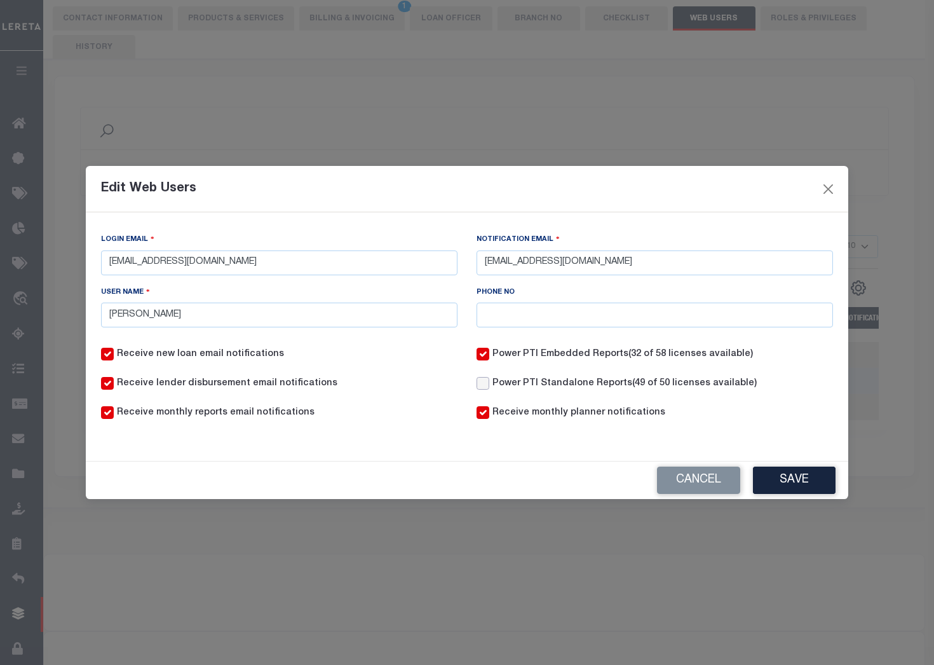
click at [483, 386] on input "Power PTI Standalone Reports (49 of 50 licenses available)" at bounding box center [483, 383] width 13 height 13
click at [807, 477] on button "Save" at bounding box center [794, 480] width 83 height 27
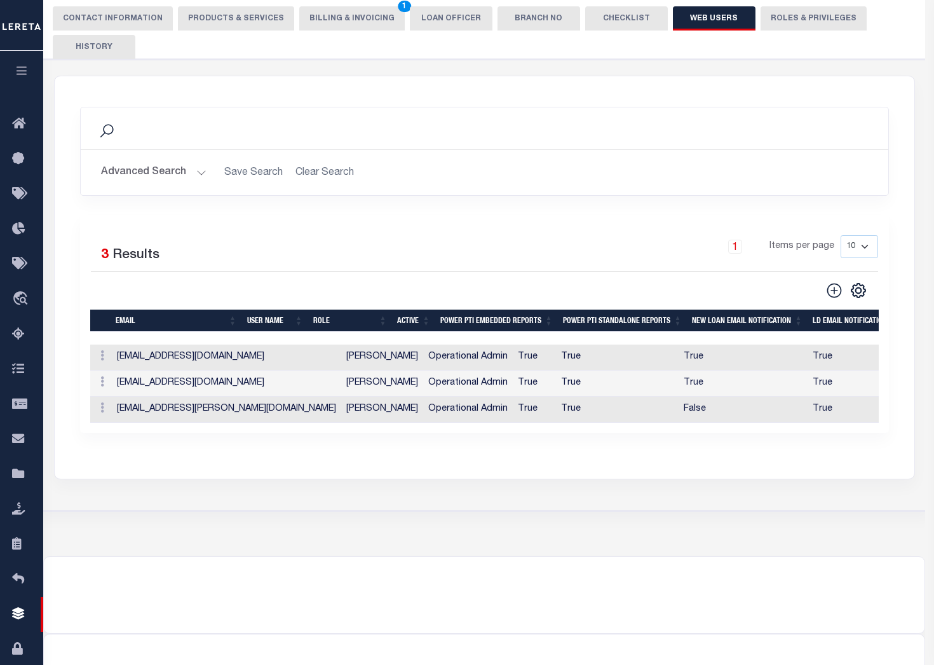
checkbox input "false"
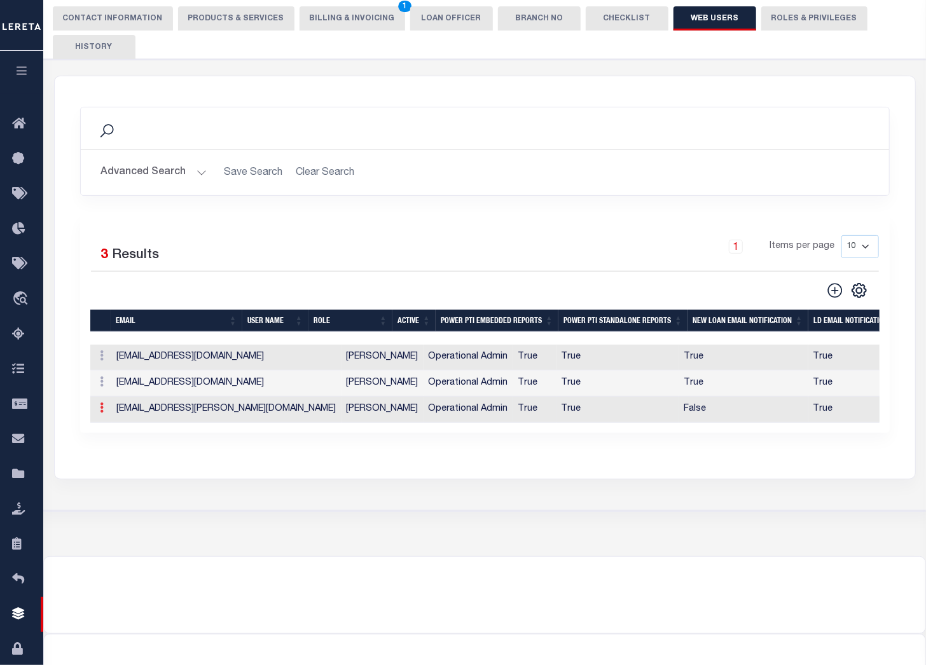
click at [104, 409] on link at bounding box center [102, 409] width 14 height 10
click at [121, 445] on link "Edit" at bounding box center [125, 448] width 58 height 21
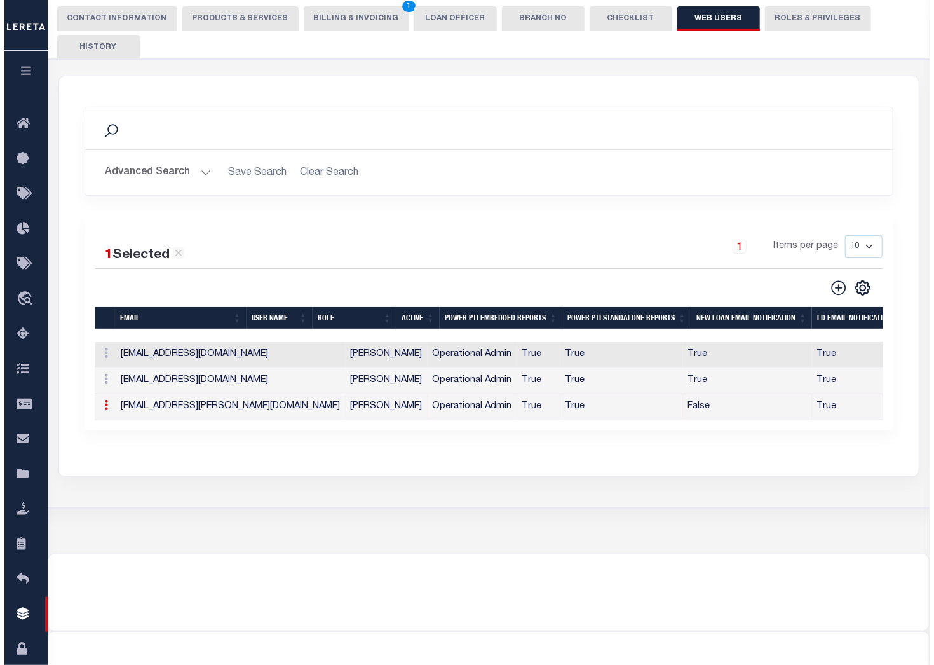
type input "della.graham@accumatch.com"
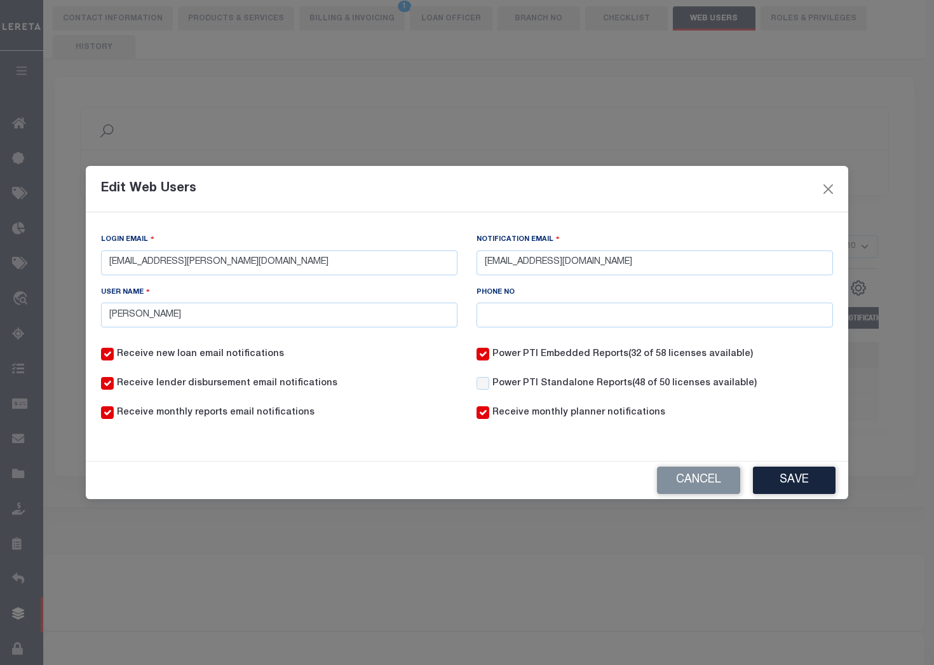
click at [557, 385] on label "Power PTI Standalone Reports (48 of 50 licenses available)" at bounding box center [625, 384] width 264 height 14
click at [489, 385] on input "Power PTI Standalone Reports (48 of 50 licenses available)" at bounding box center [483, 383] width 13 height 13
checkbox input "true"
click at [797, 483] on button "Save" at bounding box center [794, 480] width 83 height 27
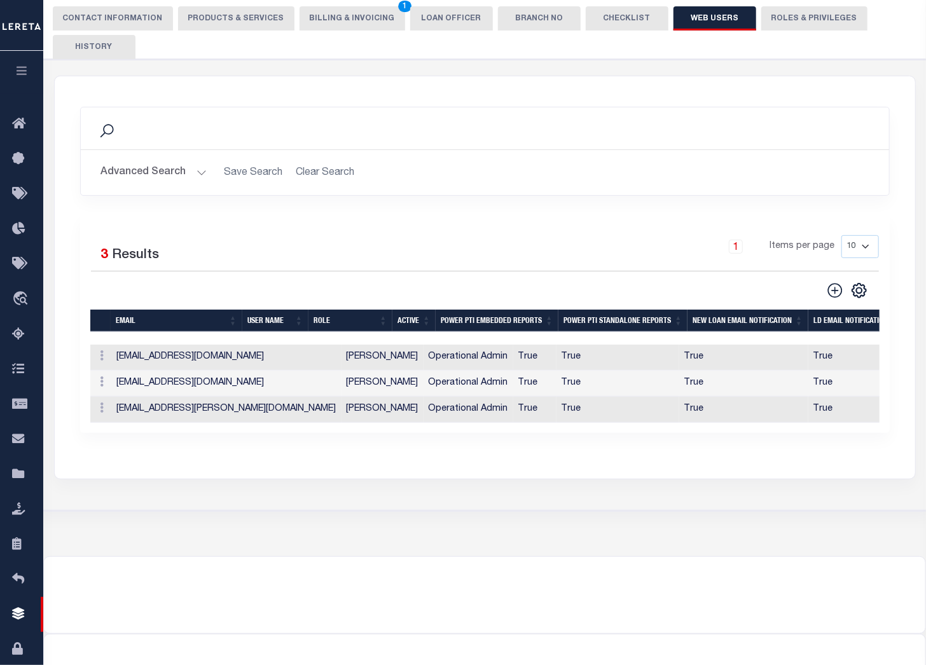
click at [483, 581] on div at bounding box center [484, 587] width 881 height 61
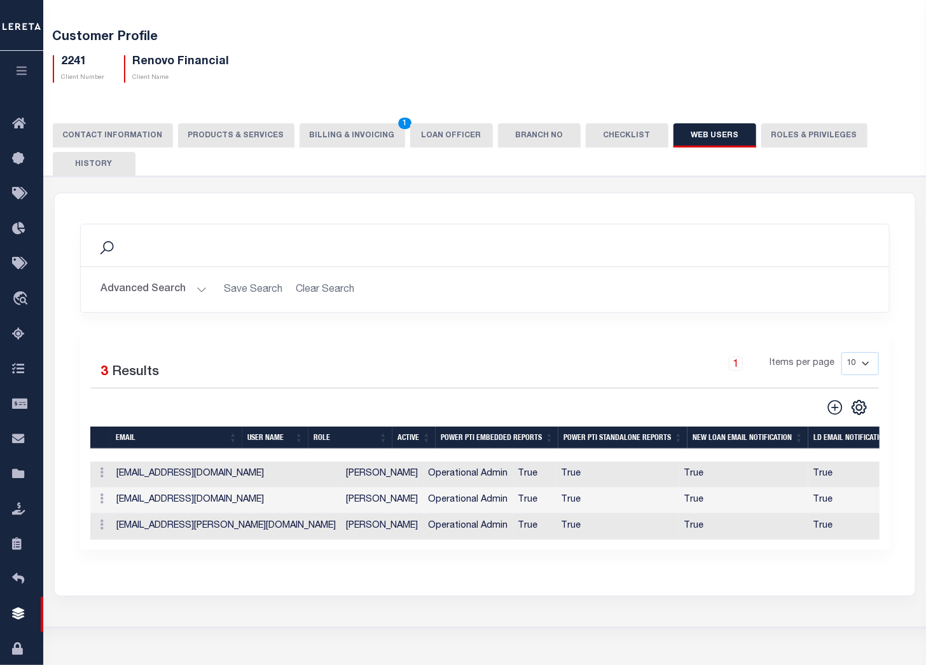
scroll to position [57, 0]
